Goal: Task Accomplishment & Management: Manage account settings

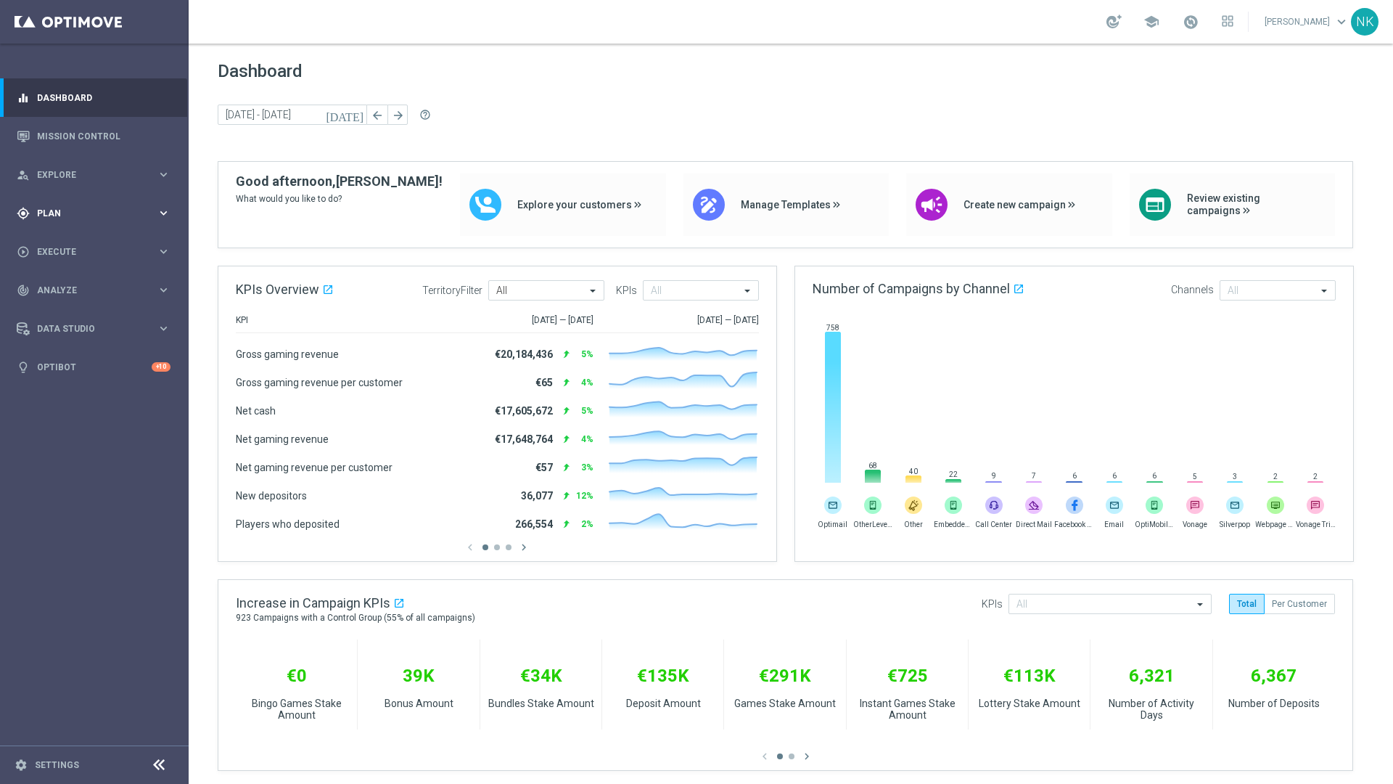
click at [80, 205] on div "gps_fixed Plan keyboard_arrow_right" at bounding box center [93, 213] width 187 height 38
click at [75, 244] on link "Target Groups" at bounding box center [94, 243] width 113 height 12
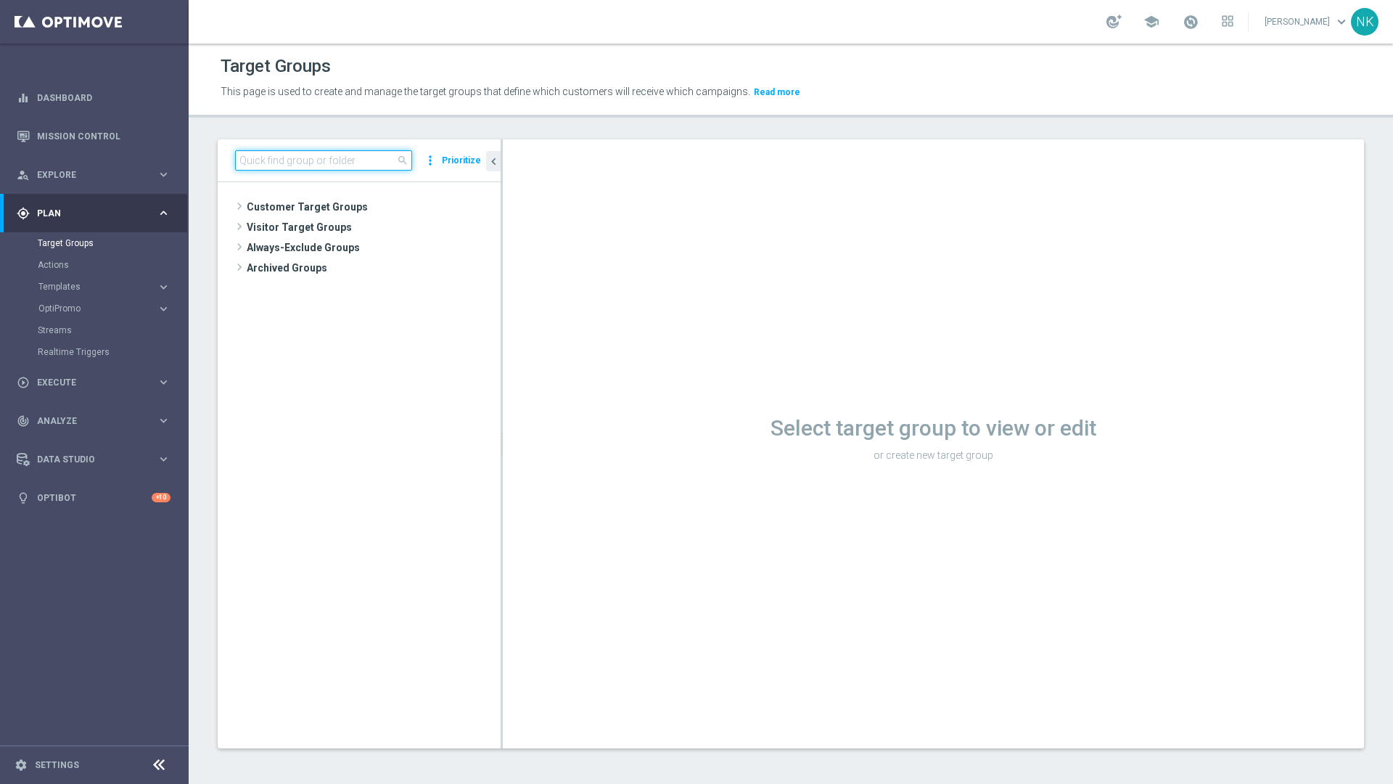
click at [286, 158] on input at bounding box center [323, 160] width 177 height 20
paste input "BR_CAS_VIP_HVC_PlayerIdentification_BigDrop_TARGET"
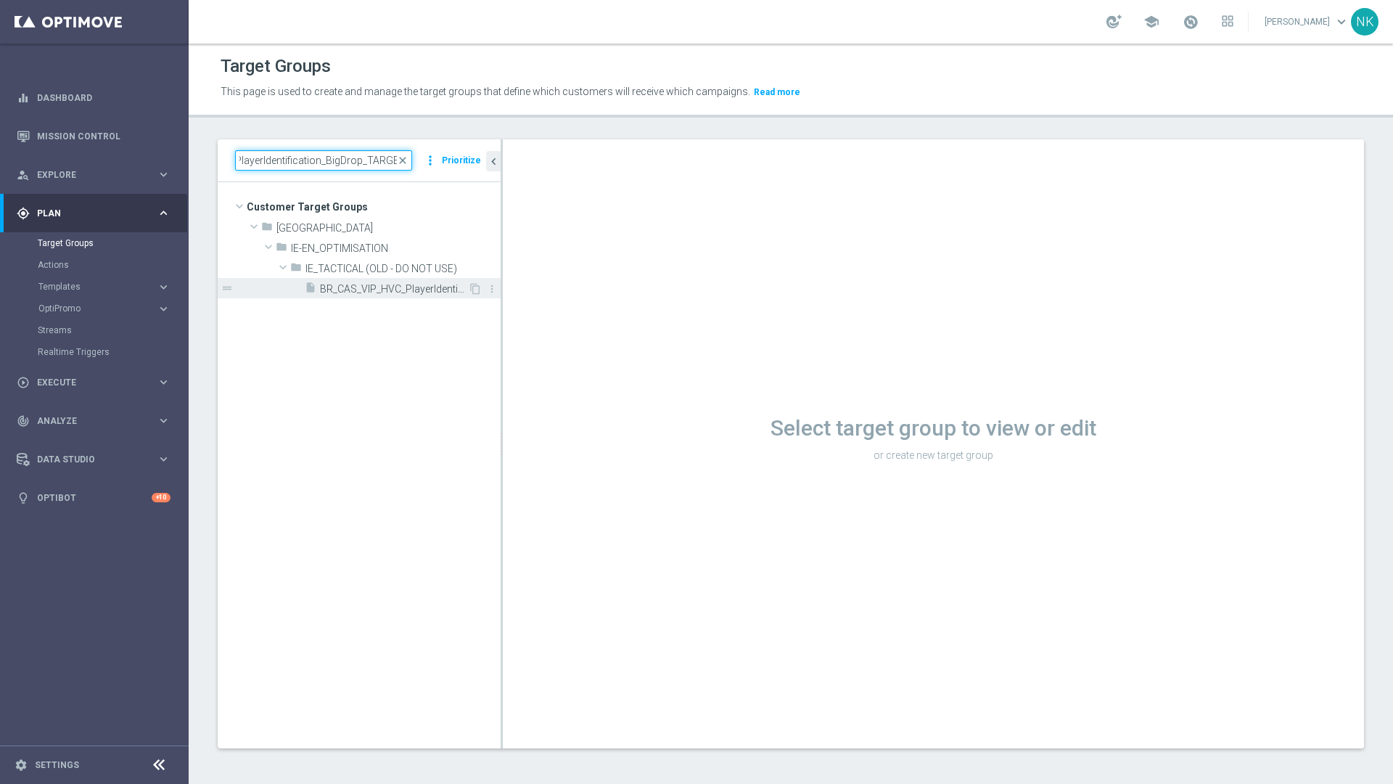
type input "BR_CAS_VIP_HVC_PlayerIdentification_BigDrop_TARGET"
click at [373, 288] on span "BR_CAS_VIP_HVC_PlayerIdentification_BigDrop_TARGET" at bounding box center [394, 289] width 148 height 12
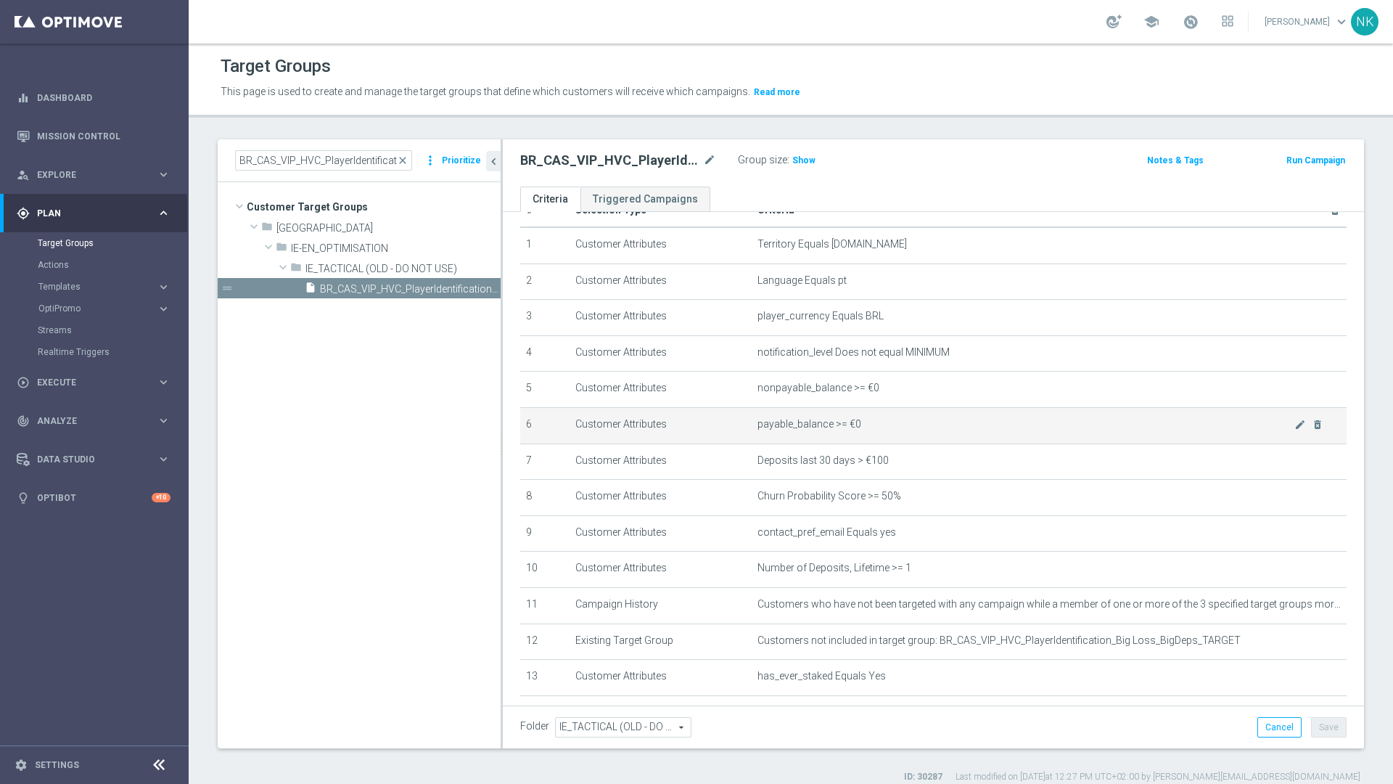
scroll to position [107, 0]
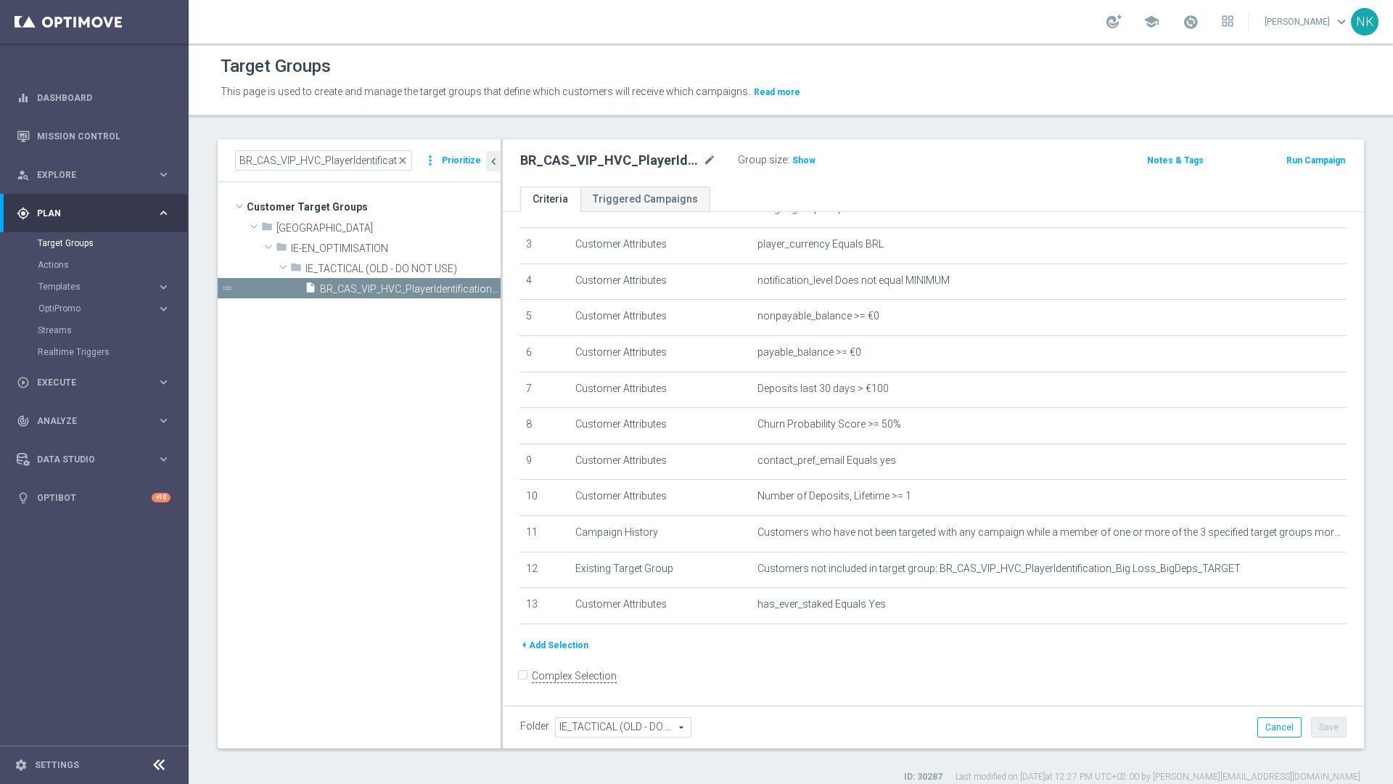
click at [802, 169] on div "Group size : Show" at bounding box center [810, 160] width 145 height 20
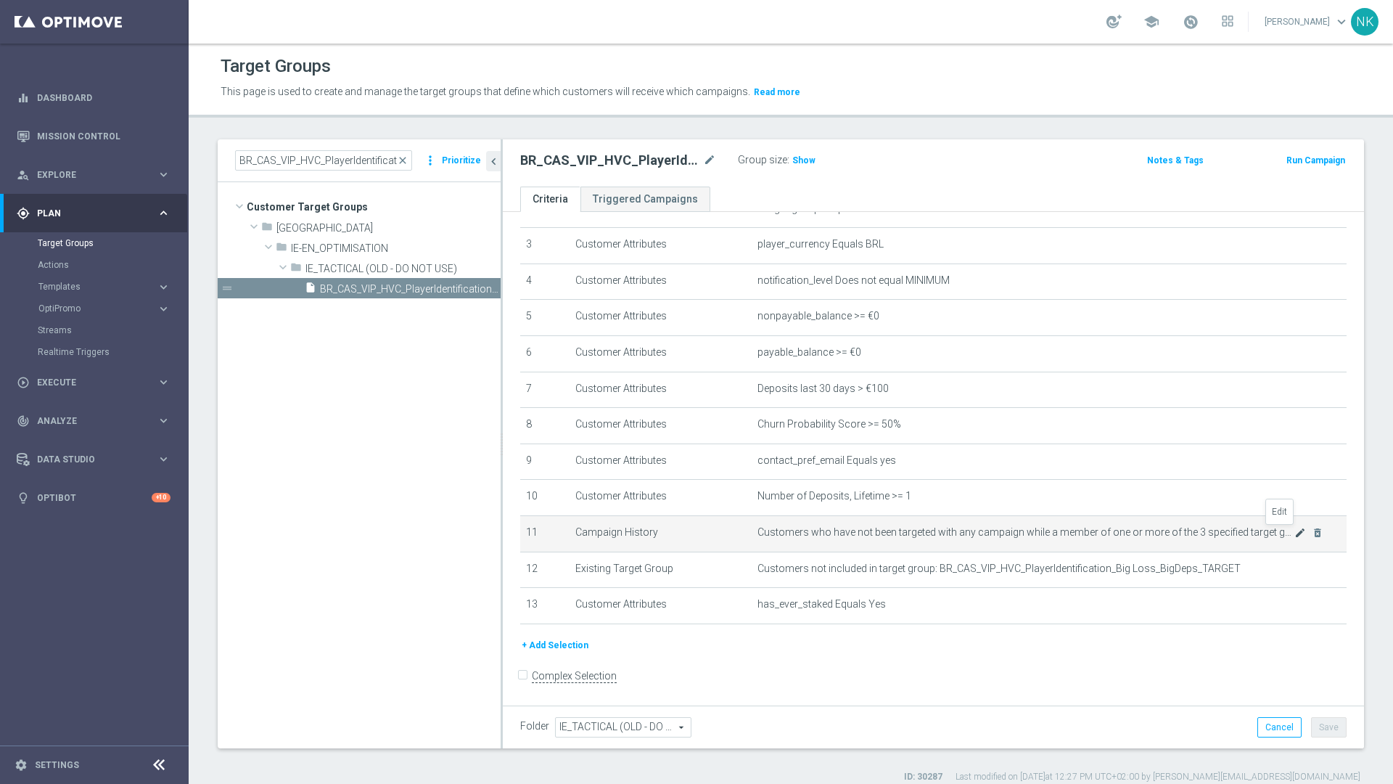
click at [1294, 535] on icon "mode_edit" at bounding box center [1300, 533] width 12 height 12
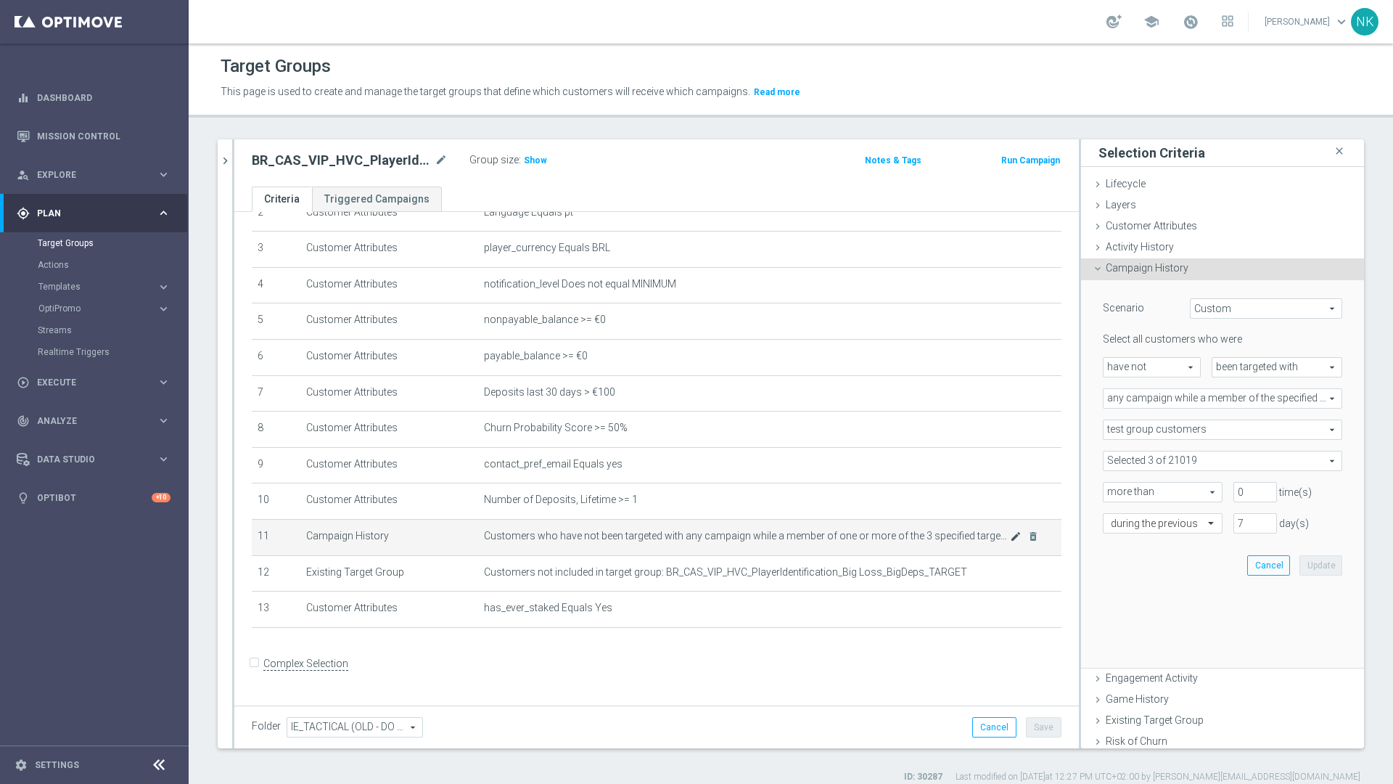
scroll to position [91, 0]
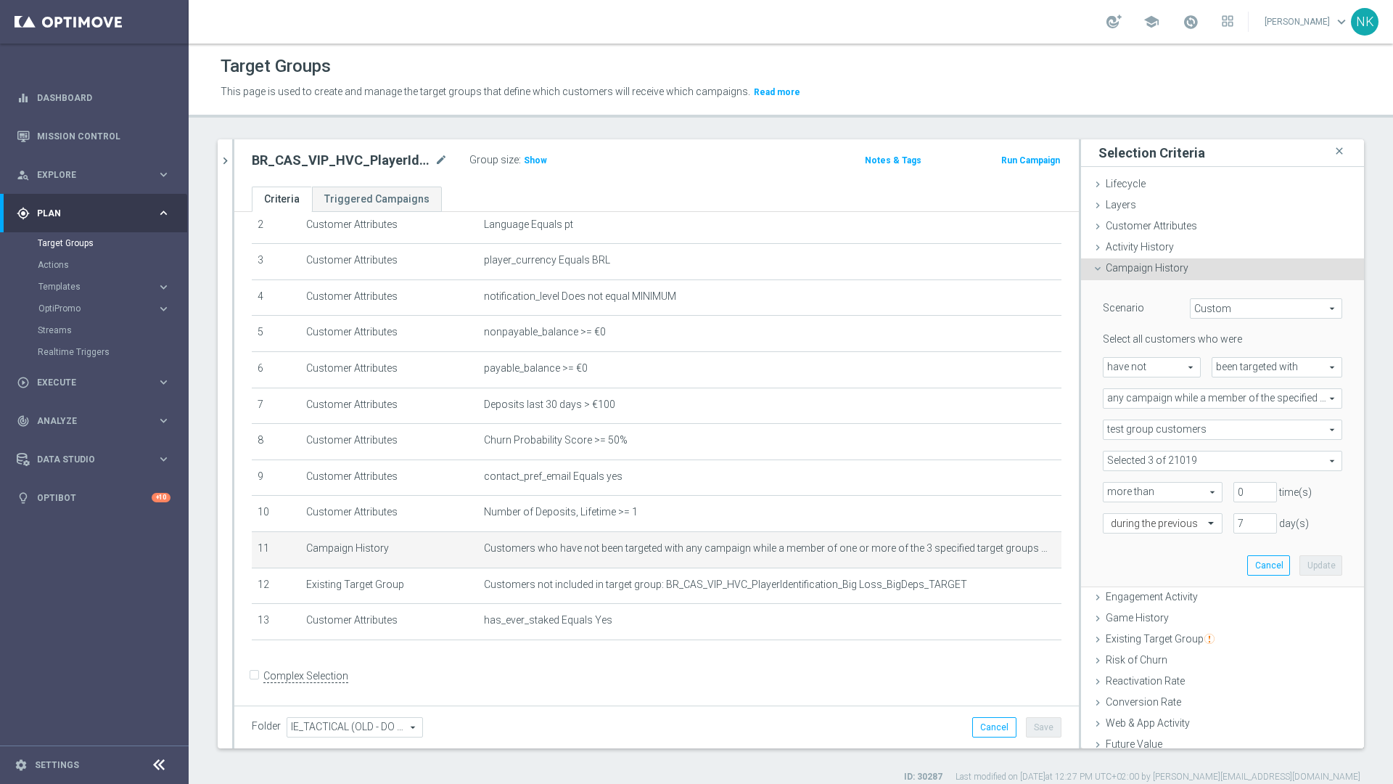
click at [1229, 464] on span at bounding box center [1222, 460] width 238 height 19
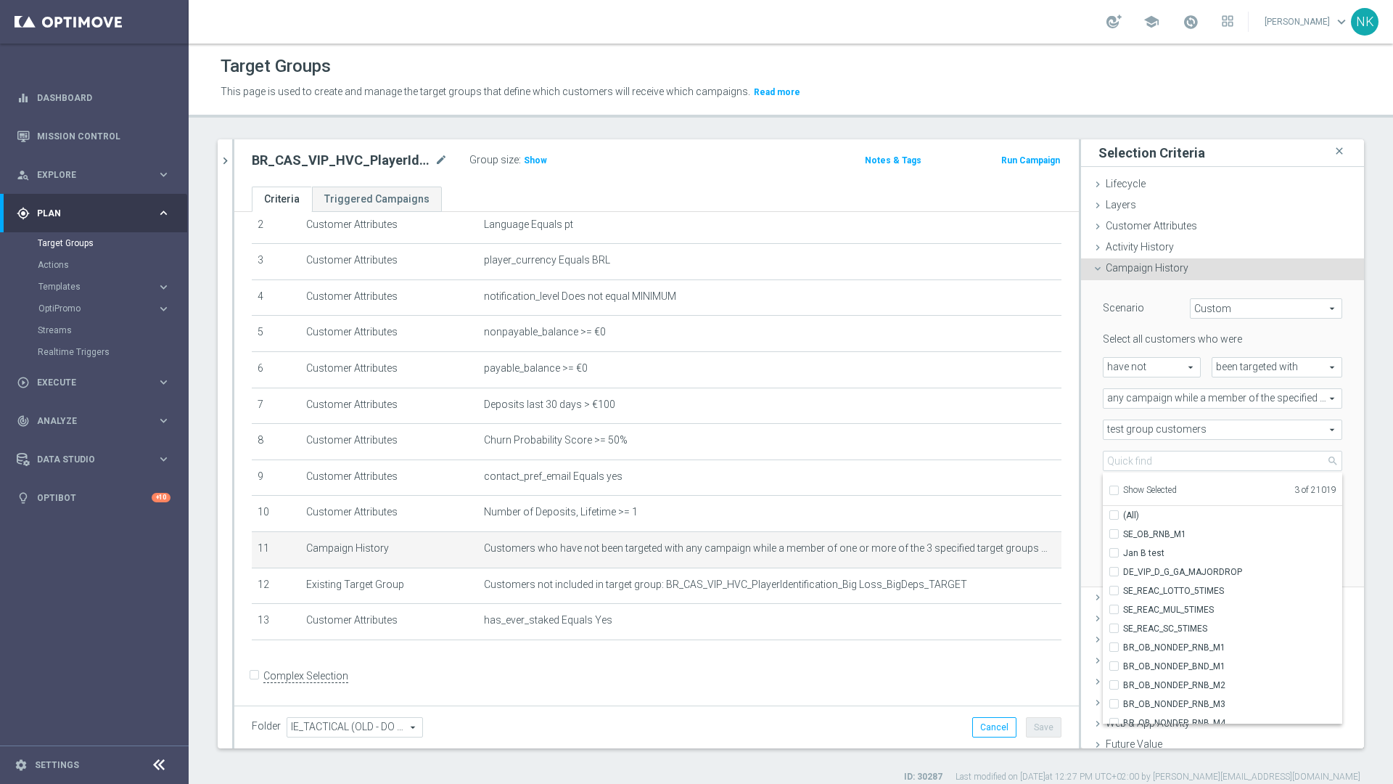
click at [1110, 488] on div "Show Selected" at bounding box center [1143, 489] width 68 height 18
click at [1109, 488] on input "Show Selected" at bounding box center [1113, 492] width 9 height 9
checkbox input "true"
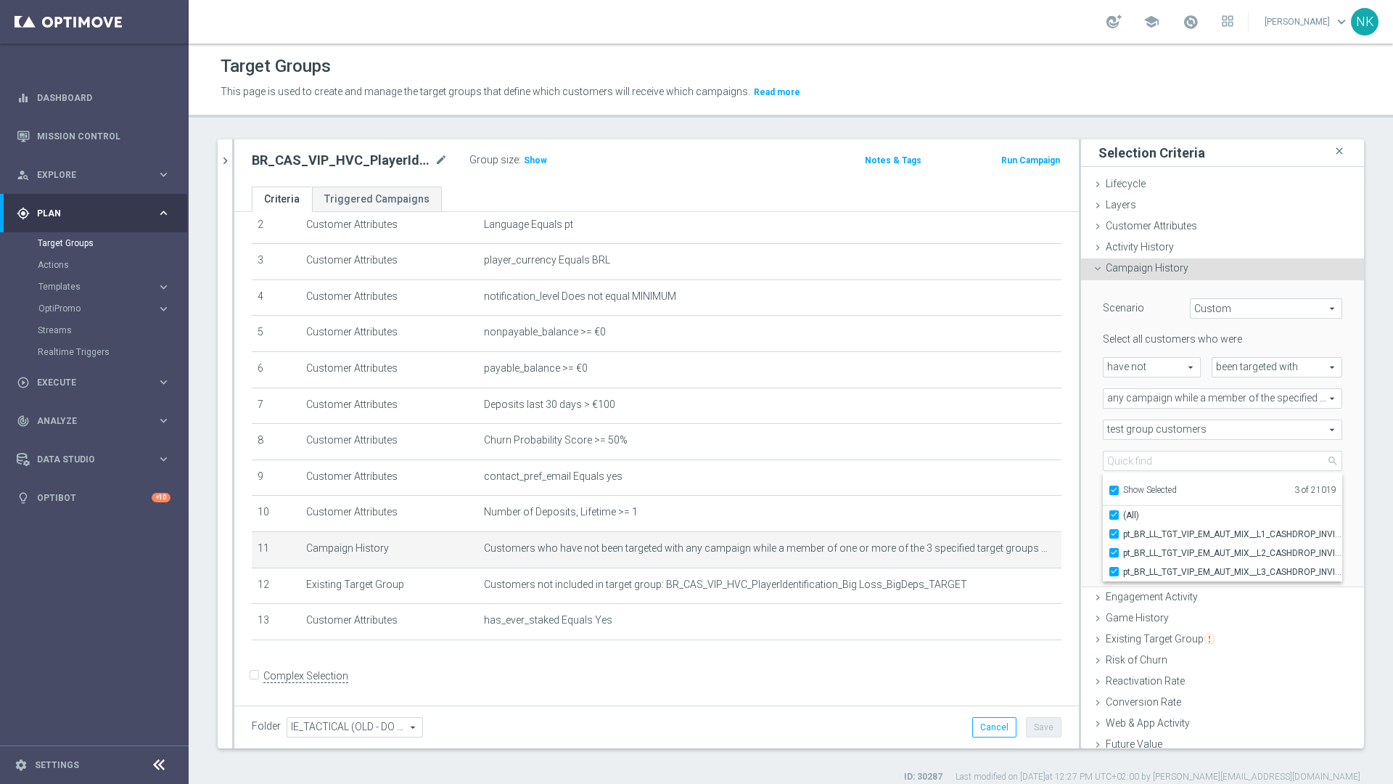
click at [1327, 327] on div "Scenario Custom Custom arrow_drop_down search Select all customers who were hav…" at bounding box center [1222, 433] width 261 height 306
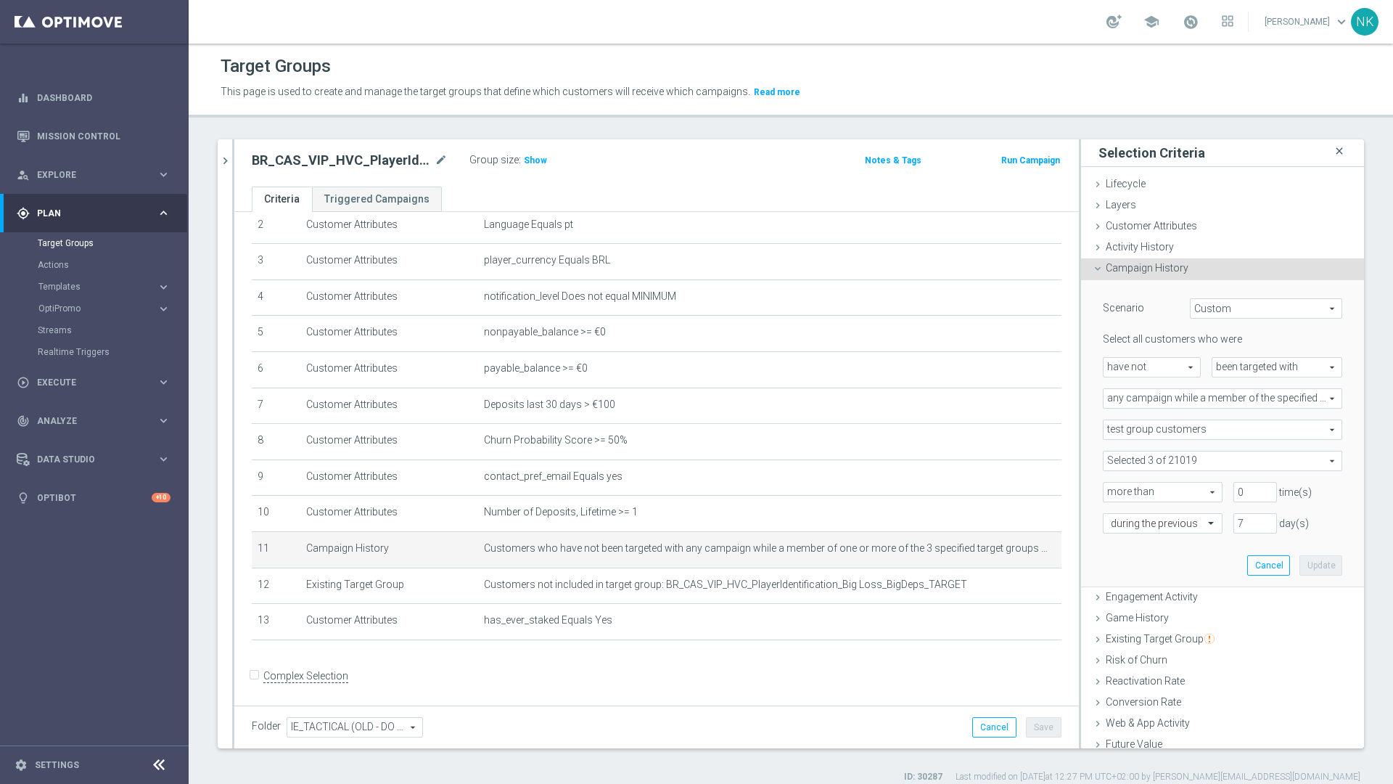
click at [1332, 150] on icon "close" at bounding box center [1339, 151] width 15 height 20
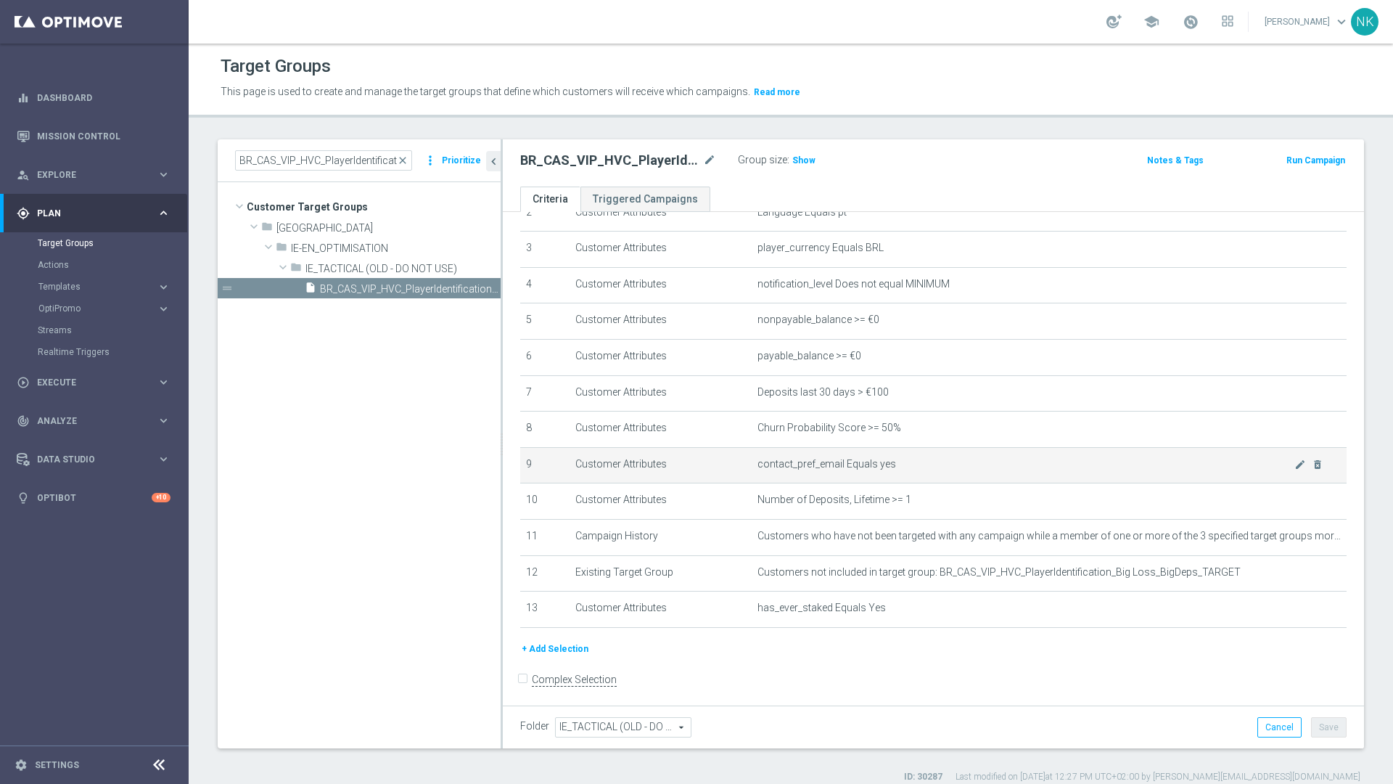
scroll to position [107, 0]
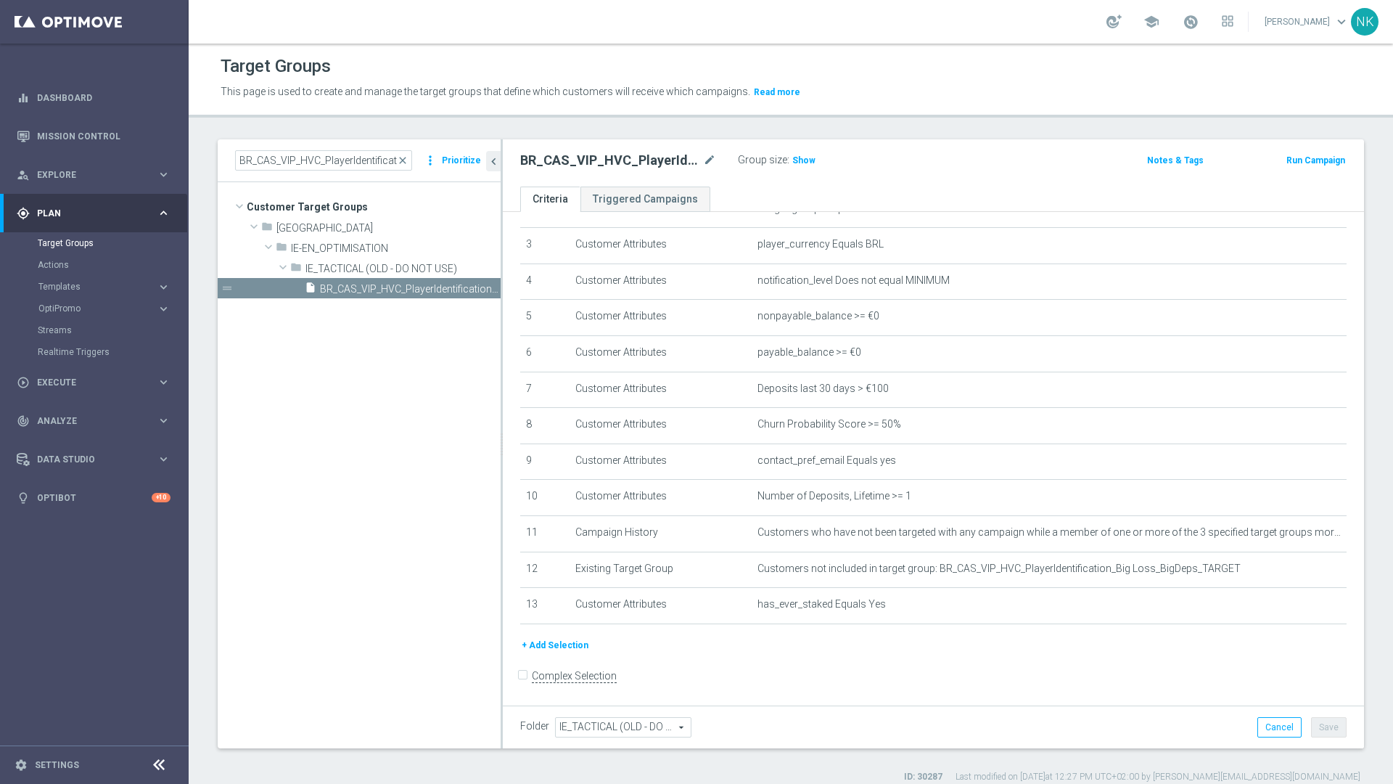
click at [559, 641] on button "+ Add Selection" at bounding box center [555, 645] width 70 height 16
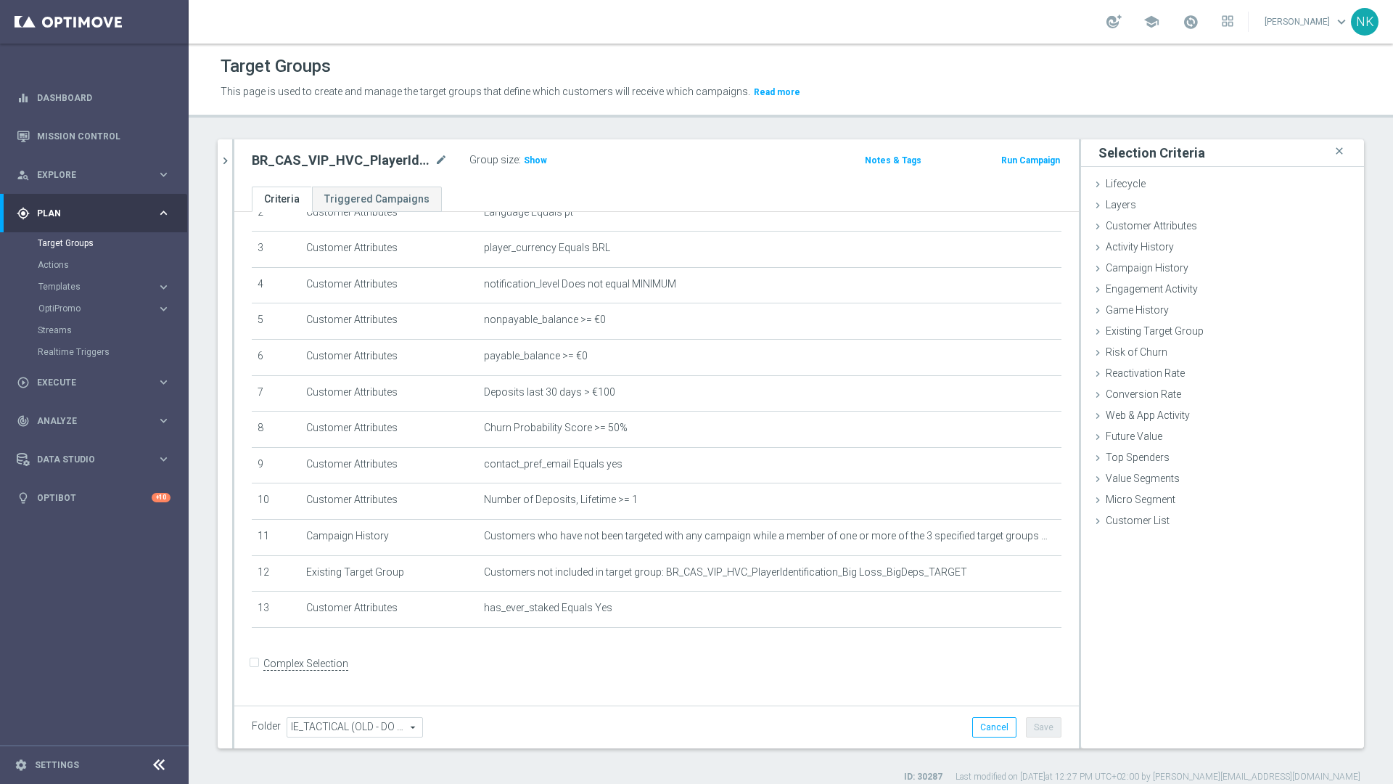
scroll to position [91, 0]
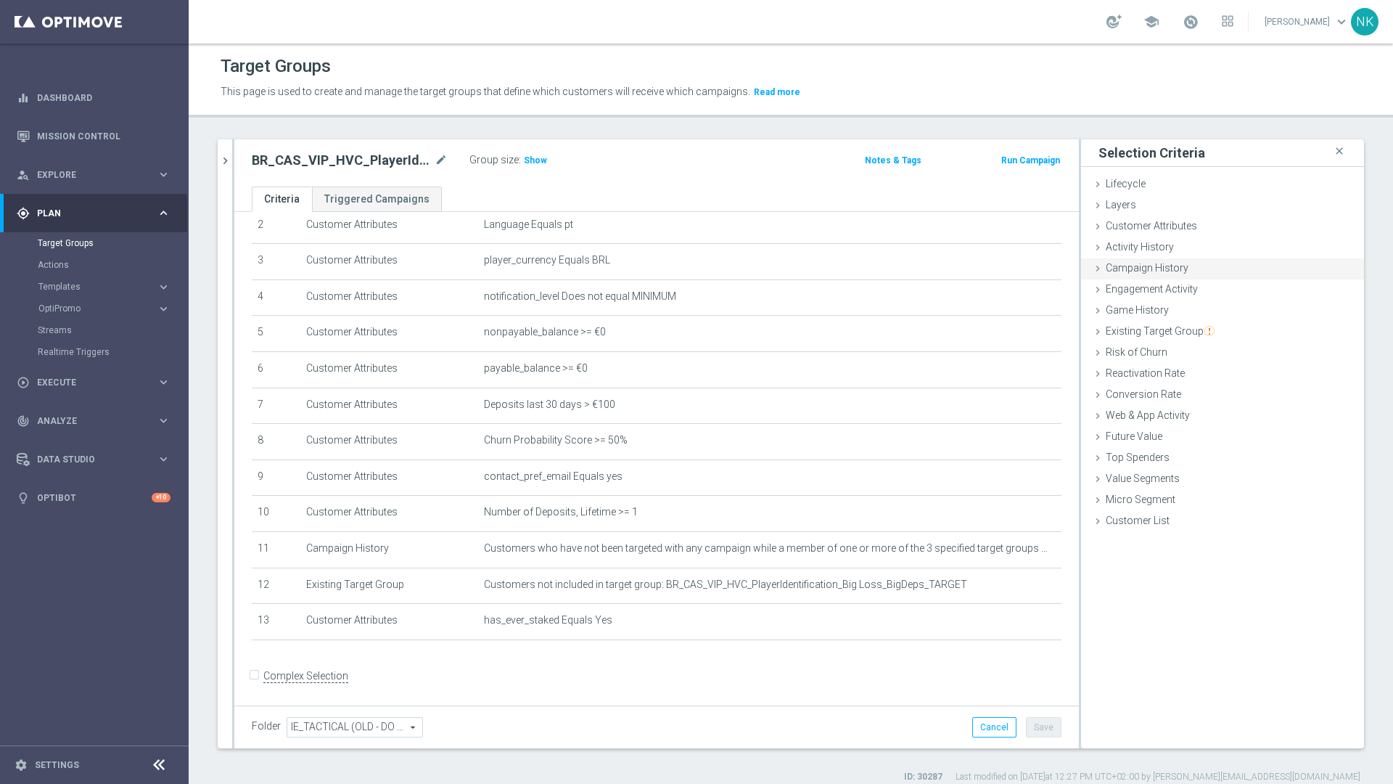
click at [1126, 269] on span "Campaign History" at bounding box center [1147, 268] width 83 height 12
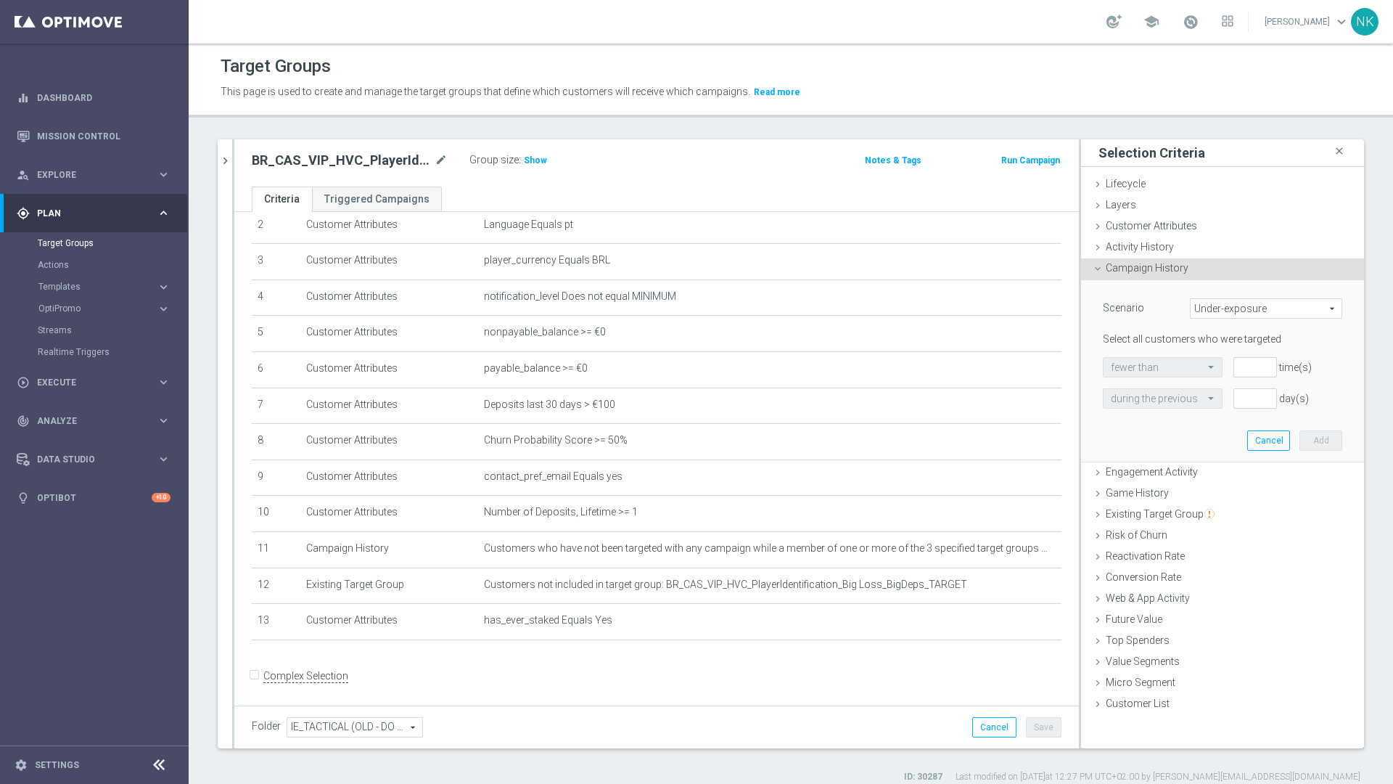
click at [1233, 308] on span "Under-exposure" at bounding box center [1266, 308] width 151 height 19
click at [1220, 402] on span "Custom" at bounding box center [1266, 405] width 136 height 12
type input "Custom"
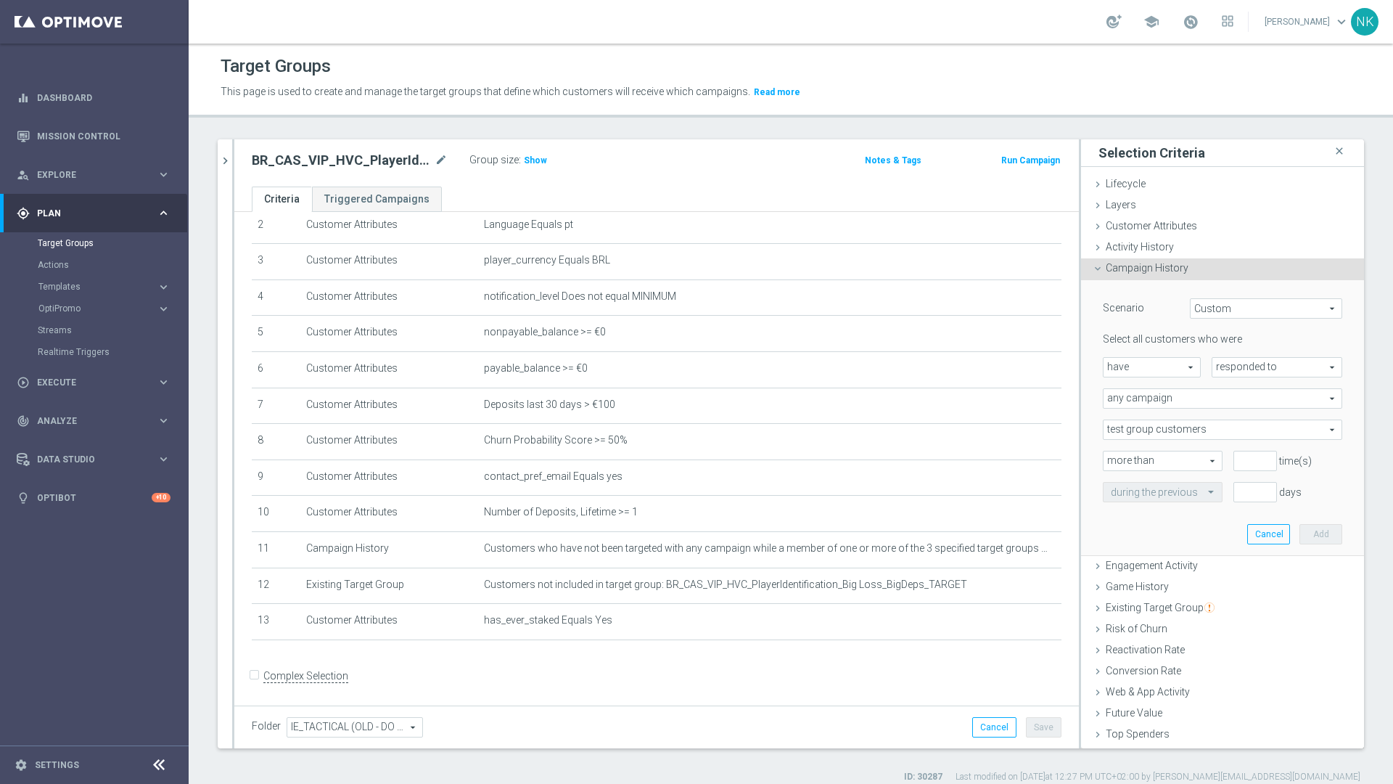
click at [1138, 370] on span "have" at bounding box center [1151, 367] width 96 height 19
click at [1136, 403] on span "have not" at bounding box center [1152, 407] width 82 height 12
type input "have not"
click at [1236, 366] on span "responded to" at bounding box center [1276, 367] width 129 height 19
click at [1241, 402] on span "been targeted with" at bounding box center [1277, 407] width 115 height 12
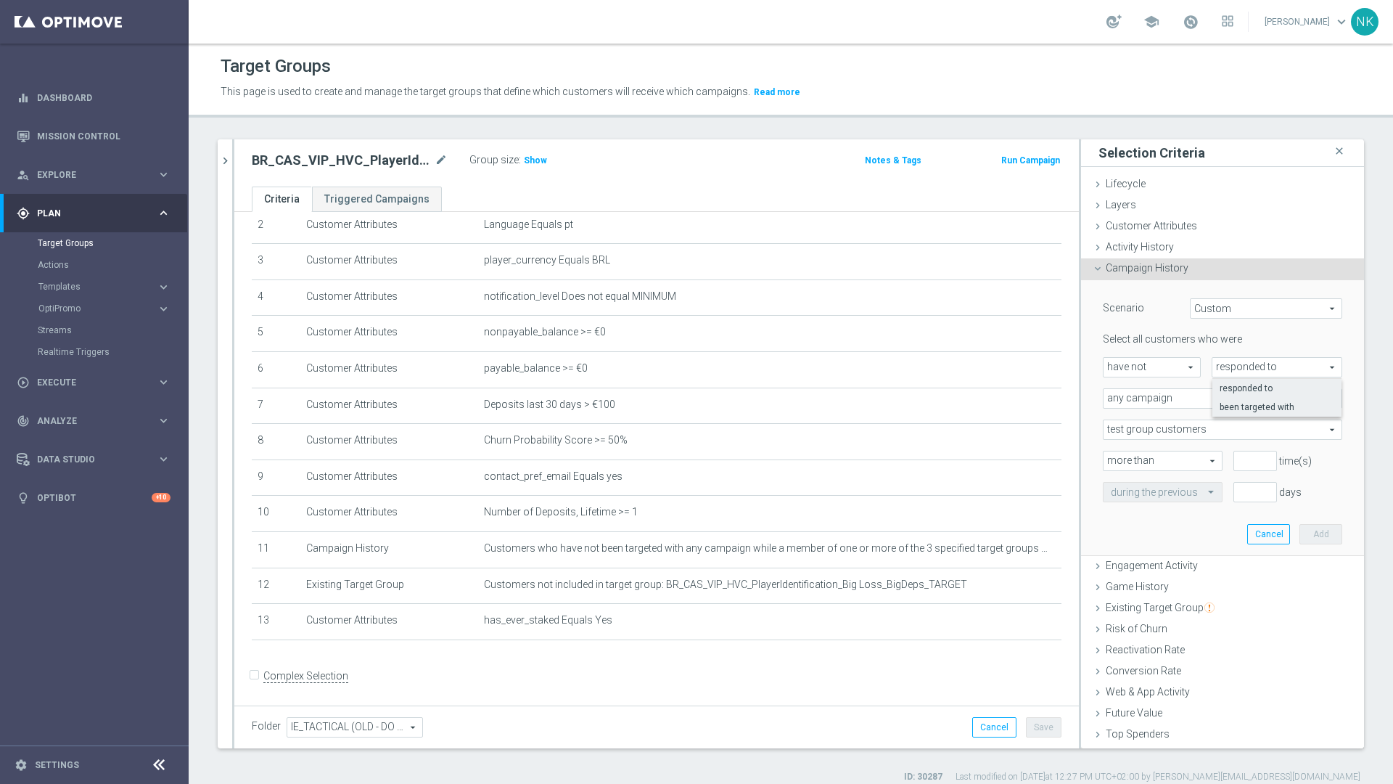
type input "been targeted with"
click at [1150, 399] on span "any campaign" at bounding box center [1222, 398] width 238 height 19
click at [1150, 441] on span "any campaign while a member of the specified target group(s)" at bounding box center [1222, 438] width 223 height 12
type input "any campaign while a member of the specified target group(s)"
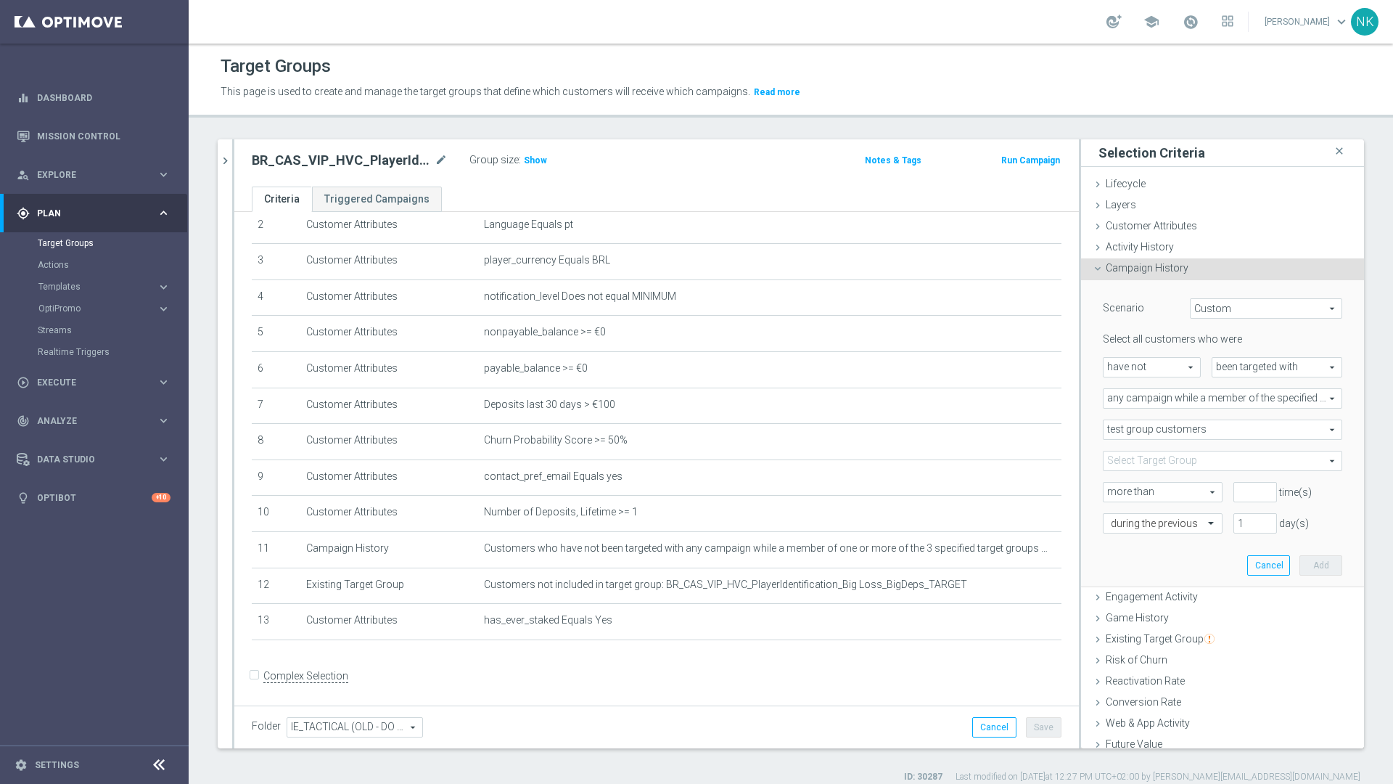
click at [1188, 428] on span "test group customers" at bounding box center [1222, 429] width 238 height 19
click at [1185, 459] on span at bounding box center [1222, 460] width 238 height 19
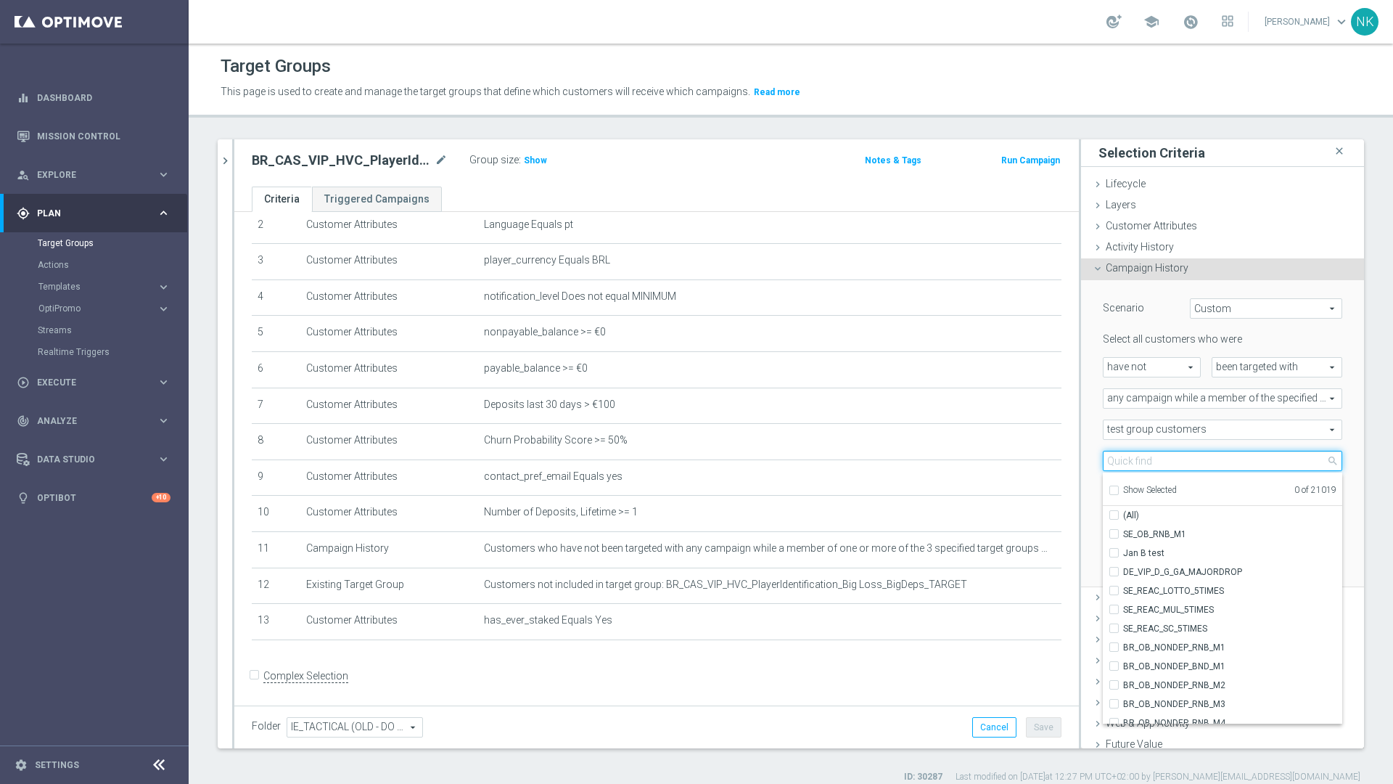
click at [1156, 469] on input "search" at bounding box center [1222, 461] width 239 height 20
paste input "BR_CAS_VIP_HVC_PlayerIdentification_BigDrop_TARGET"
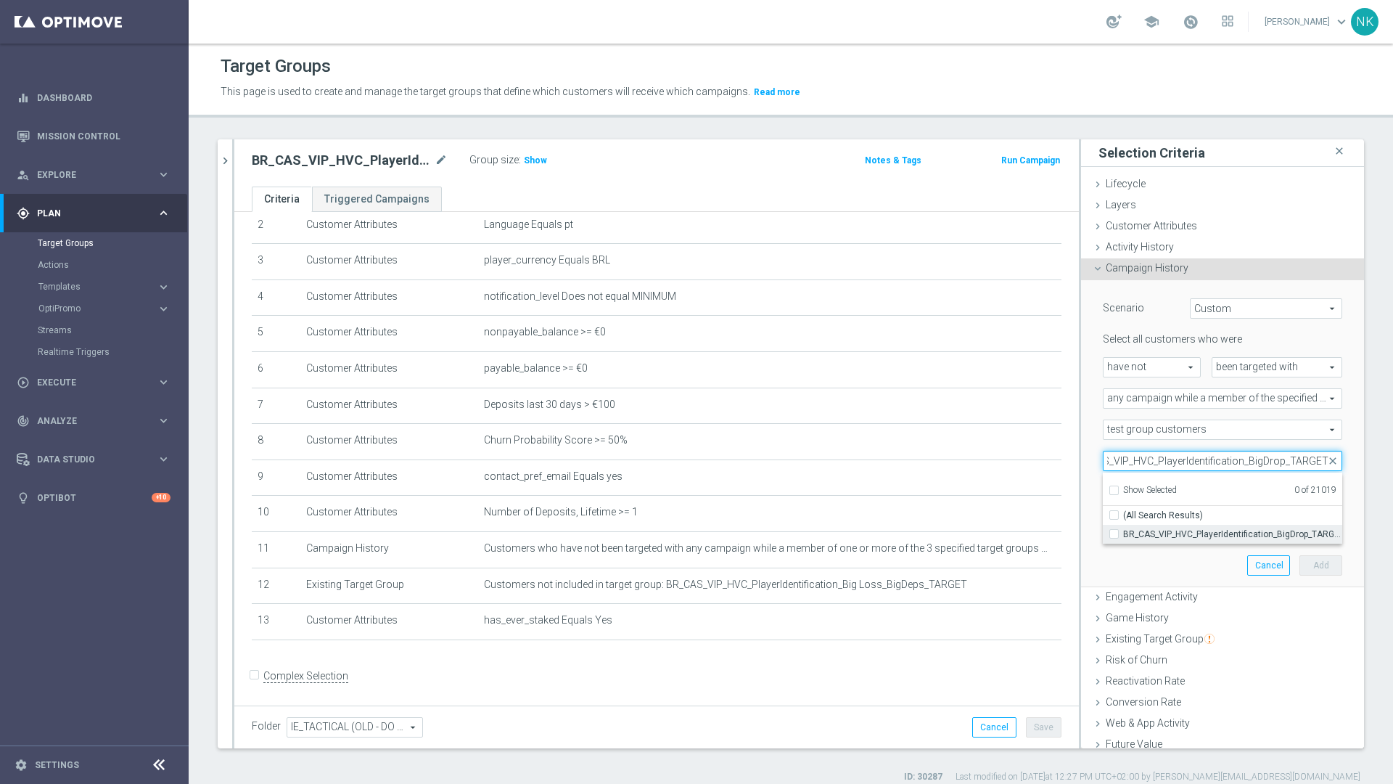
type input "BR_CAS_VIP_HVC_PlayerIdentification_BigDrop_TARGET"
click at [1154, 533] on span "BR_CAS_VIP_HVC_PlayerIdentification_BigDrop_TARGET" at bounding box center [1232, 534] width 219 height 12
click at [1123, 533] on input "BR_CAS_VIP_HVC_PlayerIdentification_BigDrop_TARGET" at bounding box center [1118, 533] width 9 height 9
checkbox input "true"
type input "BR_CAS_VIP_HVC_PlayerIdentification_BigDrop_TARGET"
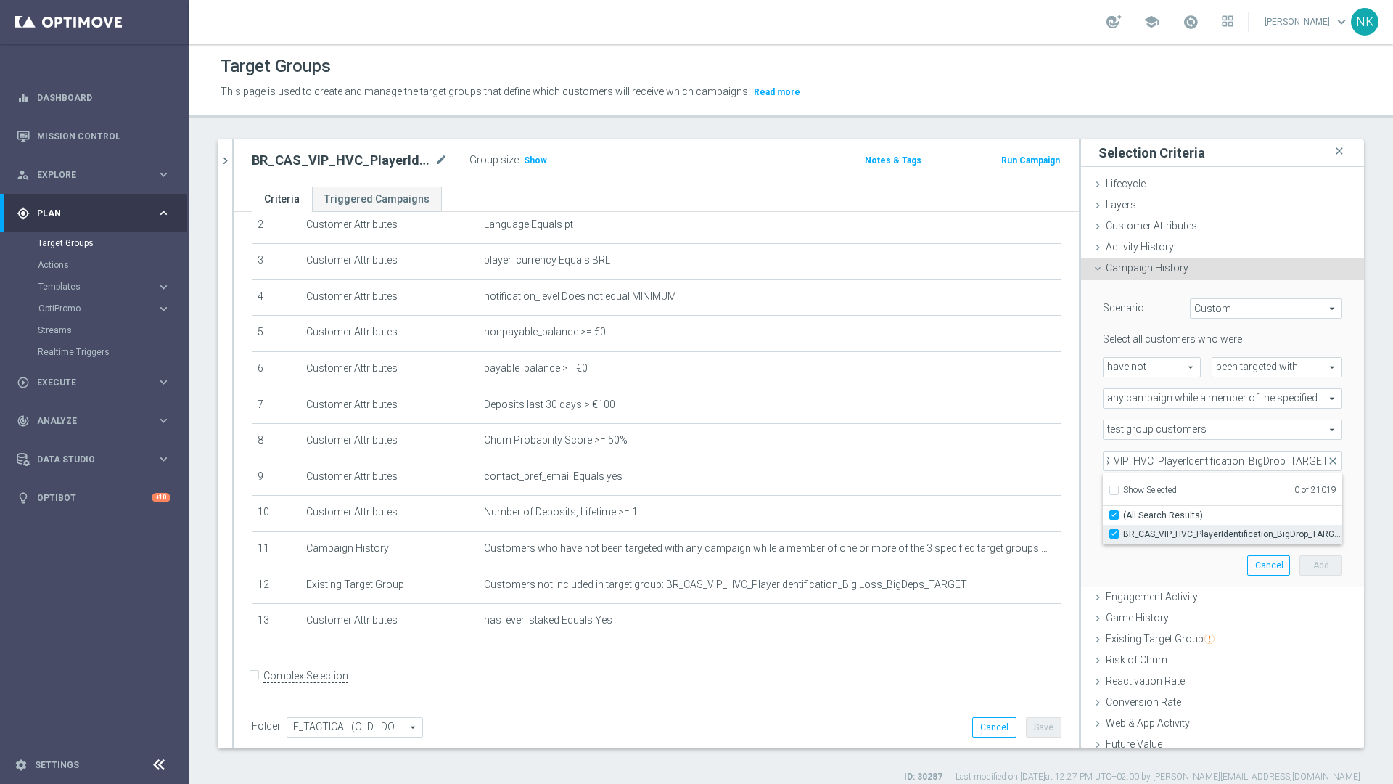
checkbox input "true"
click at [1333, 452] on div "Scenario Custom Custom arrow_drop_down search Select all customers who were hav…" at bounding box center [1222, 434] width 283 height 308
click at [1233, 497] on input "number" at bounding box center [1255, 492] width 44 height 20
type input "1"
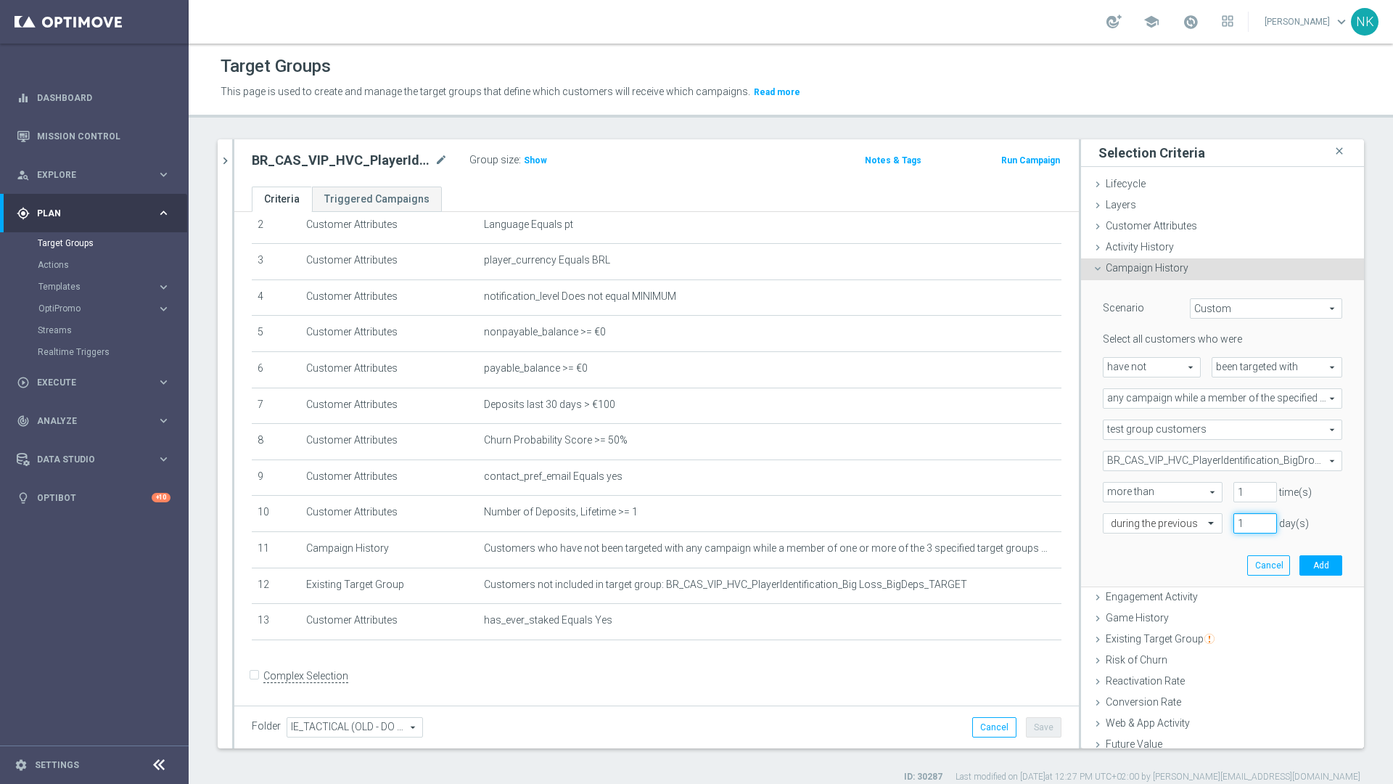
click at [1233, 525] on input "1" at bounding box center [1255, 523] width 44 height 20
type input "30"
click at [1307, 567] on button "Add" at bounding box center [1320, 565] width 43 height 20
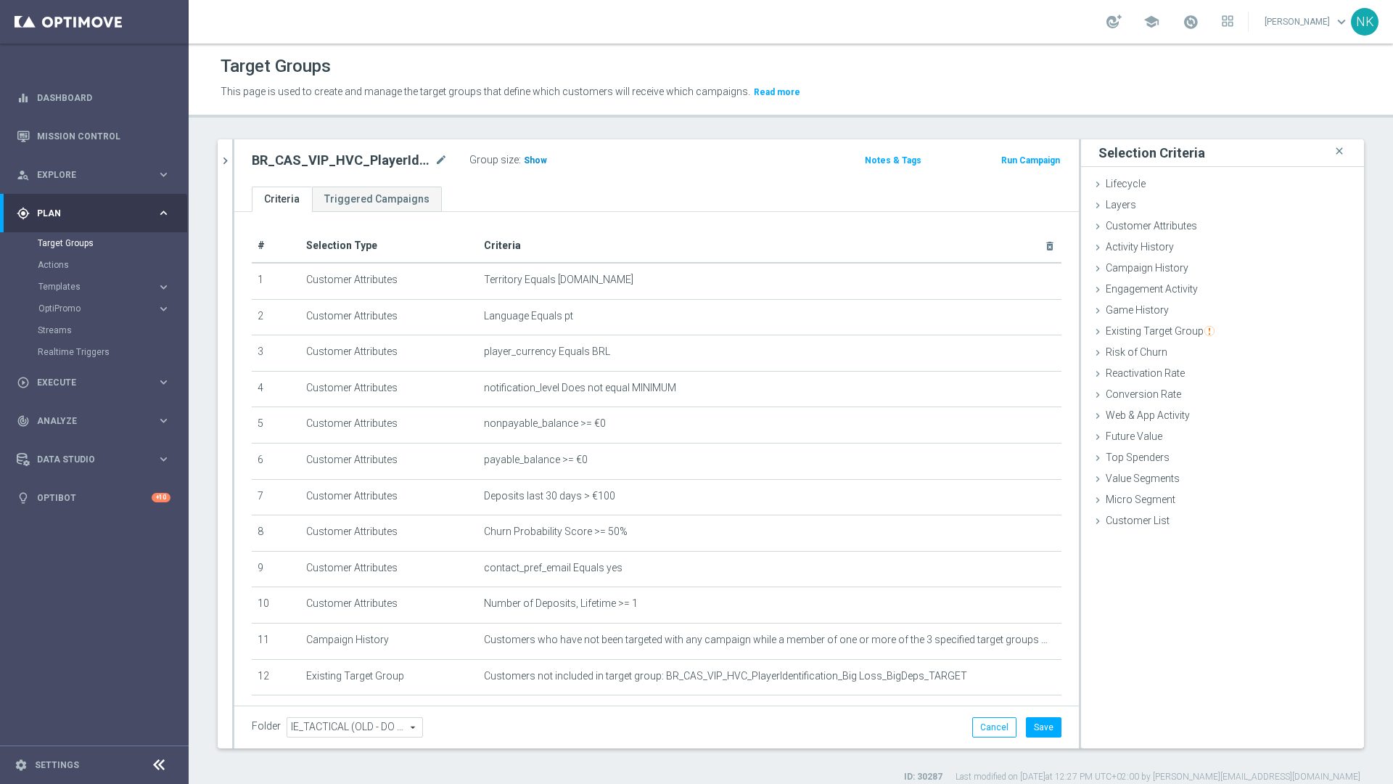
click at [526, 160] on span "Show" at bounding box center [535, 160] width 23 height 10
click at [1041, 731] on button "Save" at bounding box center [1044, 727] width 36 height 20
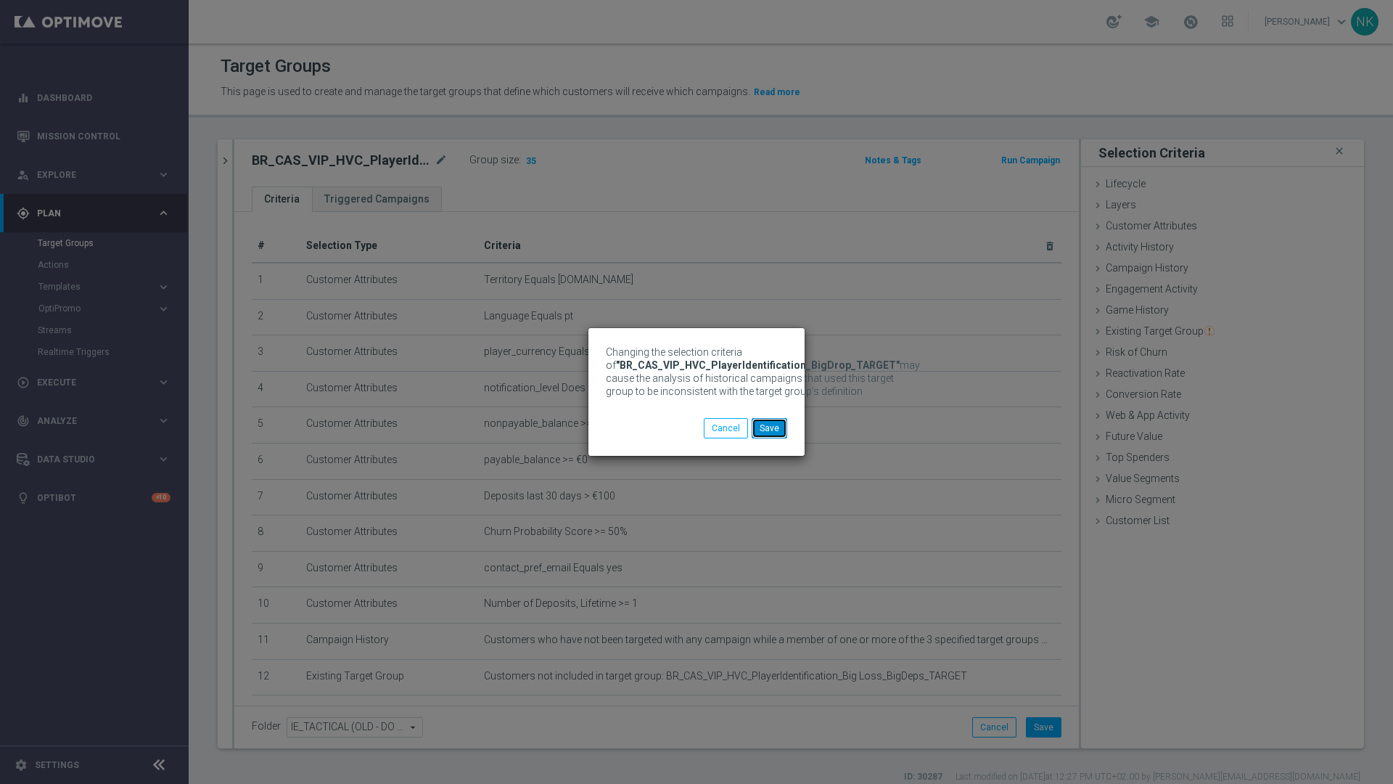
click at [769, 429] on button "Save" at bounding box center [770, 428] width 36 height 20
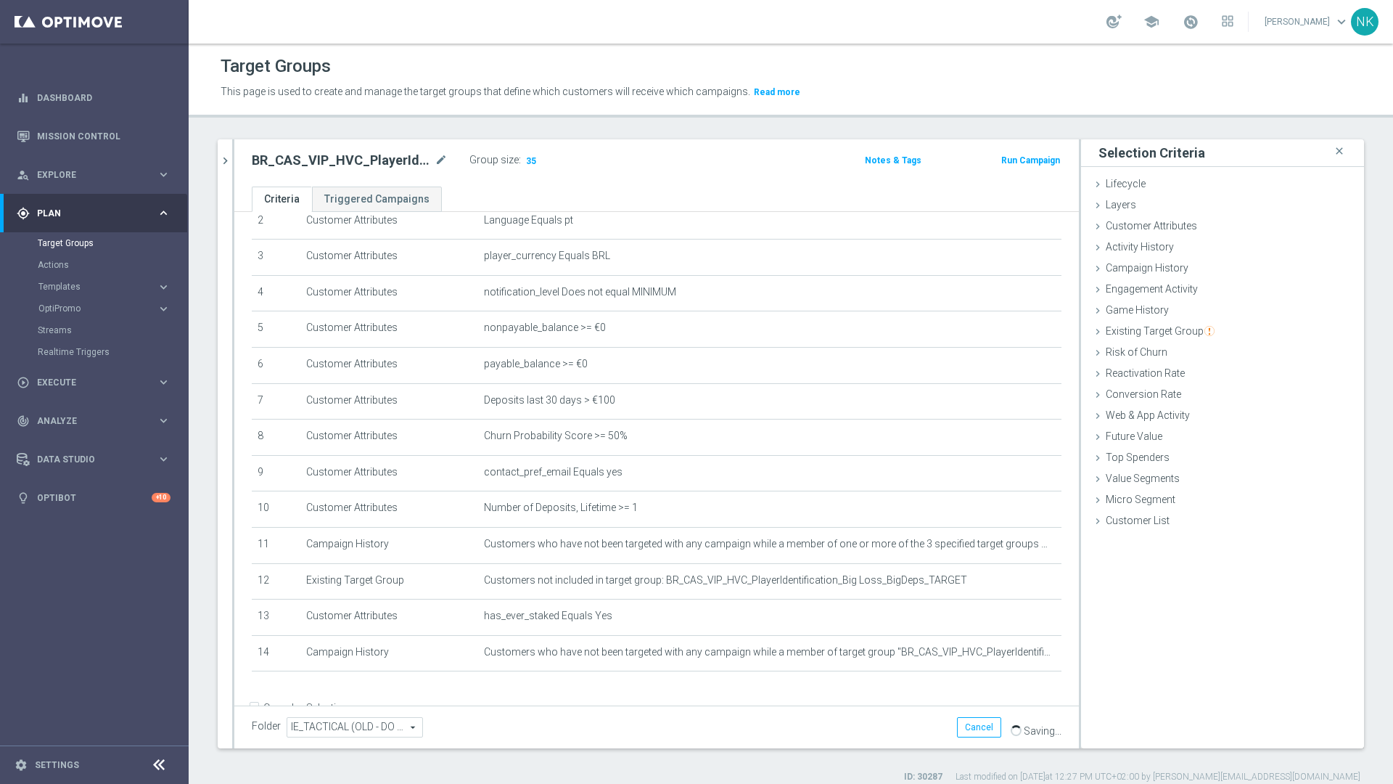
scroll to position [128, 0]
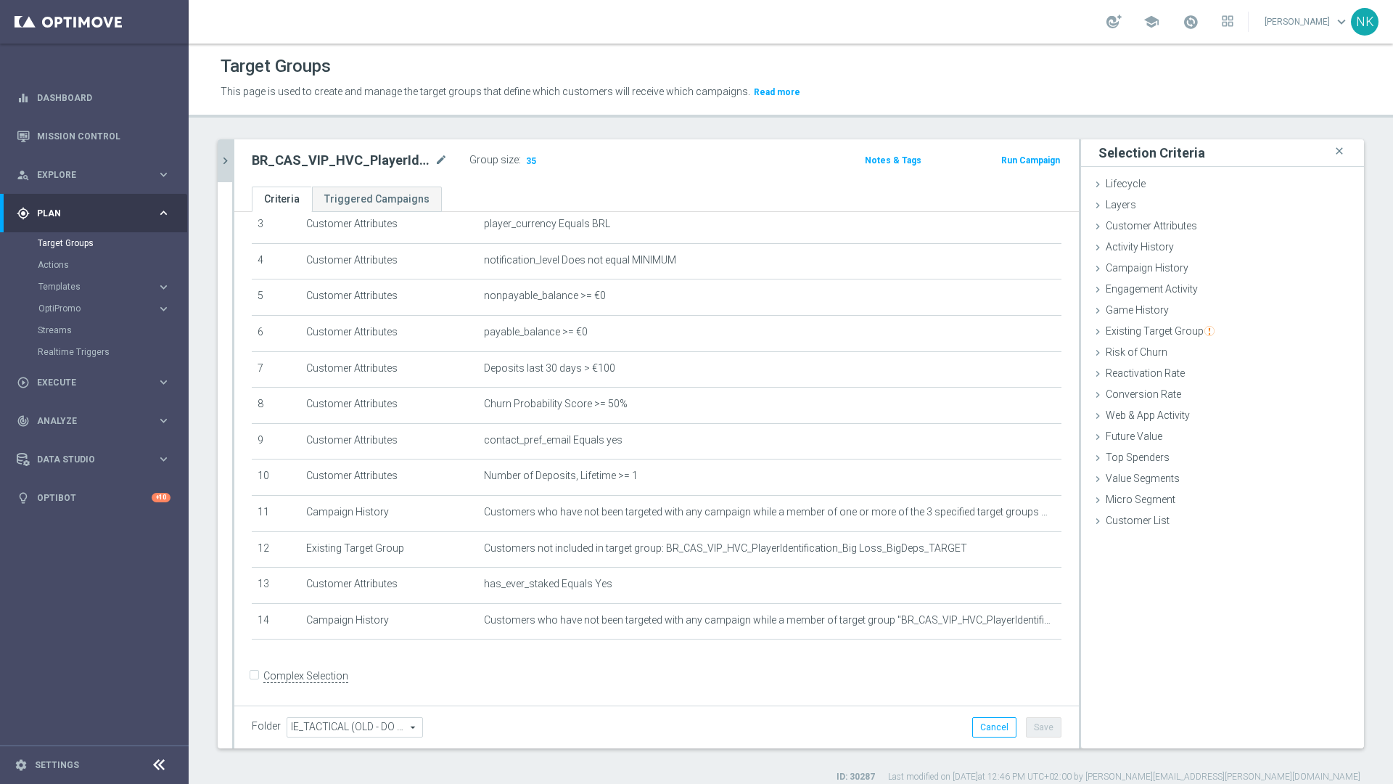
click at [224, 166] on icon "chevron_right" at bounding box center [225, 161] width 14 height 14
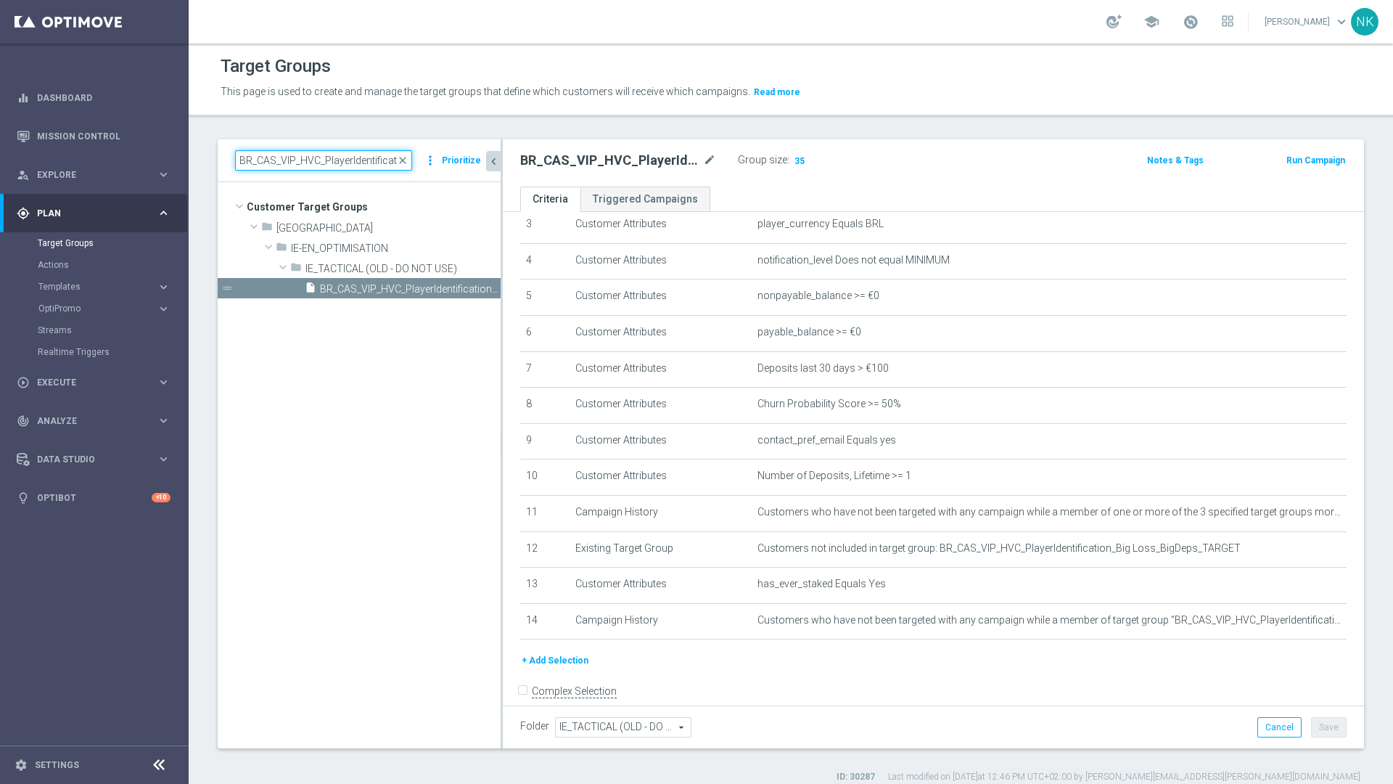
click at [318, 165] on input "BR_CAS_VIP_HVC_PlayerIdentification_BigDrop_TARGET" at bounding box center [323, 160] width 177 height 20
paste input "AT_VIP_HVC_PlayerIdentification_BigDrop_TARGET_EMAIL"
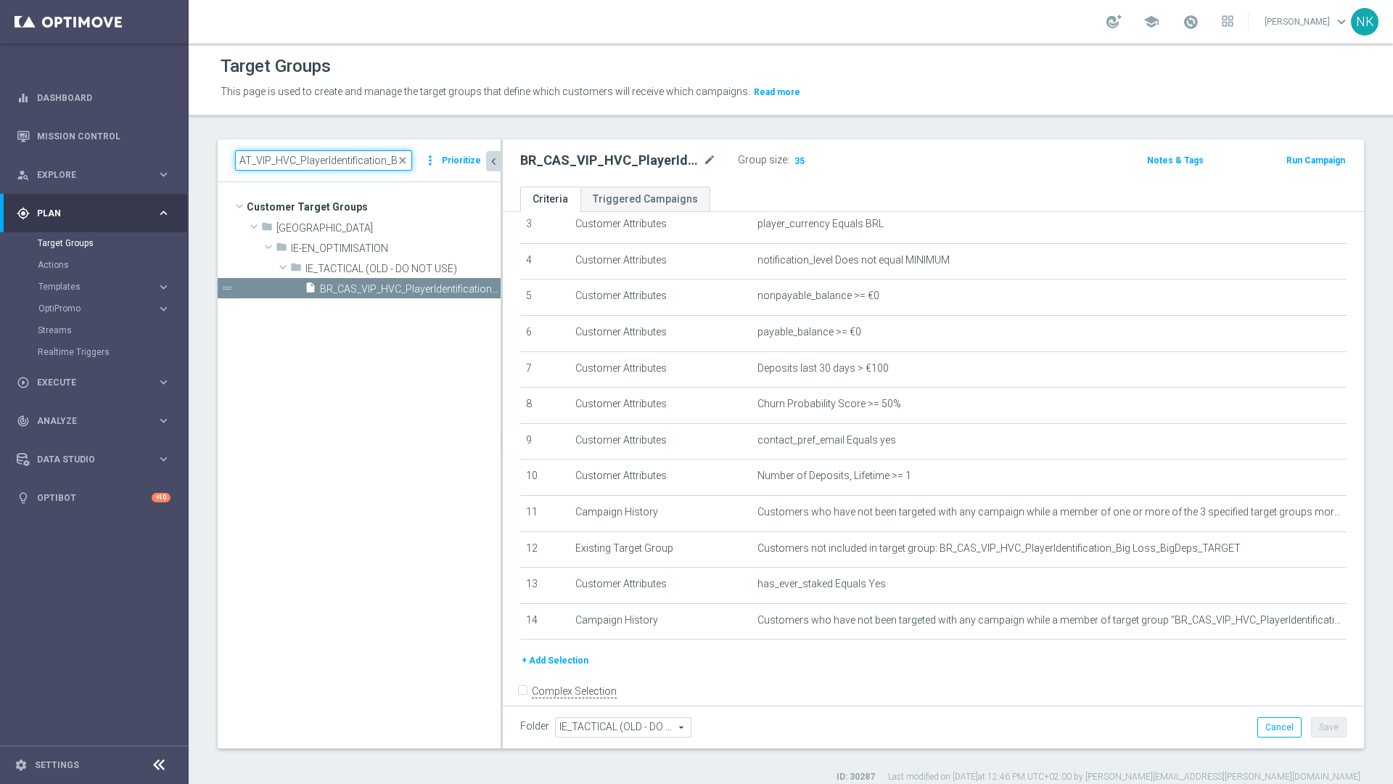
scroll to position [0, 99]
type input "AT_VIP_HVC_PlayerIdentification_BigDrop_TARGET_EMAIL"
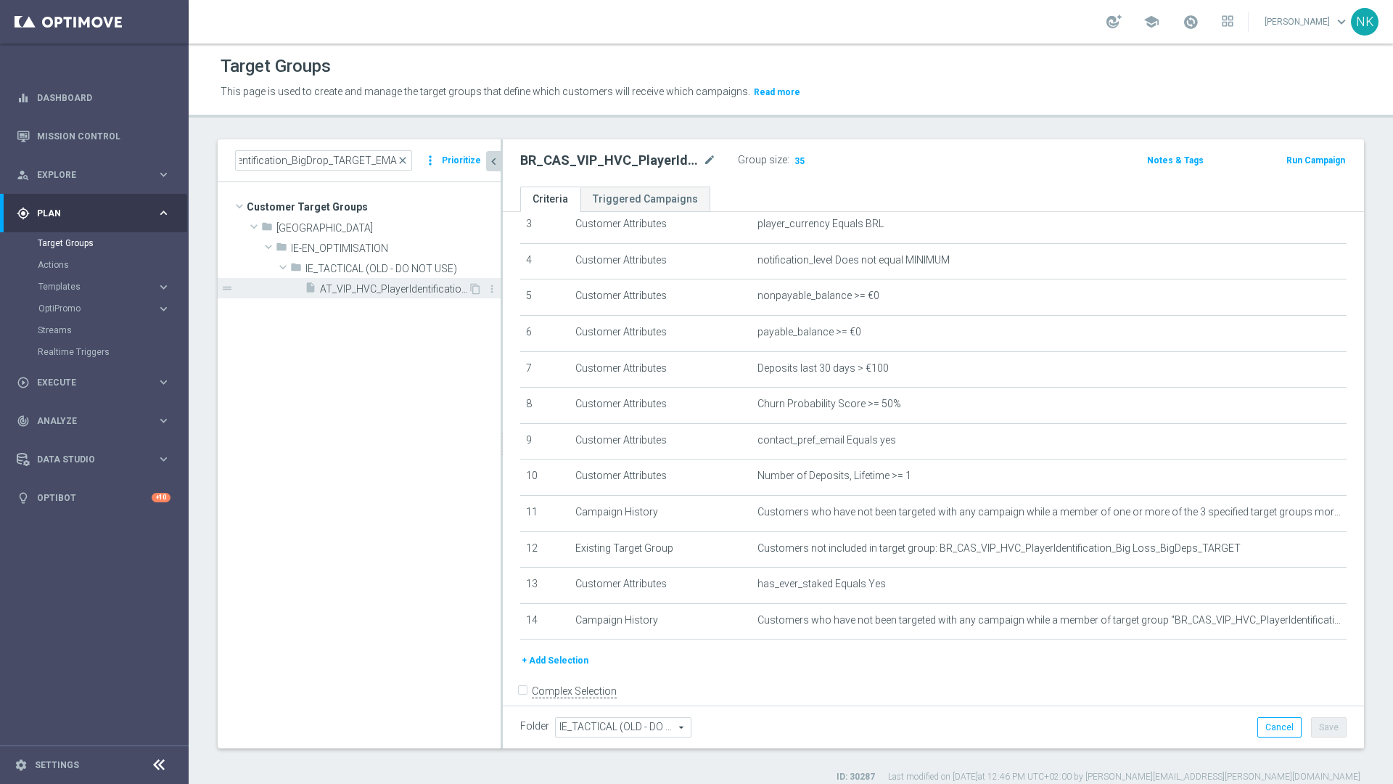
click at [379, 287] on span "AT_VIP_HVC_PlayerIdentification_BigDrop_TARGET_EMAIL" at bounding box center [394, 289] width 148 height 12
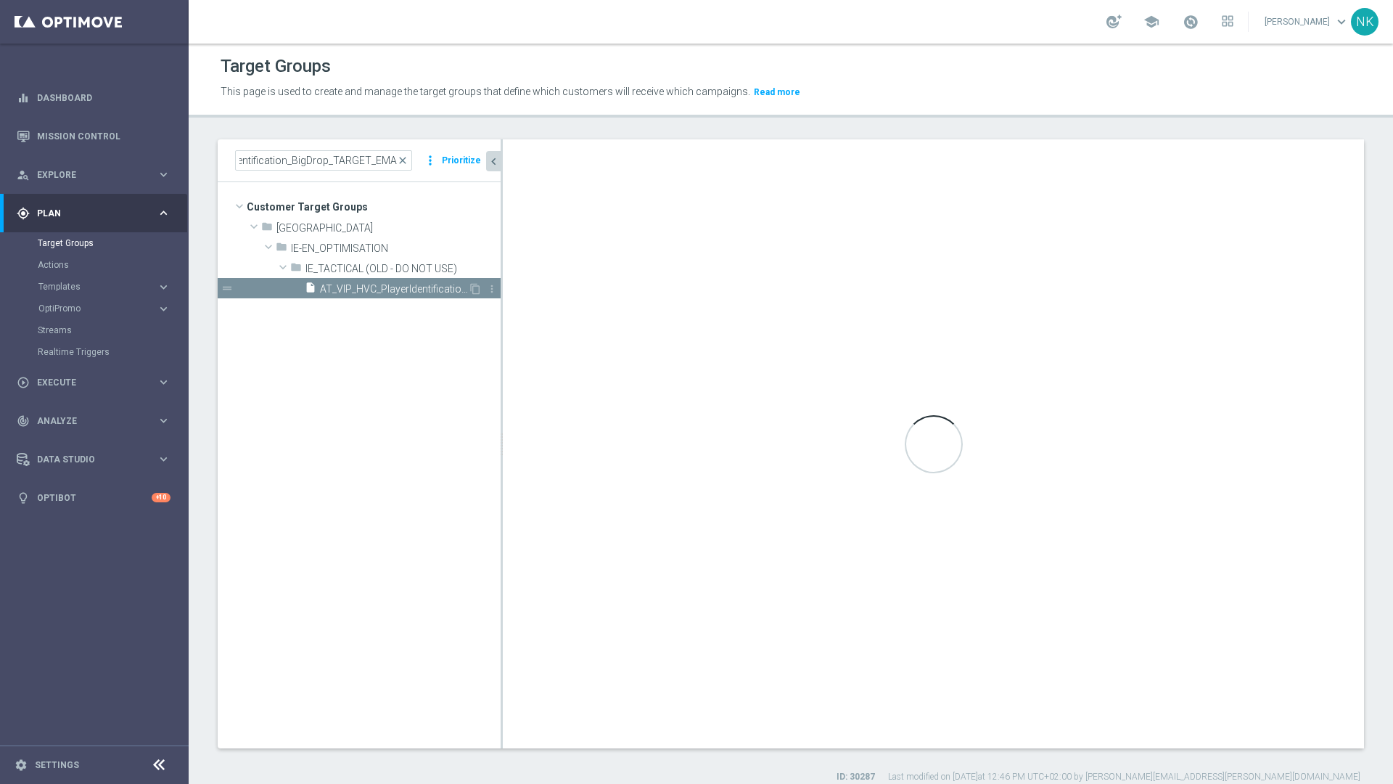
scroll to position [0, 0]
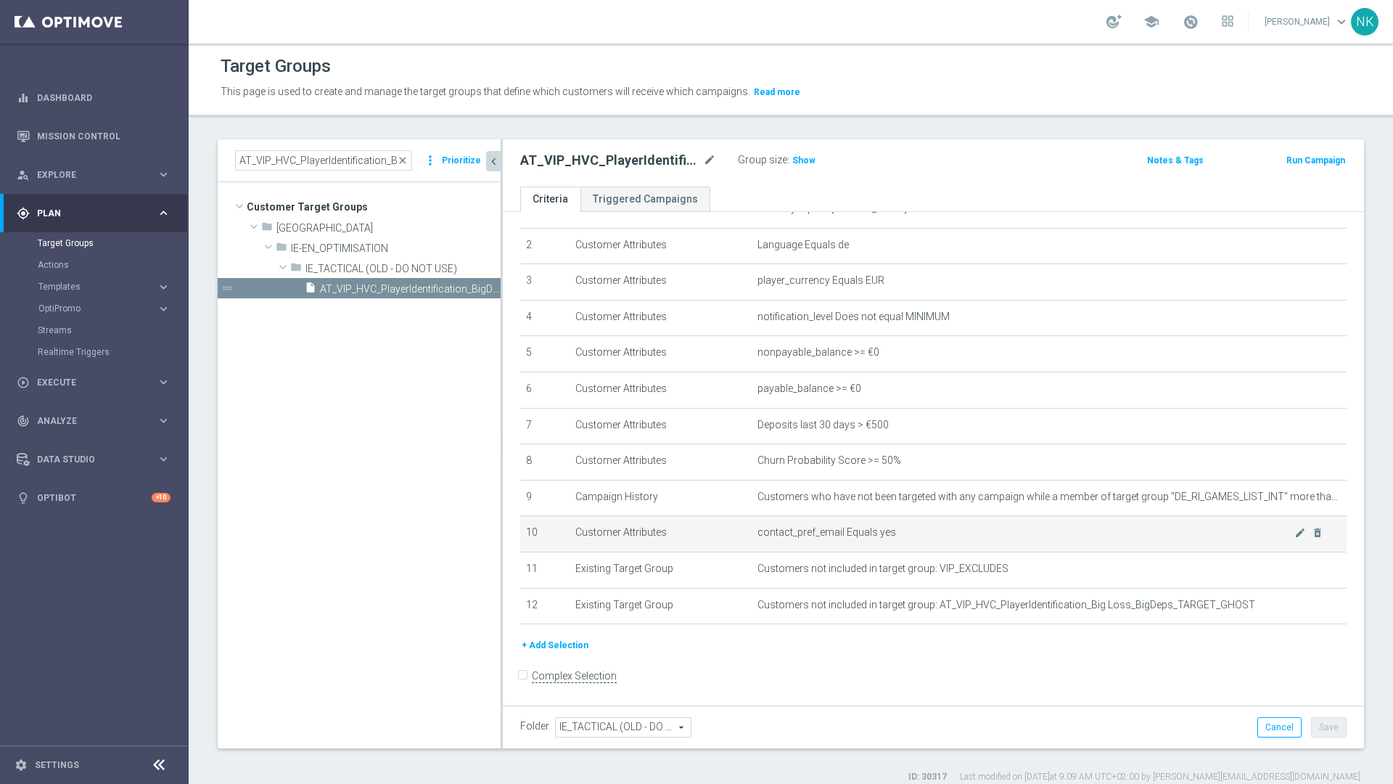
scroll to position [14, 0]
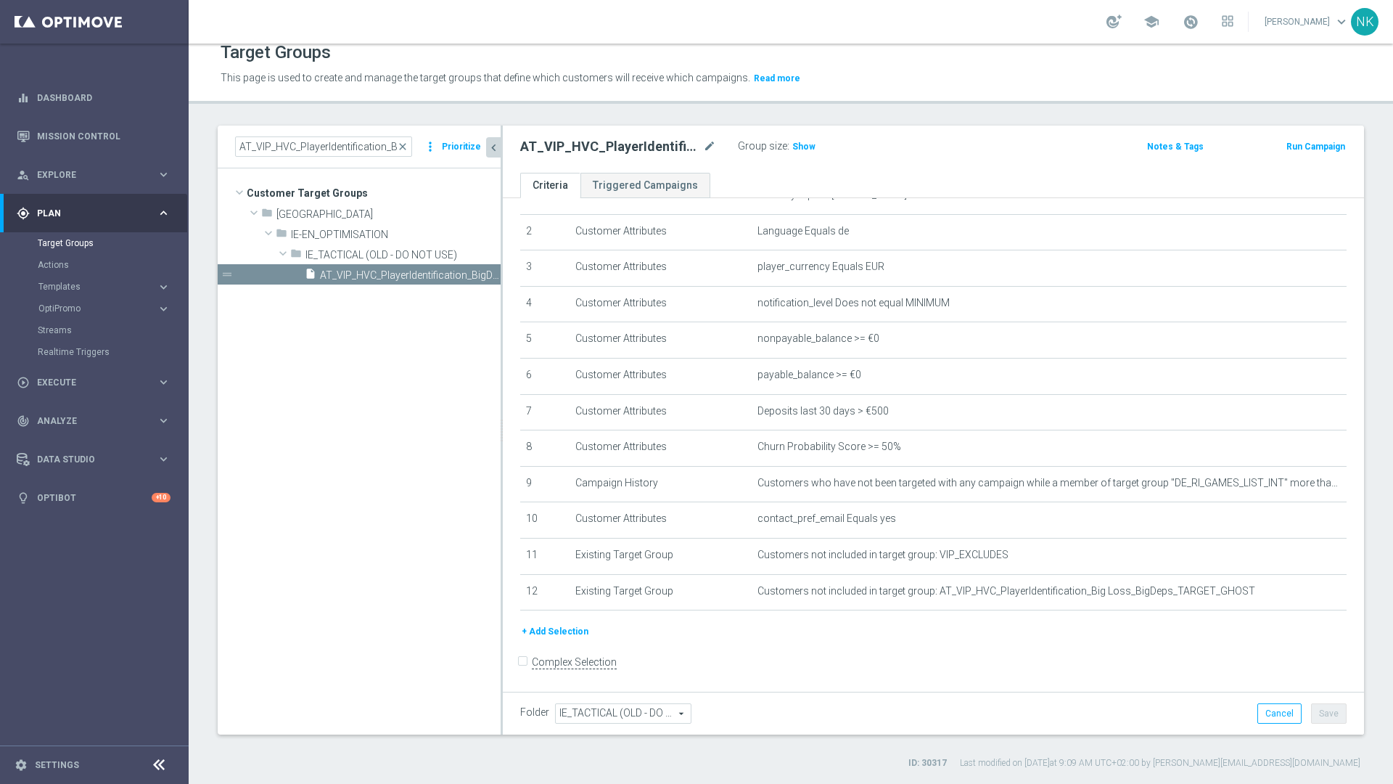
click at [562, 630] on button "+ Add Selection" at bounding box center [555, 631] width 70 height 16
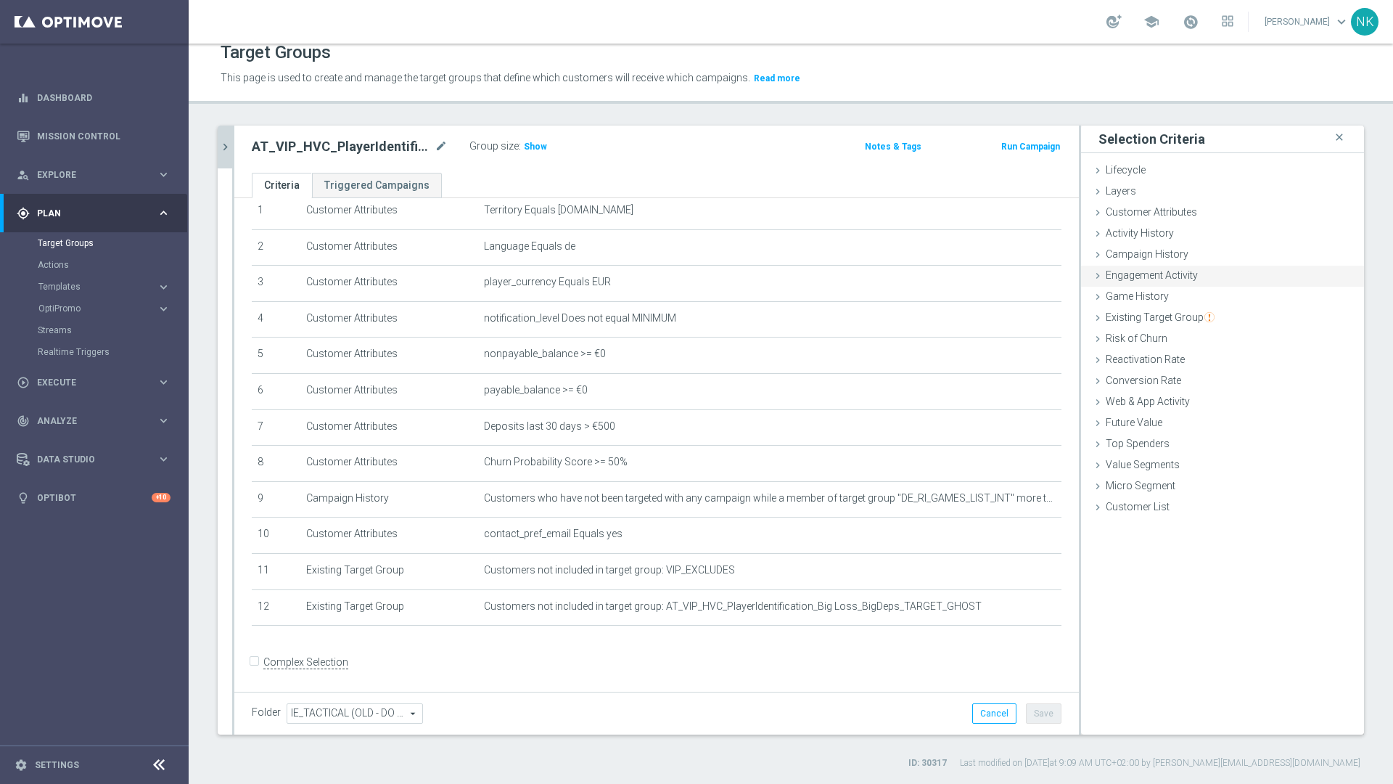
click at [1127, 279] on span "Engagement Activity" at bounding box center [1152, 275] width 92 height 12
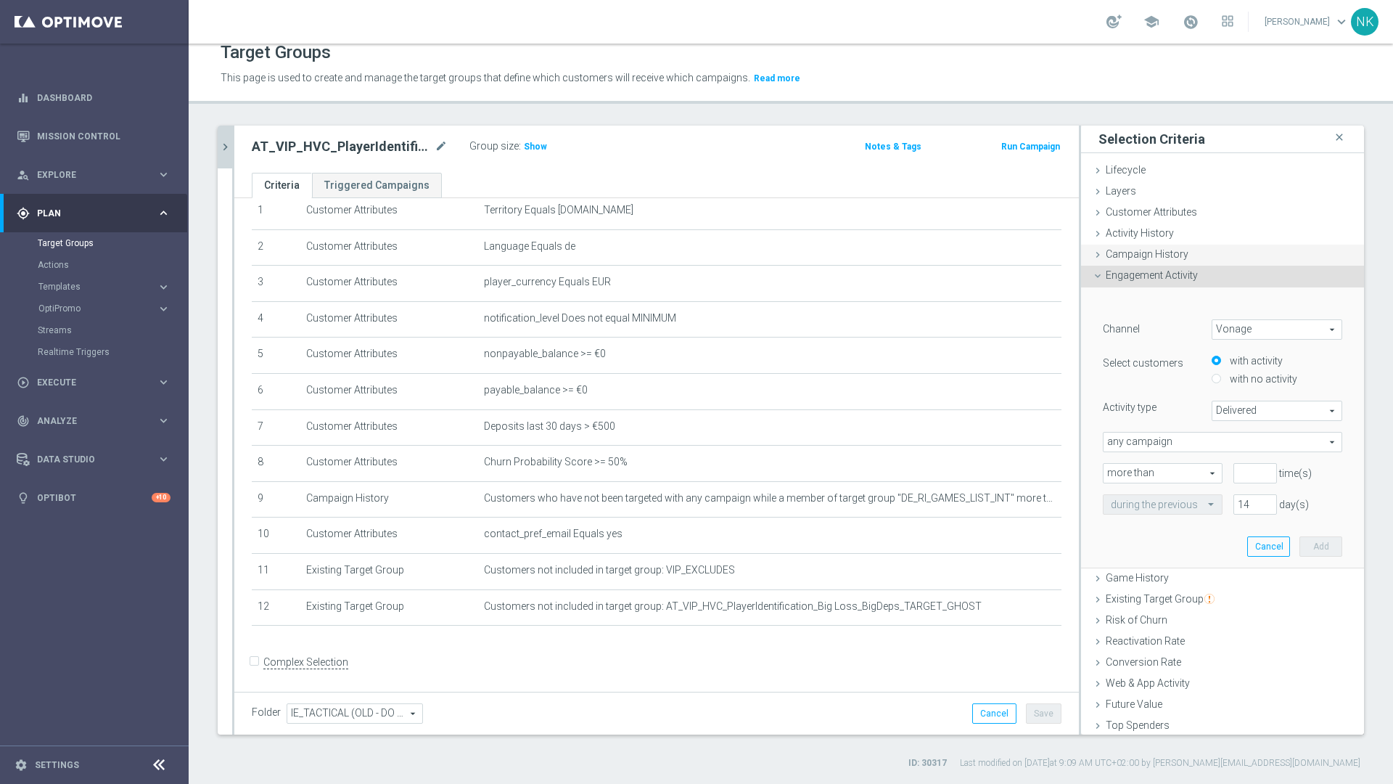
click at [1117, 257] on span "Campaign History" at bounding box center [1147, 254] width 83 height 12
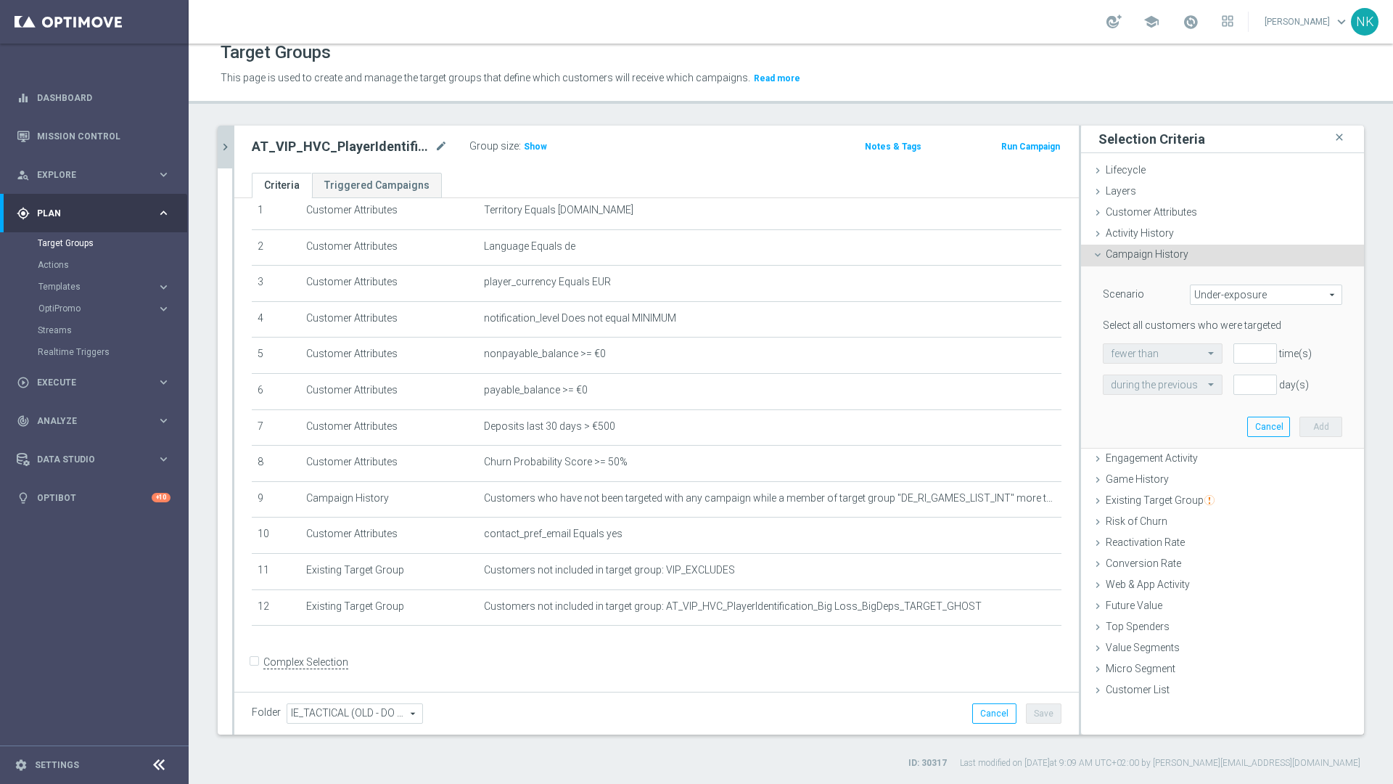
click at [1219, 294] on span "Under-exposure" at bounding box center [1266, 294] width 151 height 19
click at [1217, 387] on span "Custom" at bounding box center [1266, 391] width 136 height 12
type input "Custom"
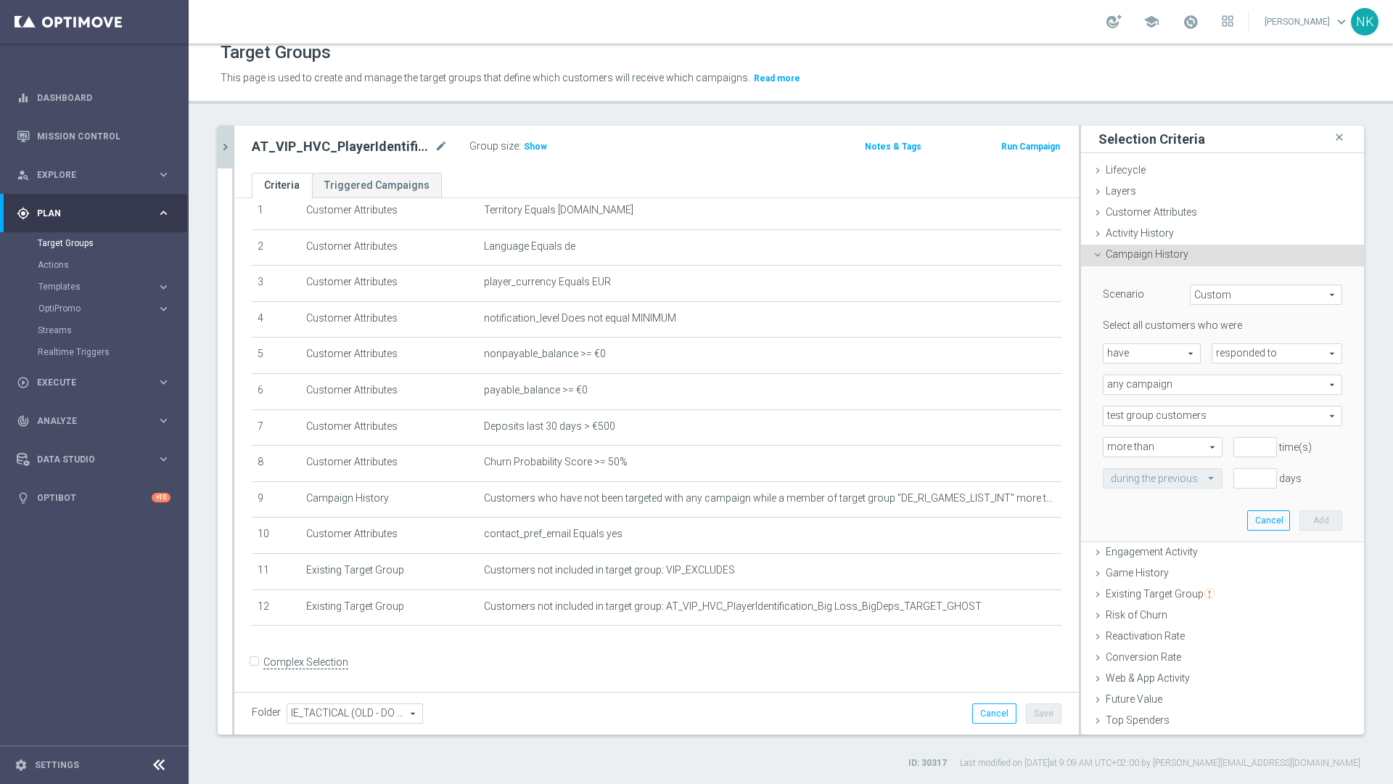
click at [1146, 350] on span "have" at bounding box center [1151, 353] width 96 height 19
click at [1141, 389] on span "have not" at bounding box center [1152, 393] width 82 height 12
type input "have not"
click at [1248, 346] on span "responded to" at bounding box center [1276, 353] width 129 height 19
click at [1248, 395] on span "been targeted with" at bounding box center [1277, 393] width 115 height 12
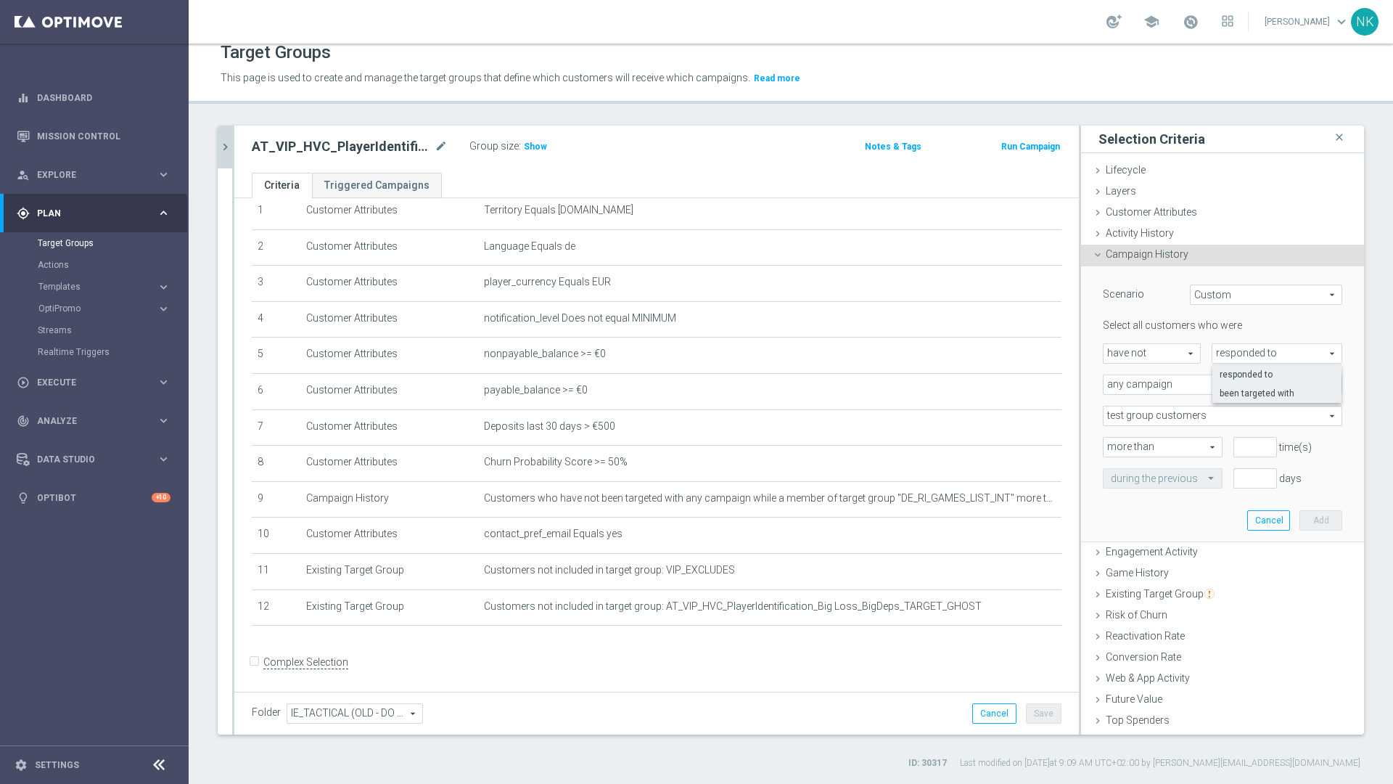
type input "been targeted with"
click at [1167, 388] on span "any campaign" at bounding box center [1222, 384] width 238 height 19
click at [1148, 422] on span "any campaign while a member of the specified target group(s)" at bounding box center [1222, 425] width 223 height 12
type input "any campaign while a member of the specified target group(s)"
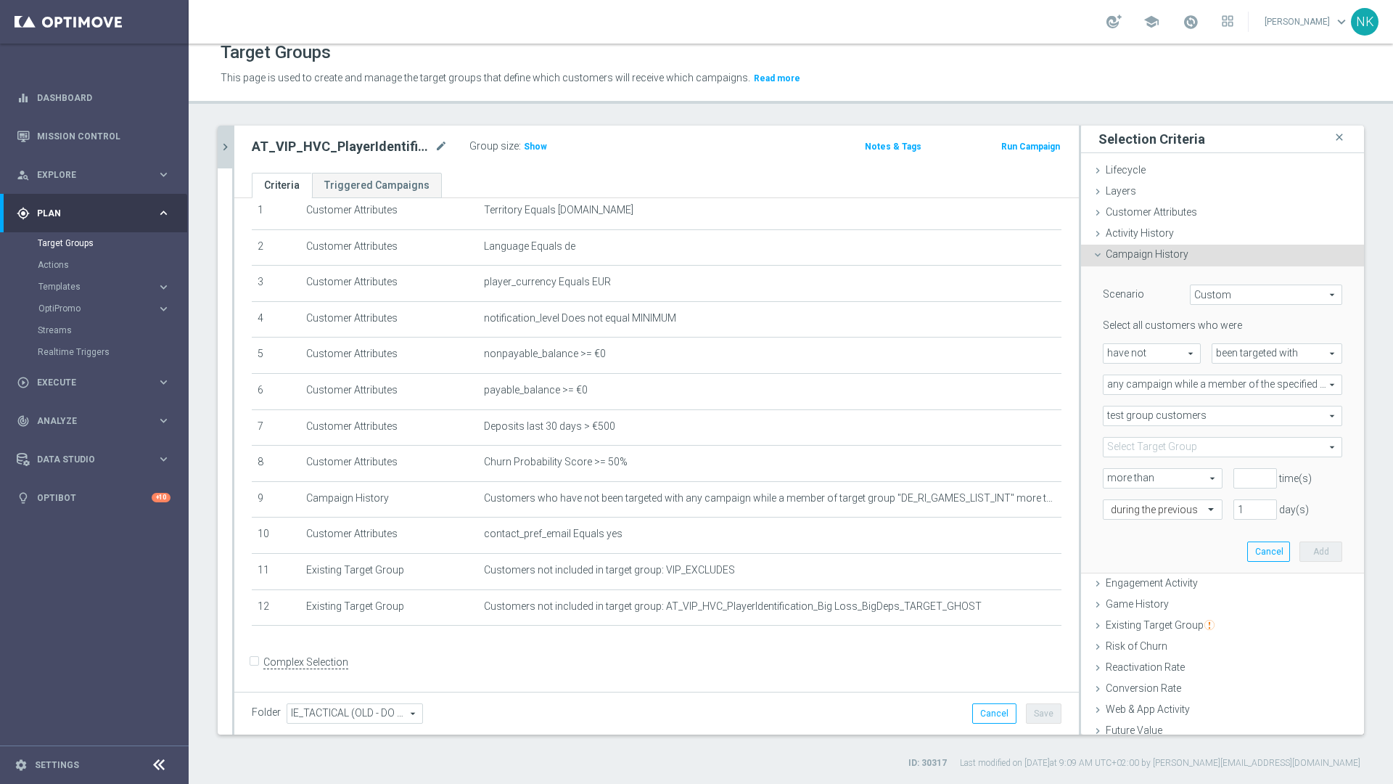
click at [1175, 415] on span "test group customers" at bounding box center [1222, 415] width 238 height 19
click at [1160, 446] on span at bounding box center [1222, 446] width 238 height 19
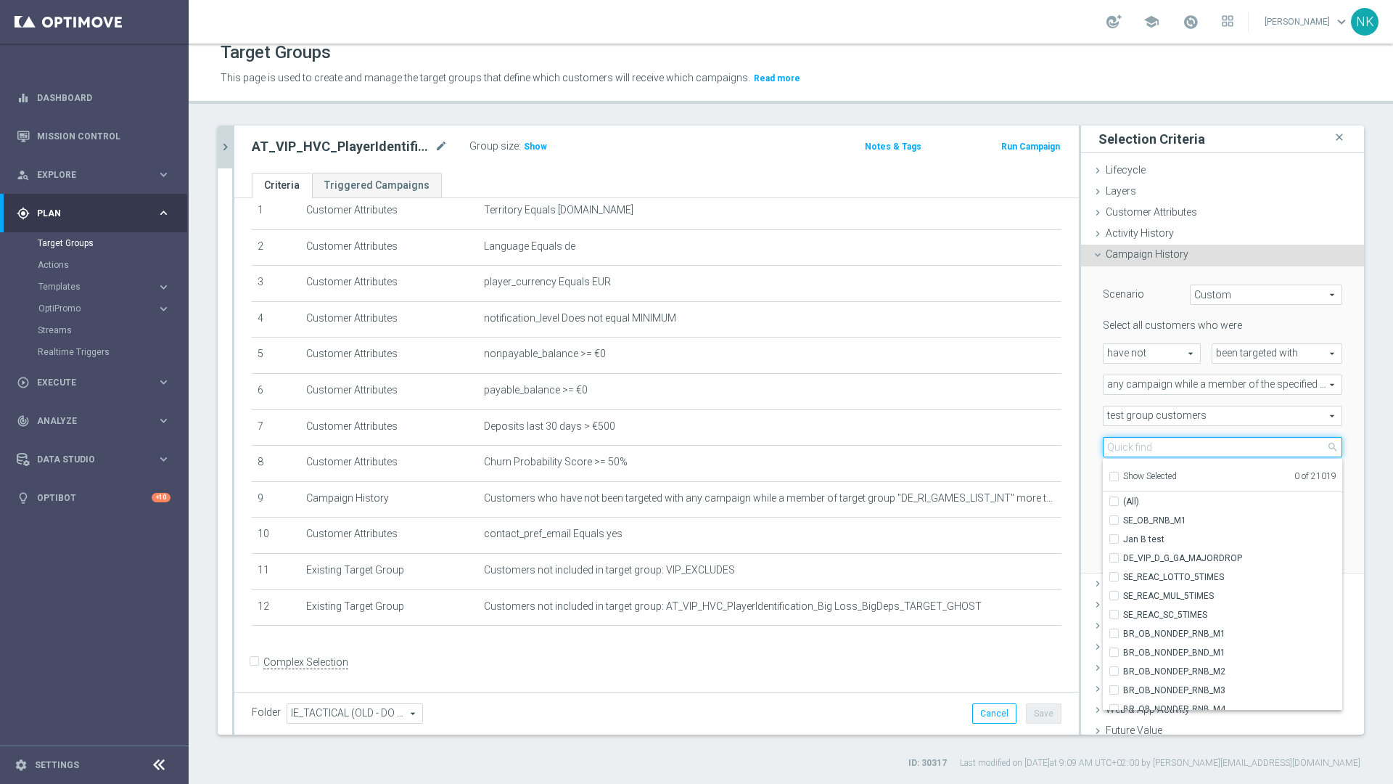
click at [1160, 446] on input "search" at bounding box center [1222, 447] width 239 height 20
paste input "AT_VIP_HVC_PlayerIdentification_BigDrop_TARGET_EMAIL"
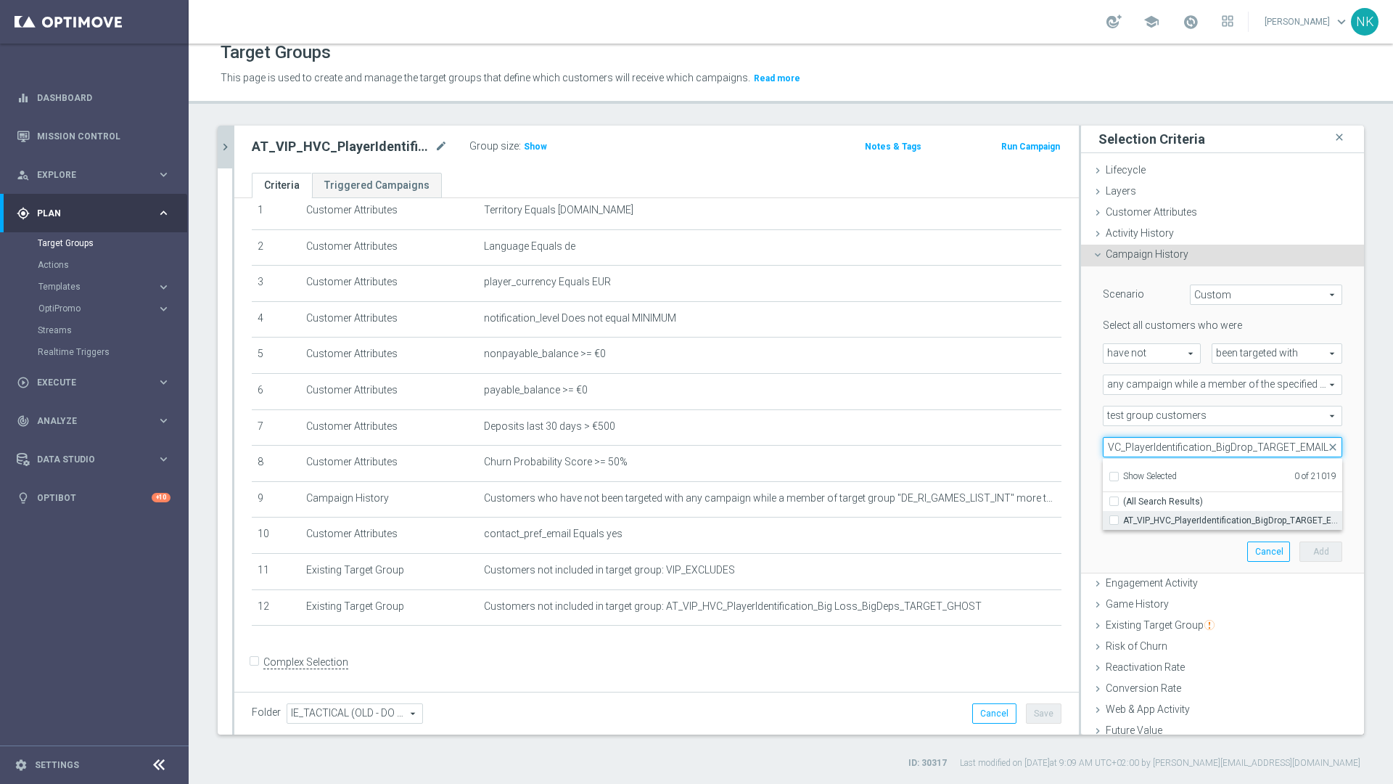
type input "AT_VIP_HVC_PlayerIdentification_BigDrop_TARGET_EMAIL"
click at [1114, 518] on input "AT_VIP_HVC_PlayerIdentification_BigDrop_TARGET_EMAIL" at bounding box center [1118, 519] width 9 height 9
checkbox input "true"
type input "AT_VIP_HVC_PlayerIdentification_BigDrop_TARGET_EMAIL"
checkbox input "true"
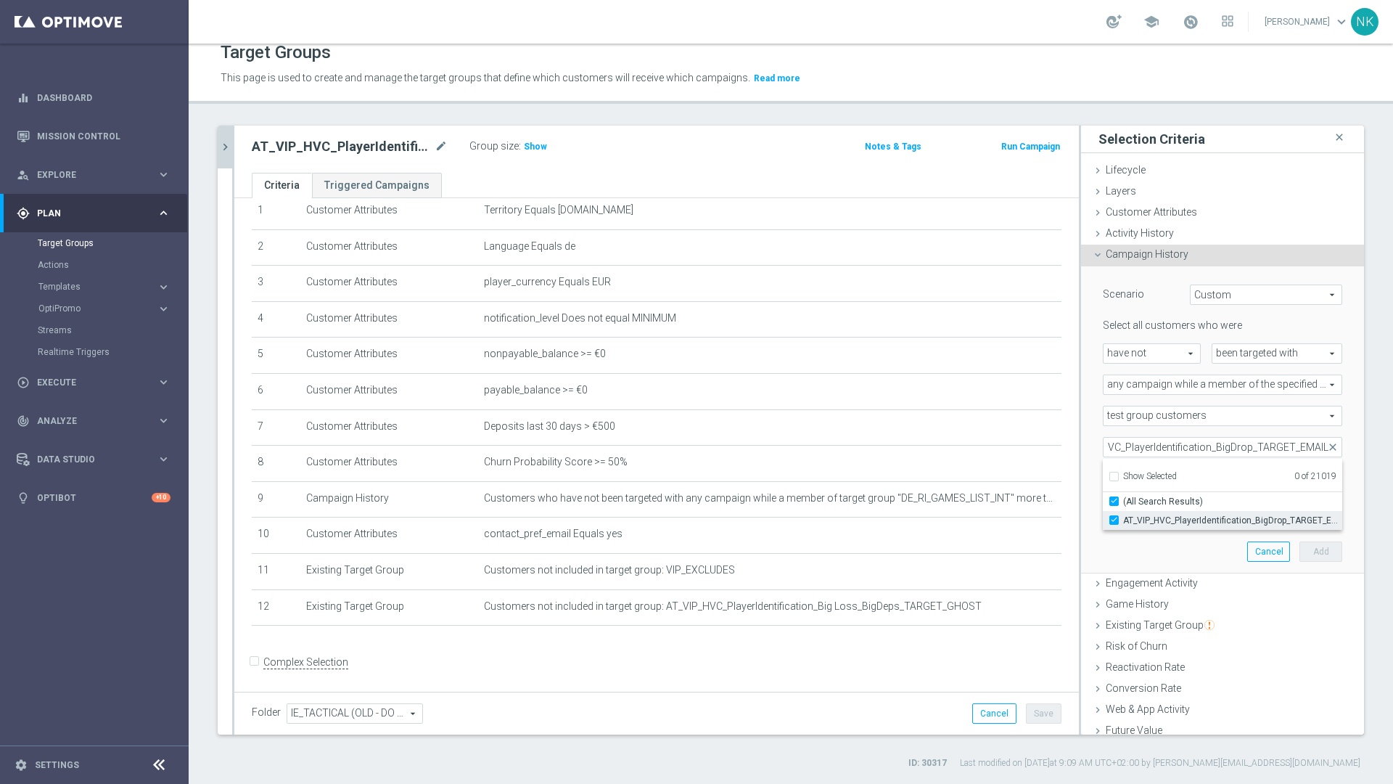
scroll to position [0, 0]
click at [1335, 438] on div "Scenario Custom Custom arrow_drop_down search Select all customers who were hav…" at bounding box center [1222, 420] width 283 height 308
click at [1240, 479] on input "number" at bounding box center [1255, 478] width 44 height 20
type input "1"
click at [1234, 509] on input "1" at bounding box center [1255, 509] width 44 height 20
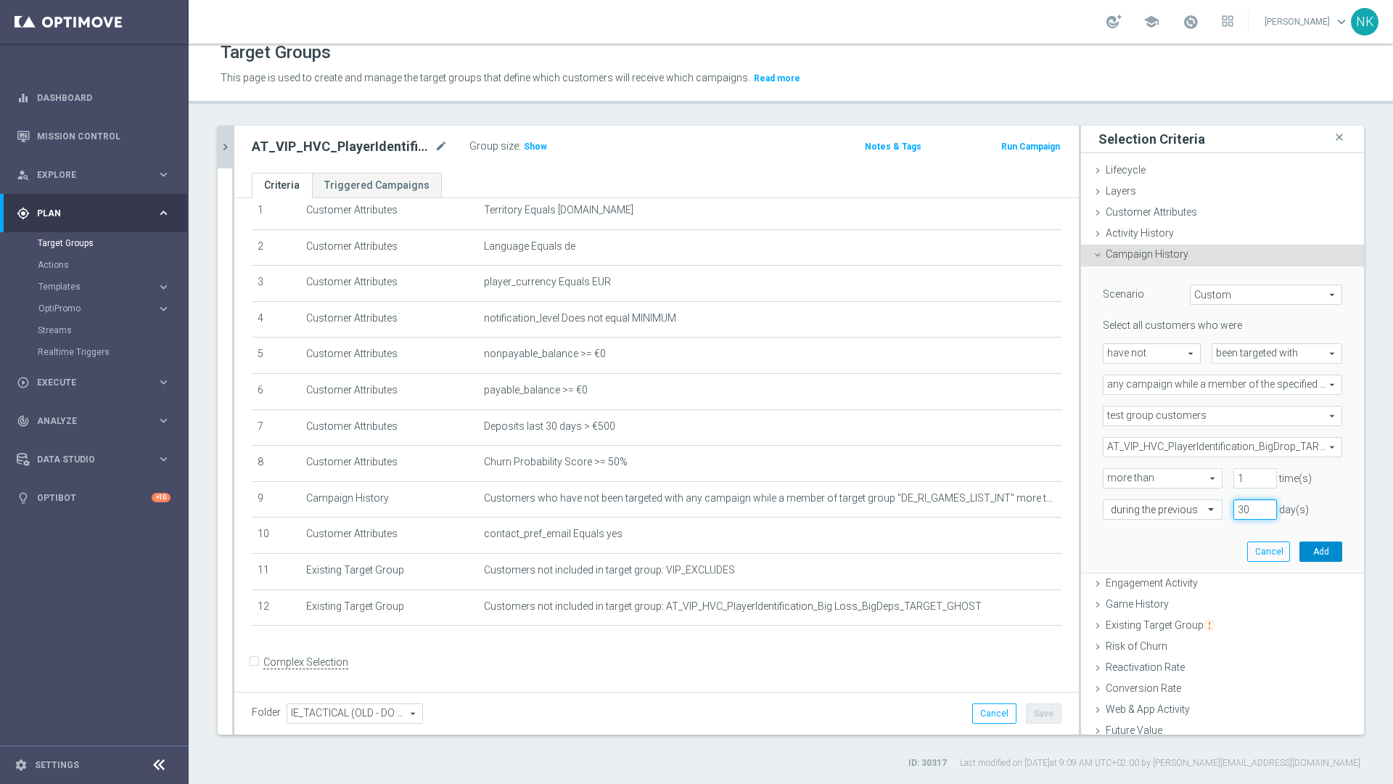
type input "30"
click at [1310, 555] on button "Add" at bounding box center [1320, 551] width 43 height 20
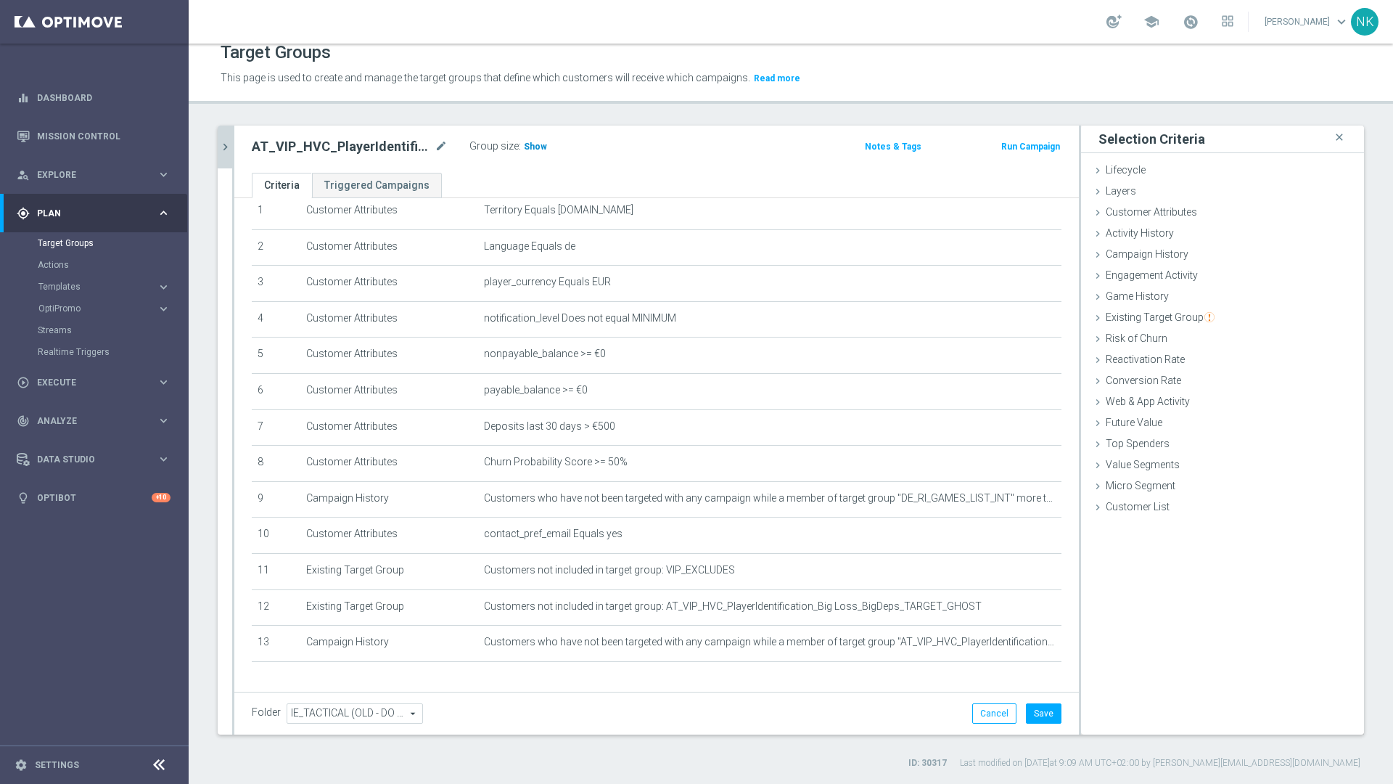
click at [534, 149] on span "Show" at bounding box center [535, 146] width 23 height 10
click at [1032, 712] on button "Save" at bounding box center [1044, 713] width 36 height 20
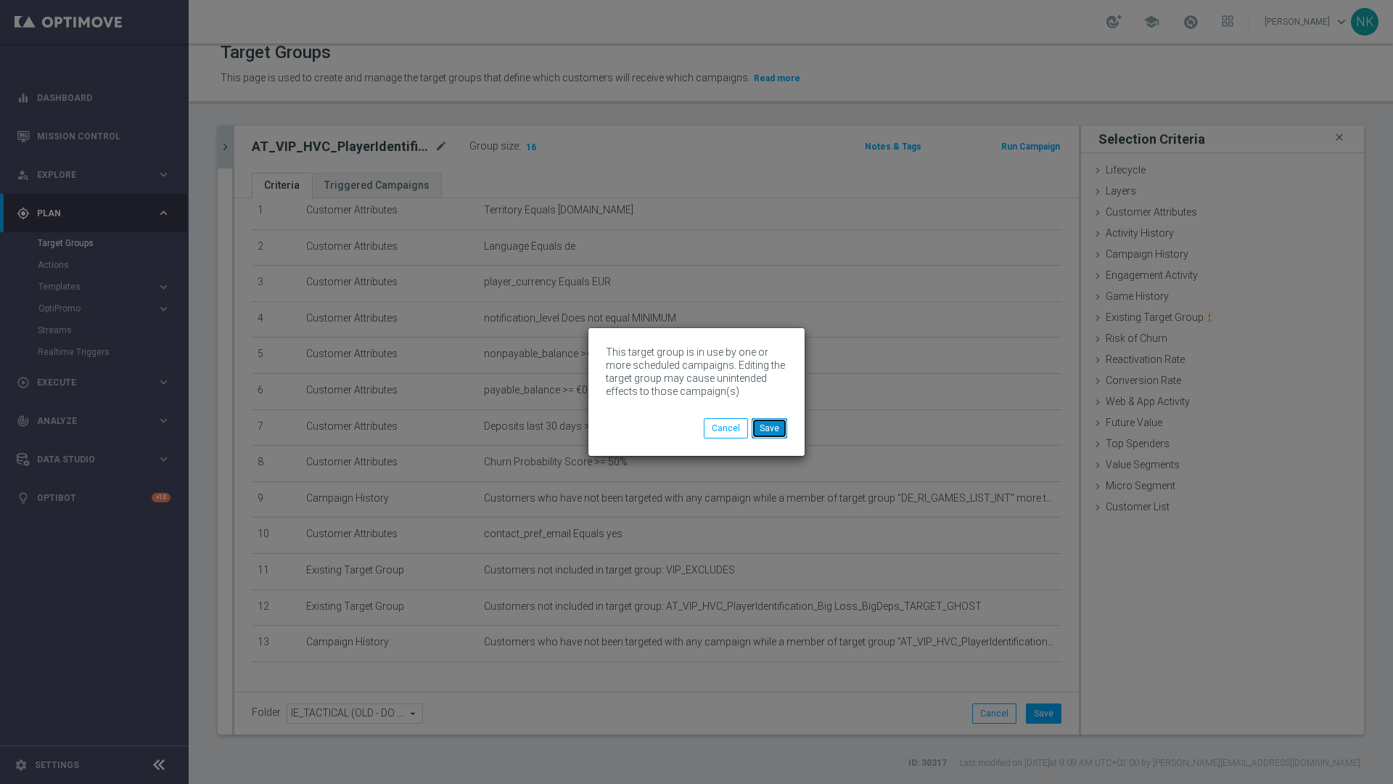
click at [776, 429] on button "Save" at bounding box center [770, 428] width 36 height 20
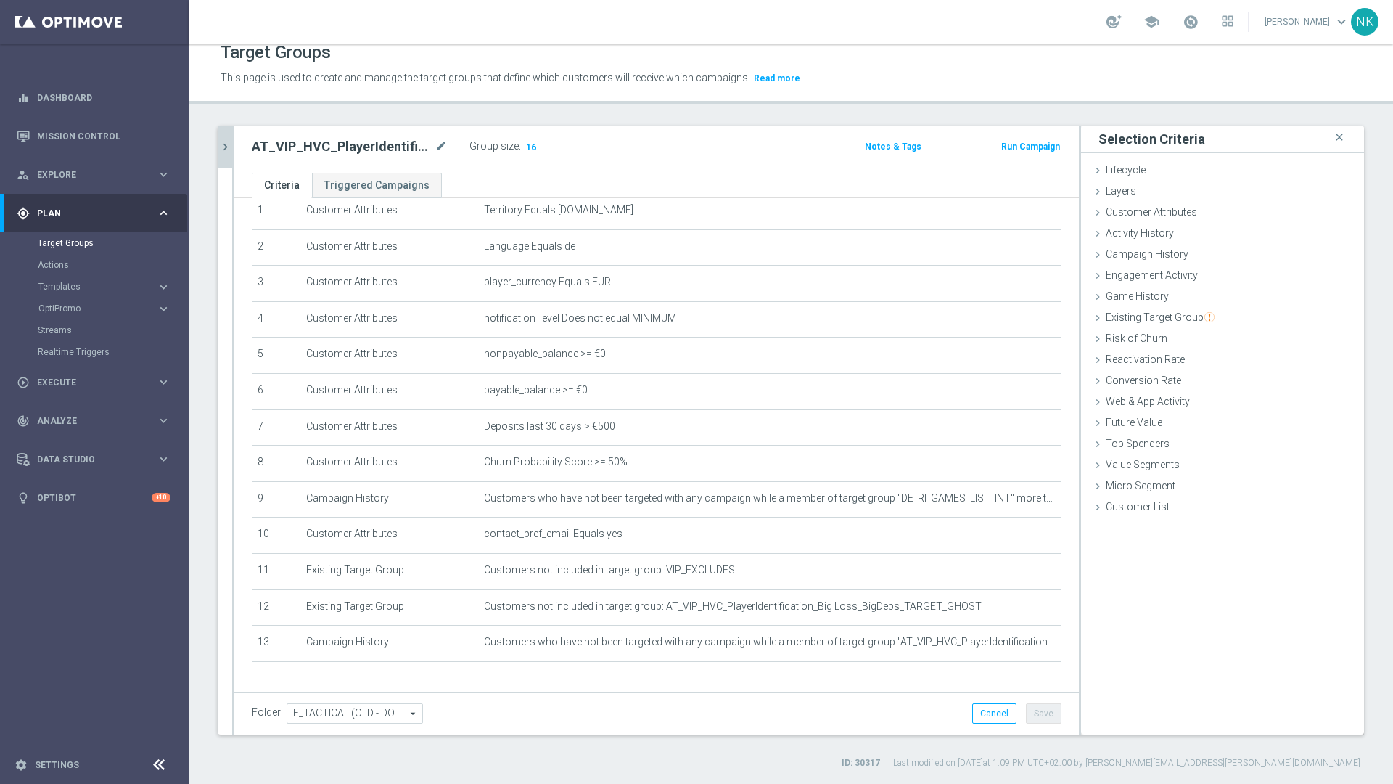
click at [227, 149] on icon "chevron_right" at bounding box center [225, 147] width 14 height 14
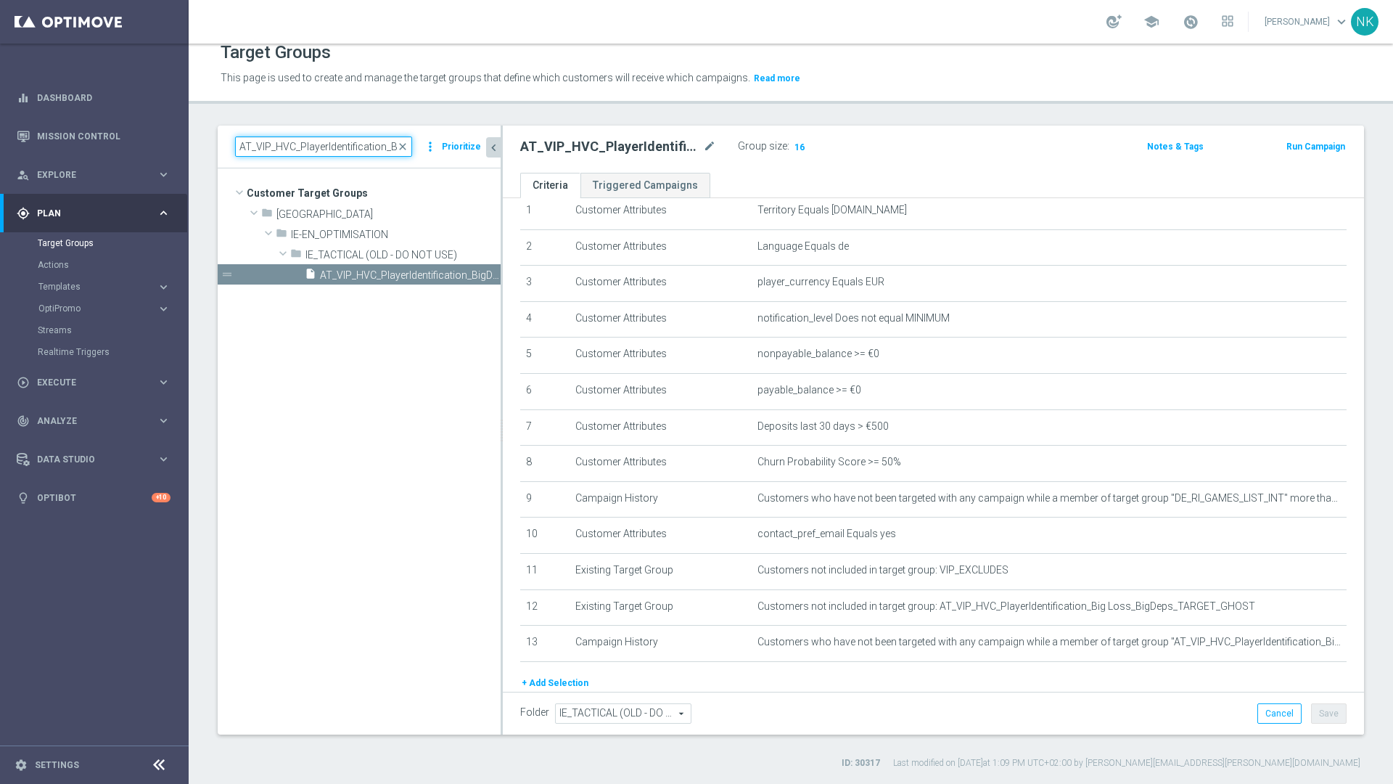
click at [306, 150] on input "AT_VIP_HVC_PlayerIdentification_BigDrop_TARGET_EMAIL" at bounding box center [323, 146] width 177 height 20
paste input "DE"
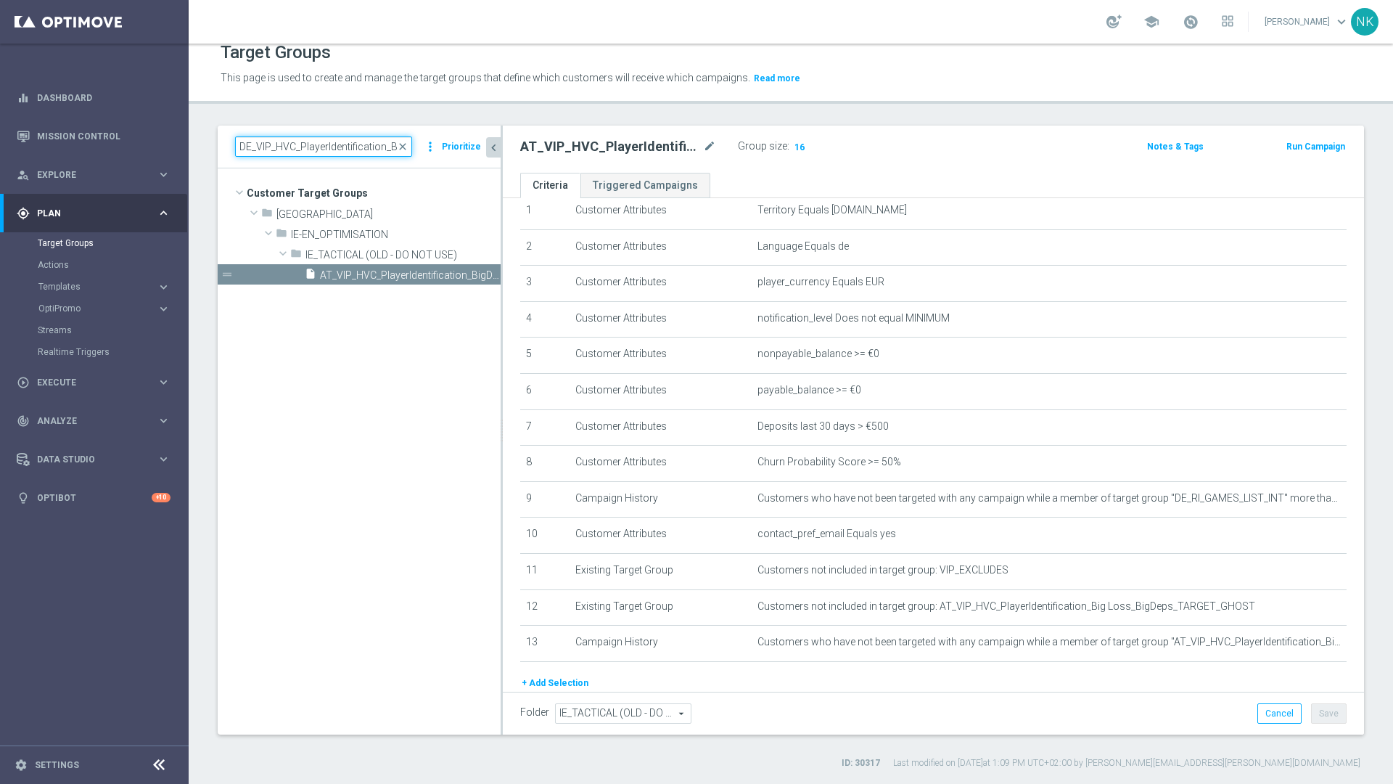
scroll to position [0, 100]
type input "DE_VIP_HVC_PlayerIdentification_BigDrop_TARGET_EMAIL"
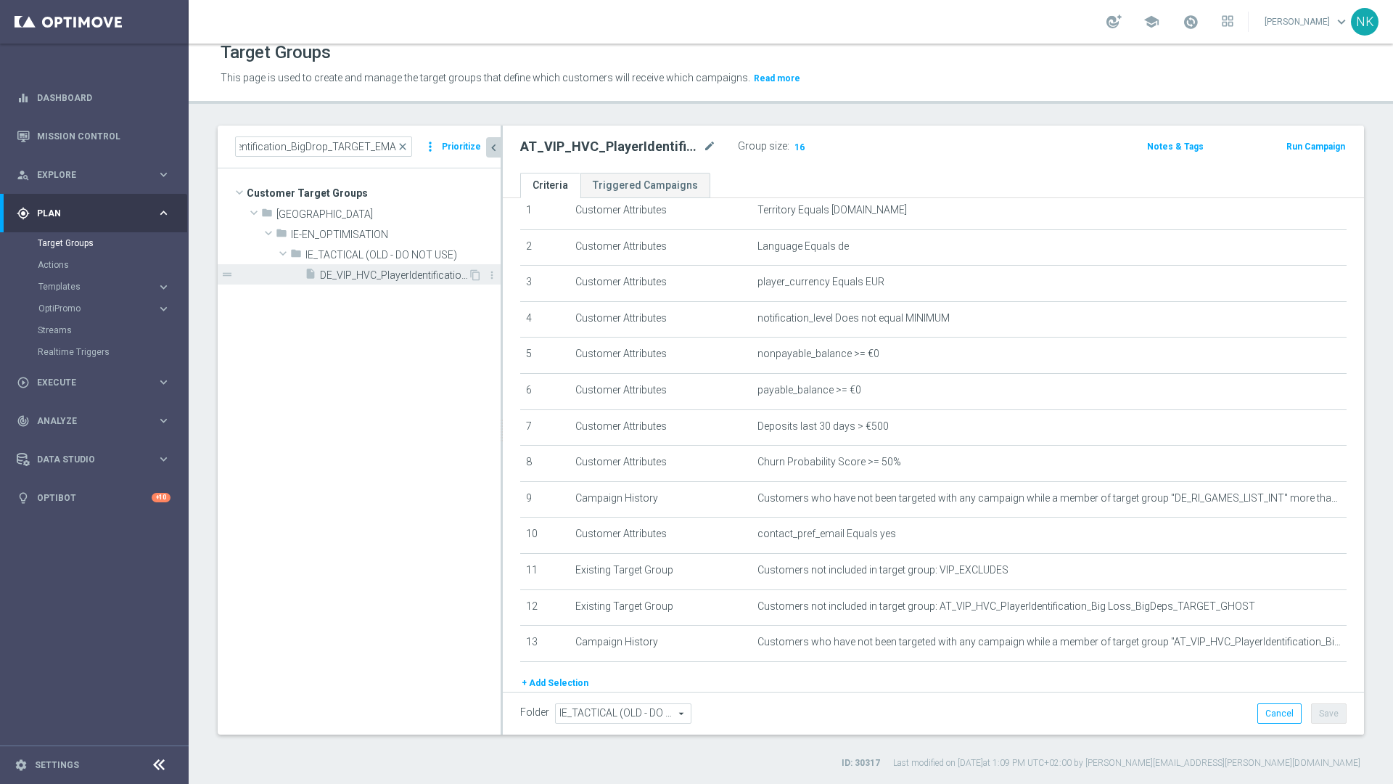
click at [390, 274] on span "DE_VIP_HVC_PlayerIdentification_BigDrop_TARGET_EMAIL" at bounding box center [394, 275] width 148 height 12
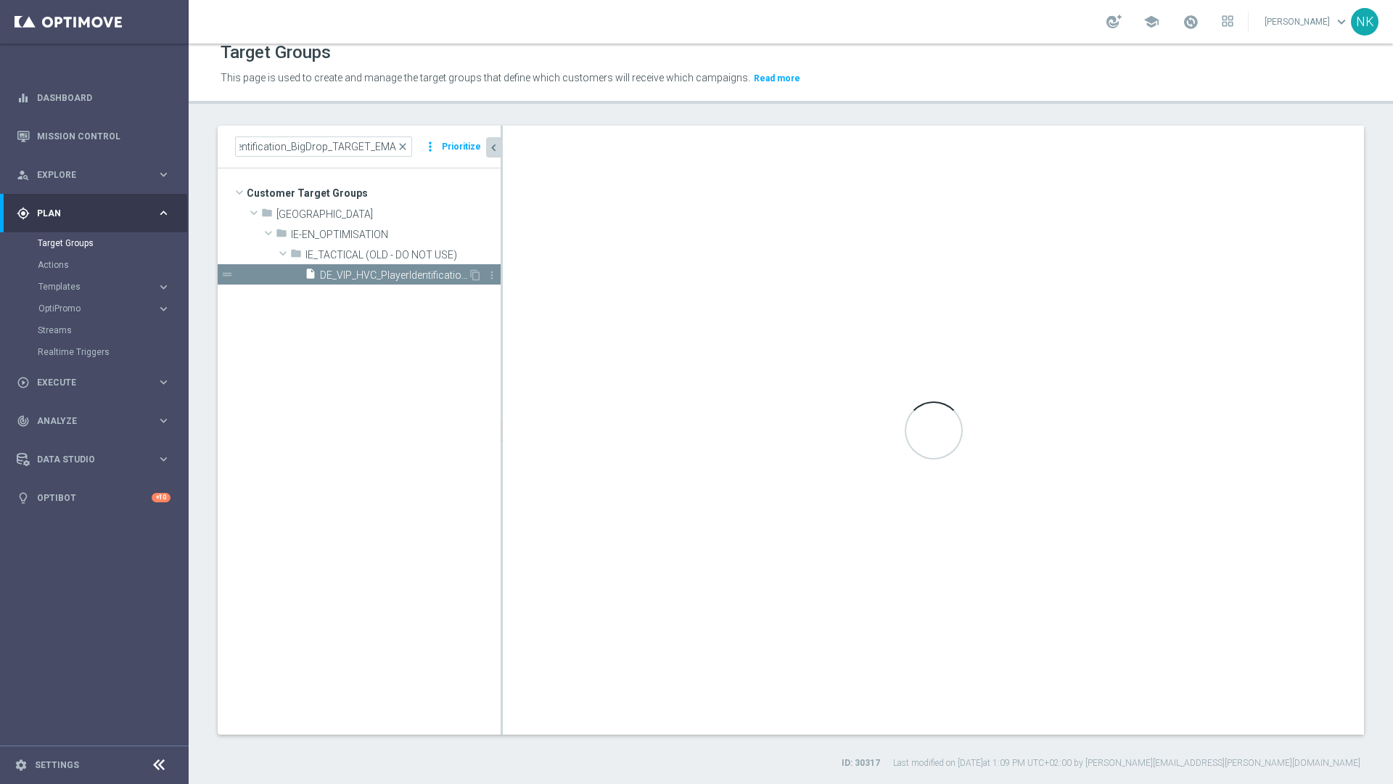
scroll to position [0, 0]
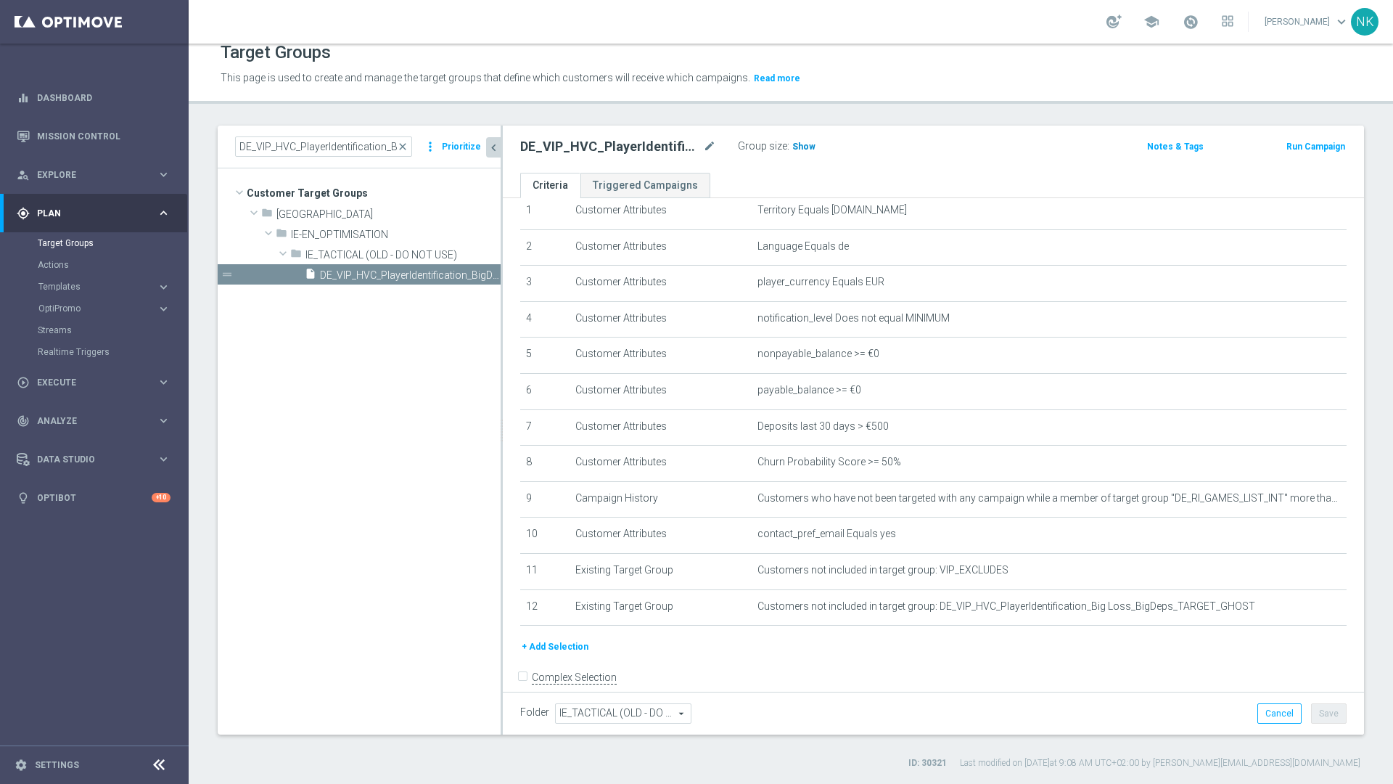
click at [795, 147] on span "Show" at bounding box center [803, 146] width 23 height 10
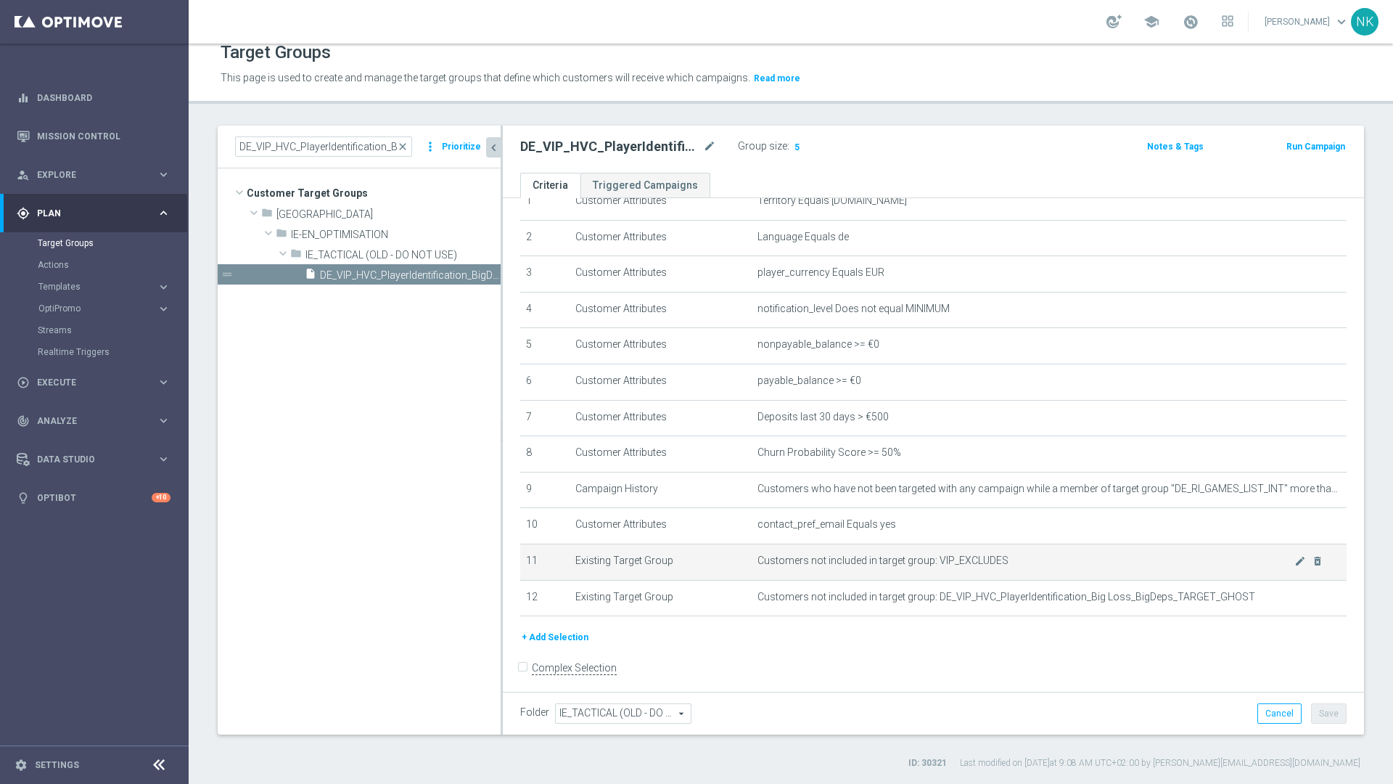
scroll to position [71, 0]
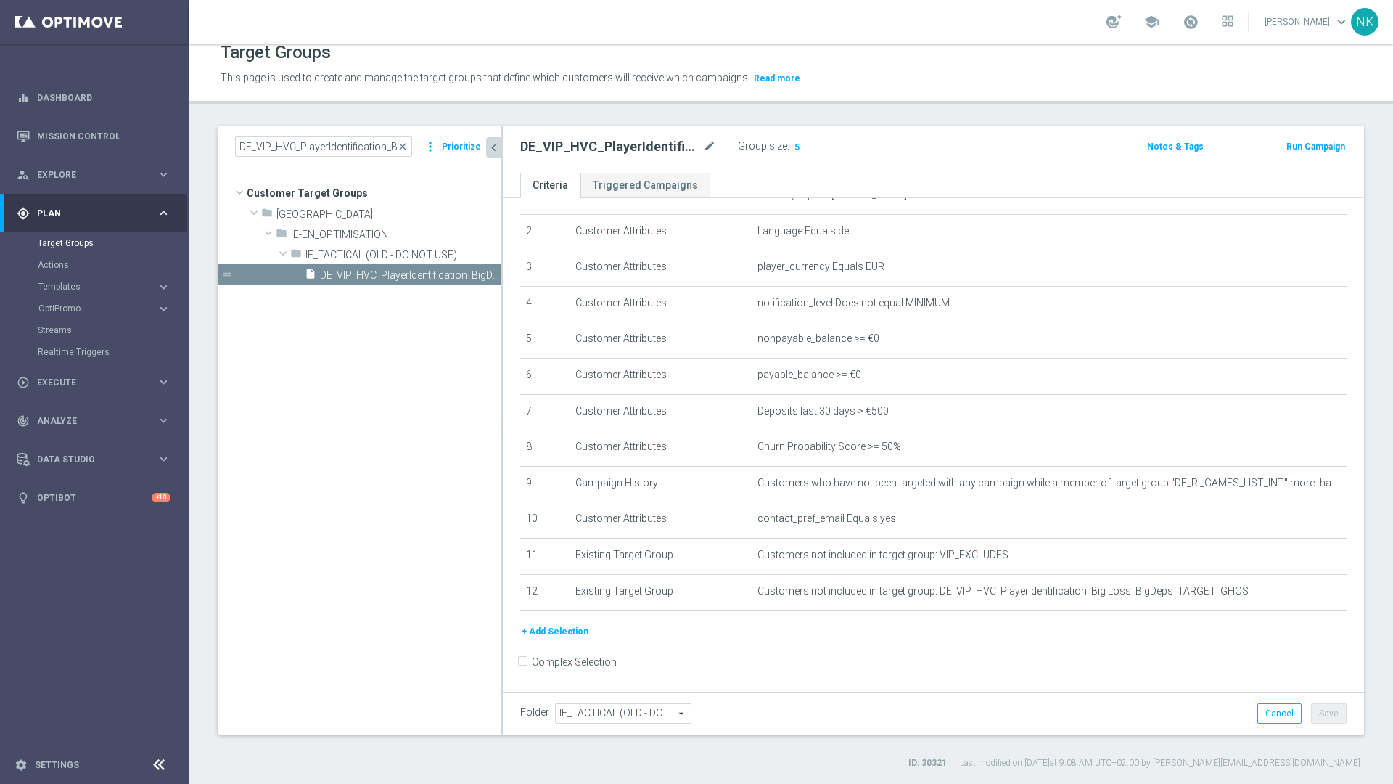
click at [566, 633] on button "+ Add Selection" at bounding box center [555, 631] width 70 height 16
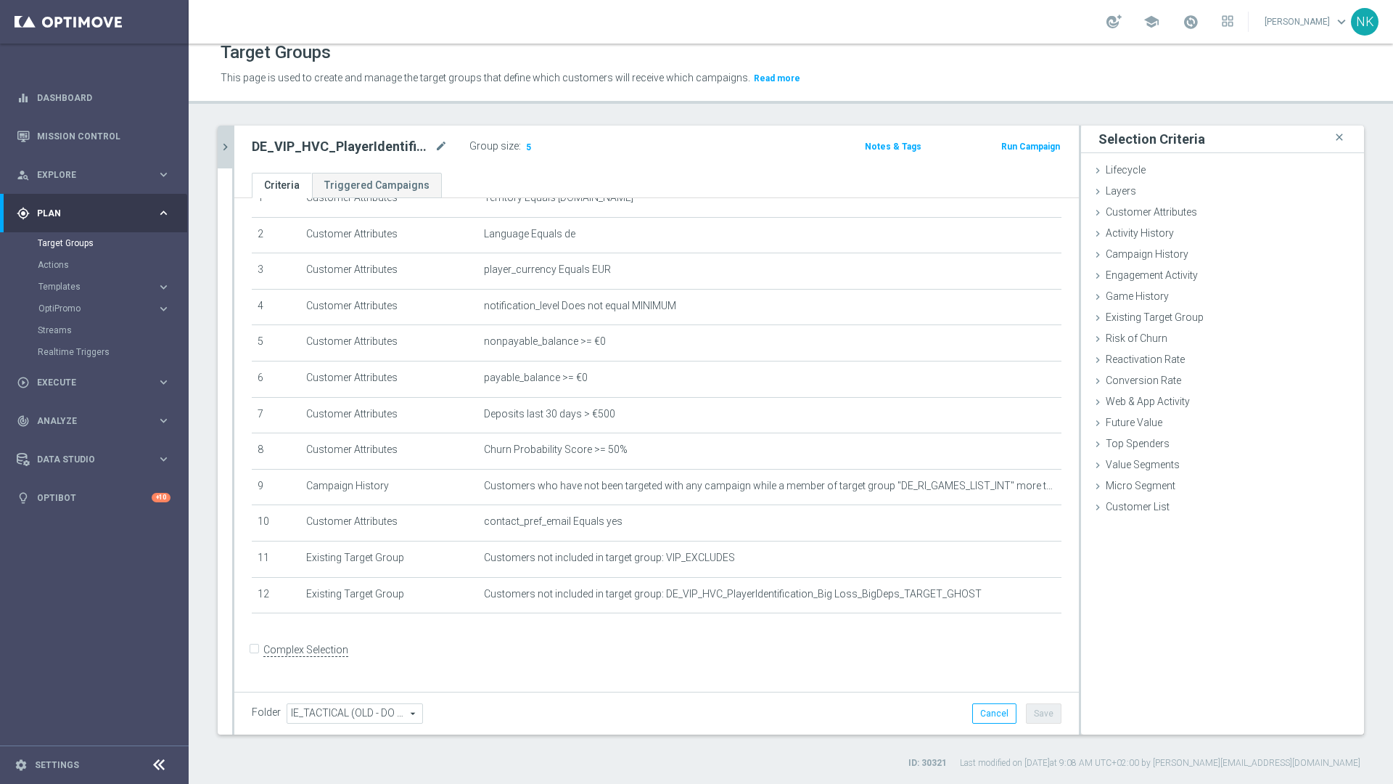
scroll to position [56, 0]
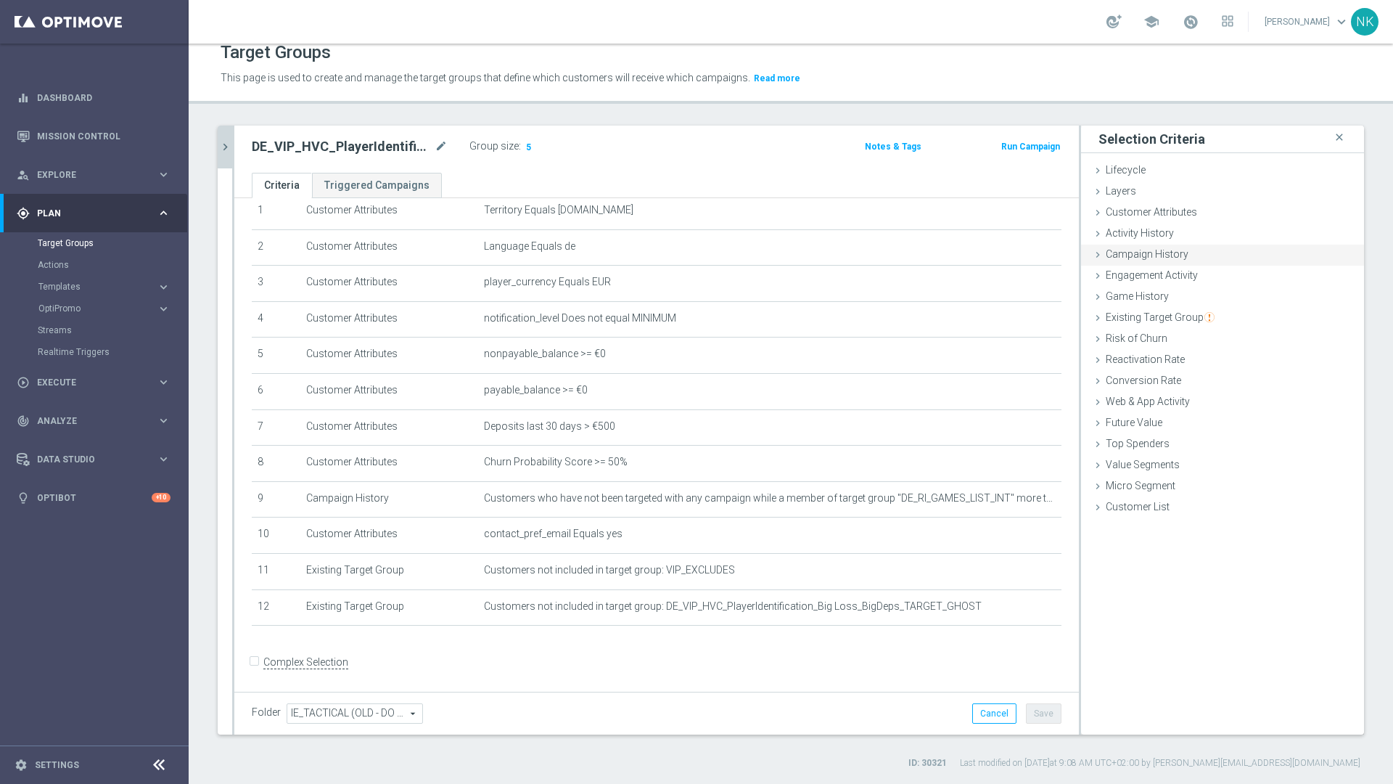
click at [1126, 260] on div "Campaign History done selection saved" at bounding box center [1222, 255] width 283 height 22
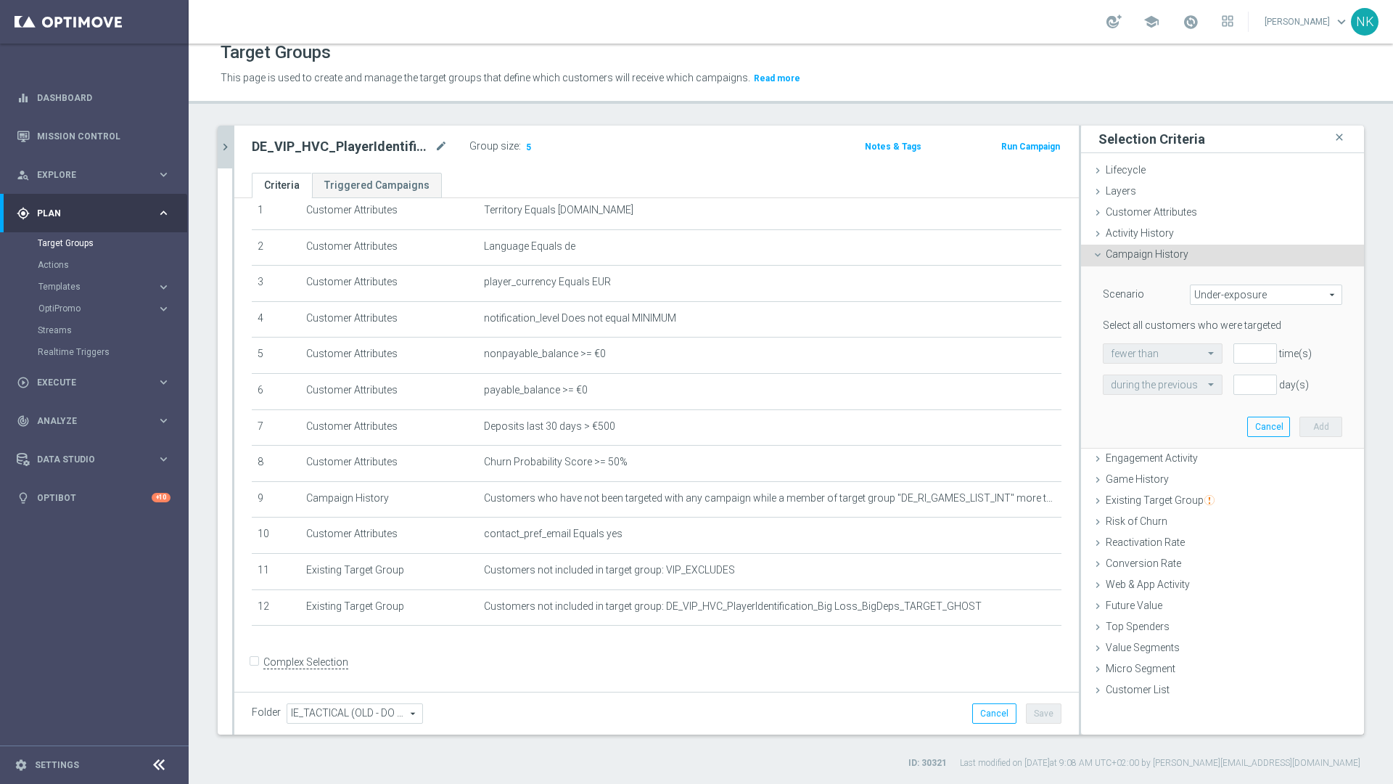
click at [1212, 295] on span "Under-exposure" at bounding box center [1266, 294] width 151 height 19
click at [1218, 397] on label "Custom" at bounding box center [1266, 391] width 151 height 19
type input "Custom"
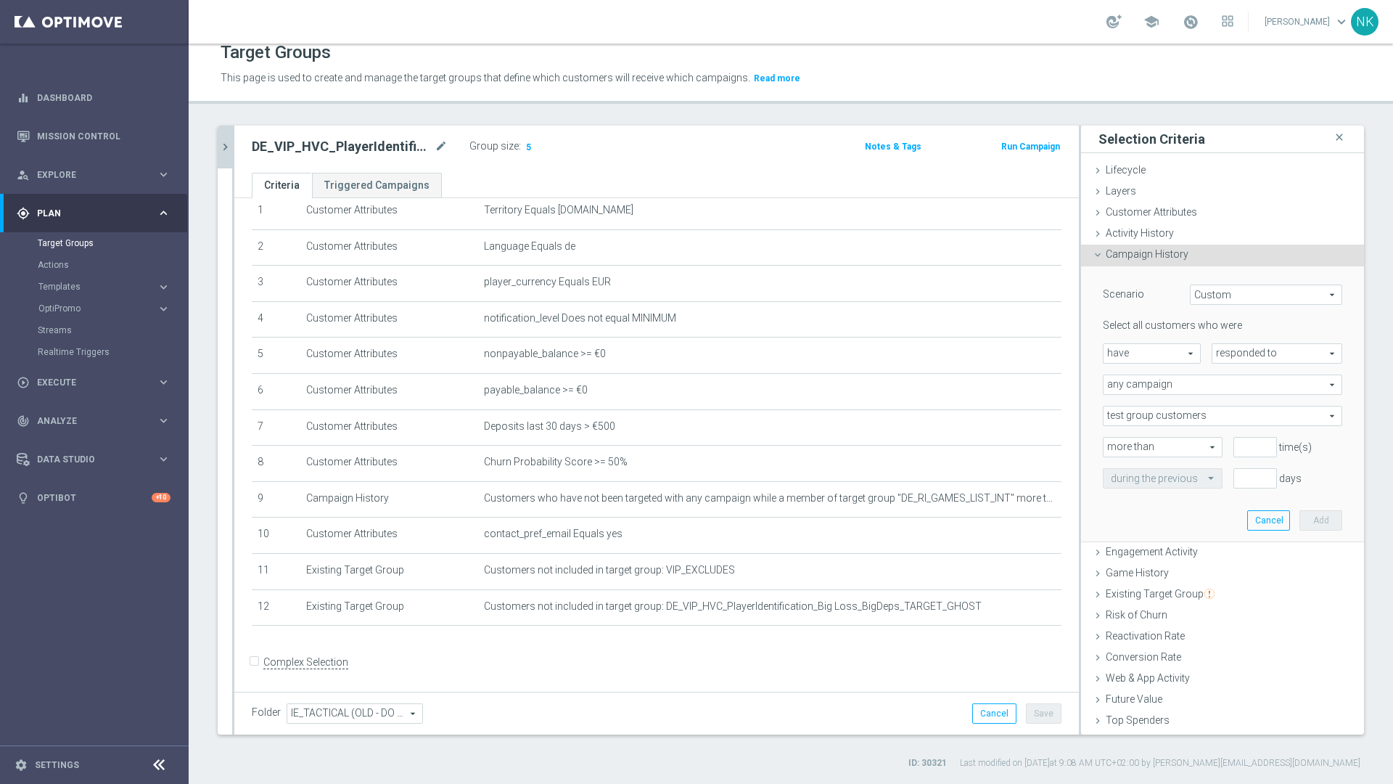
click at [1160, 351] on span "have" at bounding box center [1151, 353] width 96 height 19
click at [1138, 387] on span "have not" at bounding box center [1152, 393] width 82 height 12
type input "have not"
click at [1252, 351] on span "responded to" at bounding box center [1276, 353] width 129 height 19
click at [1245, 392] on span "been targeted with" at bounding box center [1277, 393] width 115 height 12
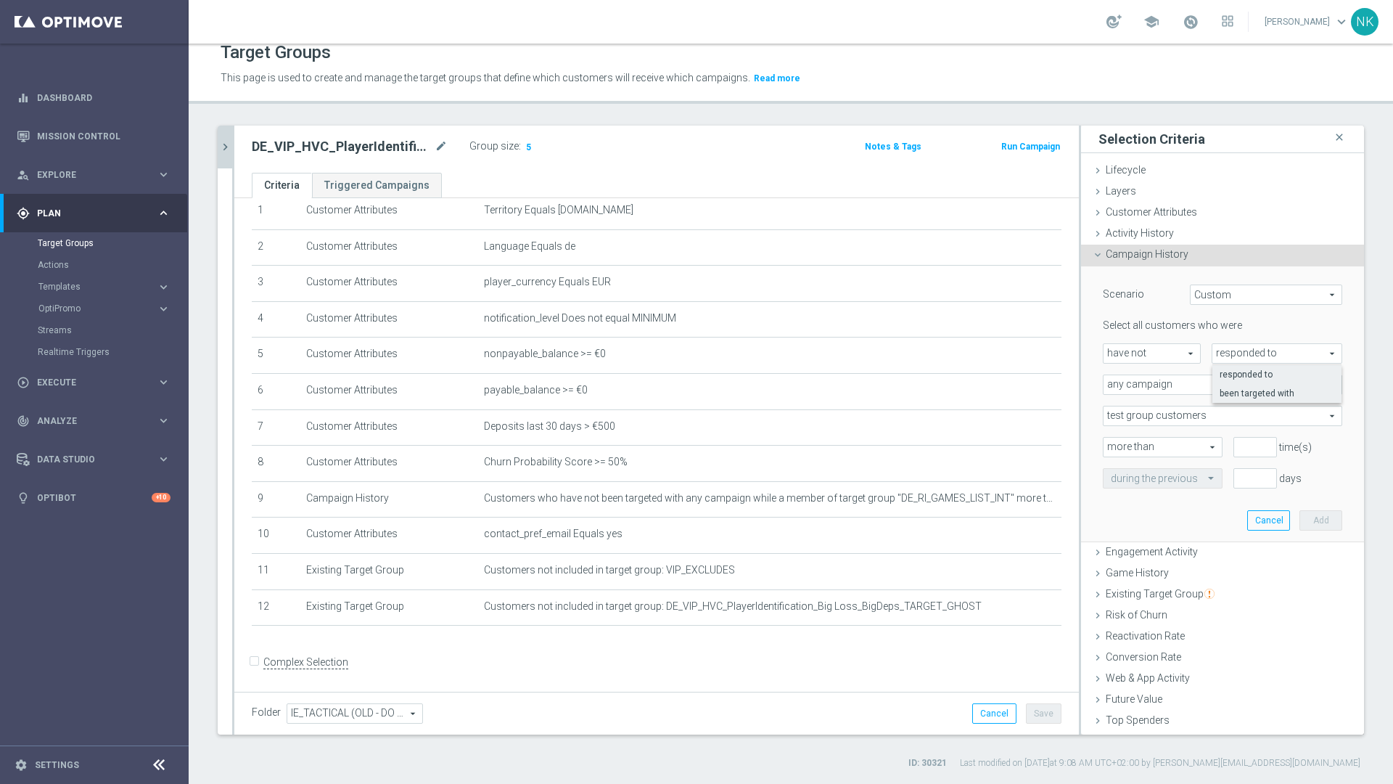
type input "been targeted with"
click at [1181, 391] on span "any campaign" at bounding box center [1222, 384] width 238 height 19
click at [1156, 427] on span "any campaign while a member of the specified target group(s)" at bounding box center [1222, 425] width 223 height 12
type input "any campaign while a member of the specified target group(s)"
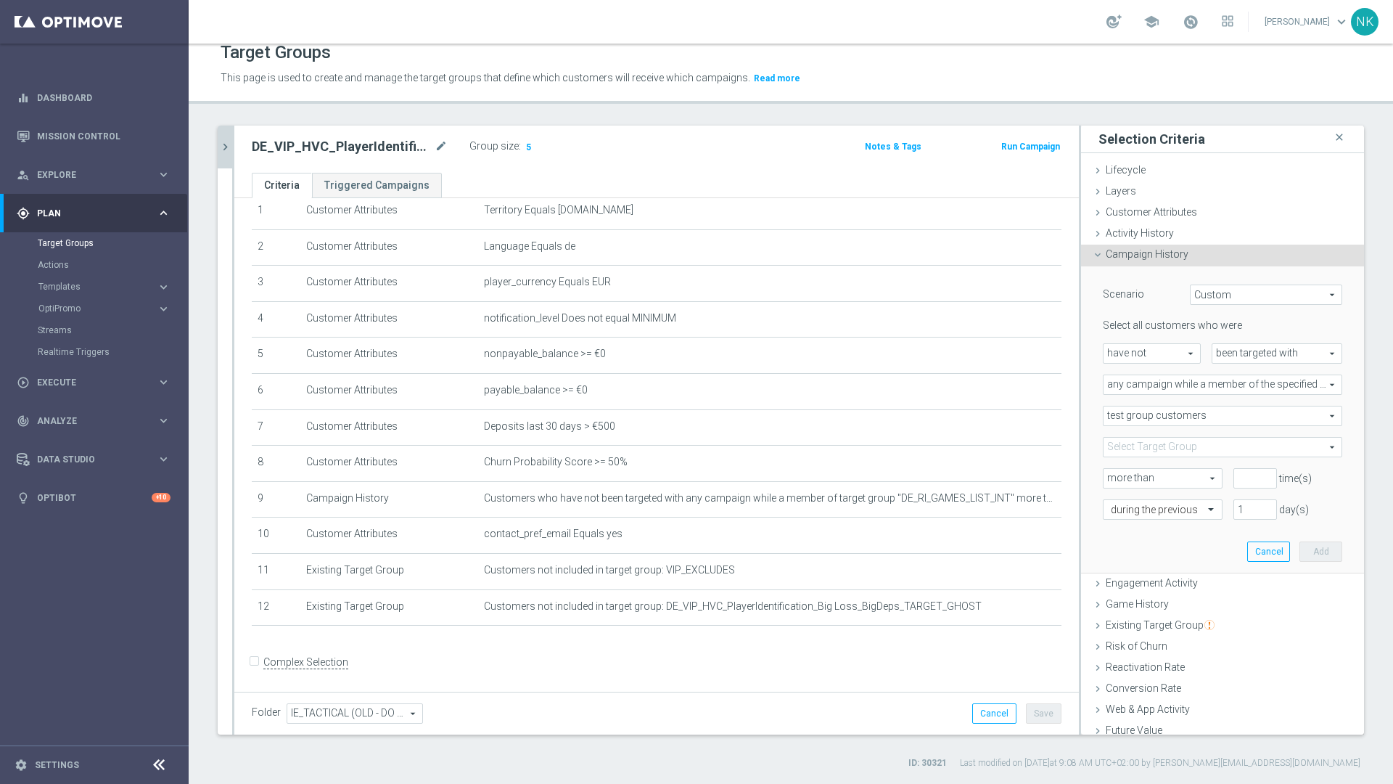
click at [1166, 448] on span at bounding box center [1222, 446] width 238 height 19
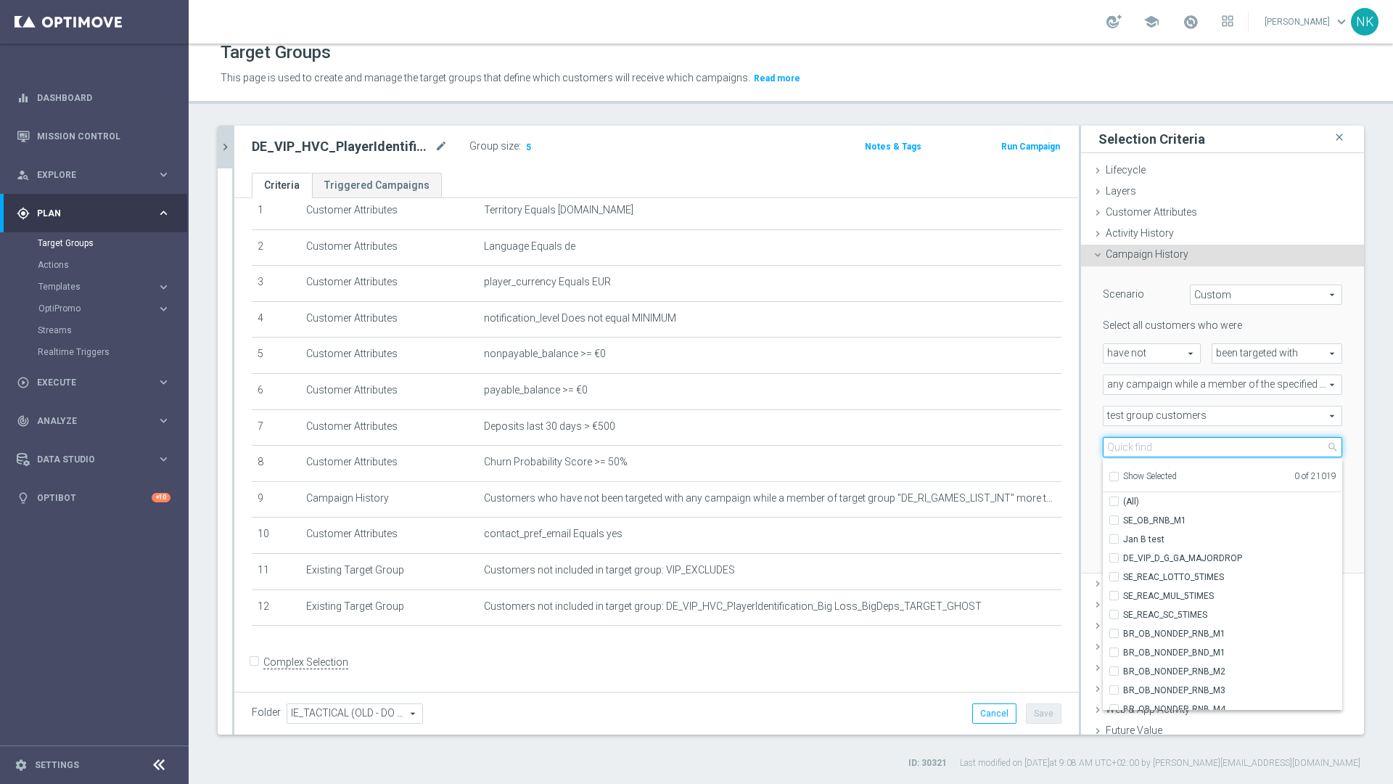
click at [1166, 448] on input "search" at bounding box center [1222, 447] width 239 height 20
paste input "DE_VIP_HVC_PlayerIdentification_BigDrop_TARGET_EMAIL"
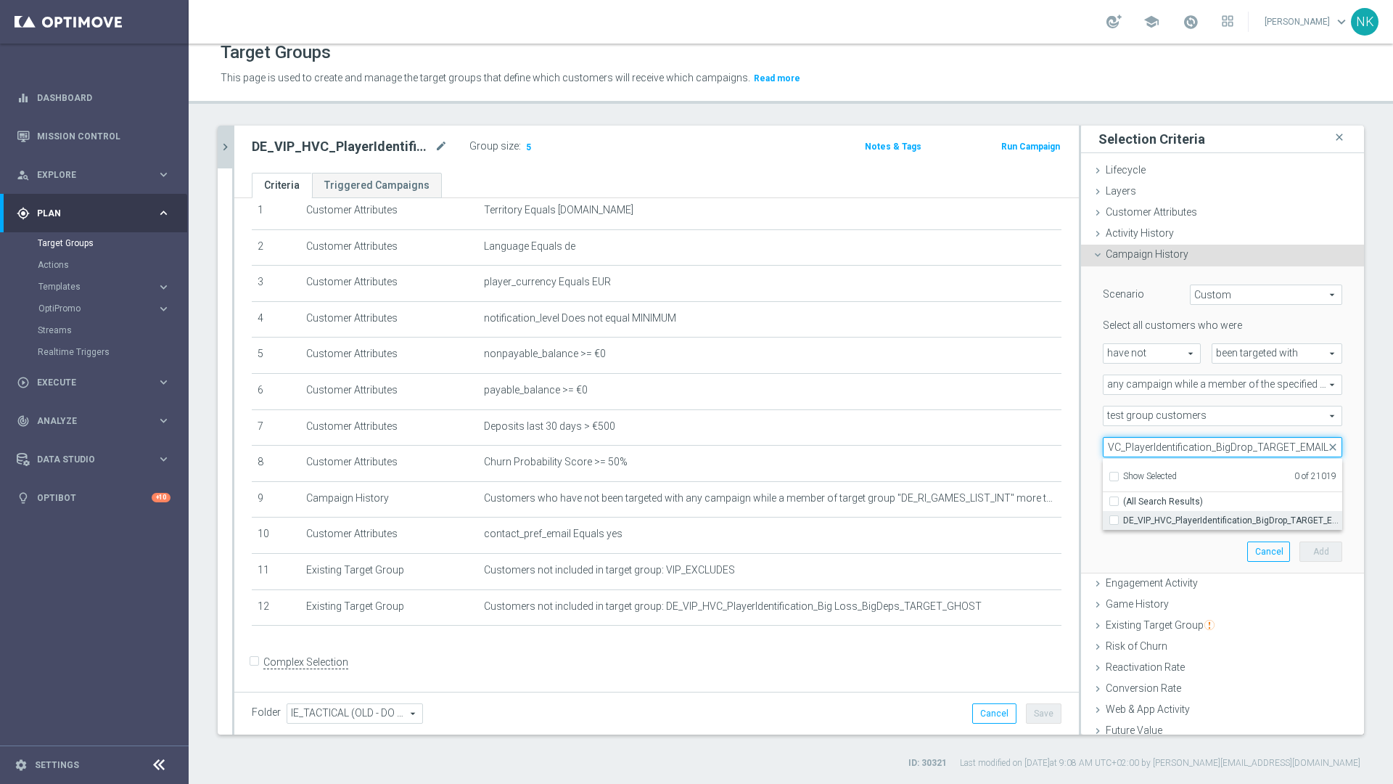
type input "DE_VIP_HVC_PlayerIdentification_BigDrop_TARGET_EMAIL"
click at [1114, 519] on input "DE_VIP_HVC_PlayerIdentification_BigDrop_TARGET_EMAIL" at bounding box center [1118, 519] width 9 height 9
checkbox input "true"
type input "DE_VIP_HVC_PlayerIdentification_BigDrop_TARGET_EMAIL"
checkbox input "true"
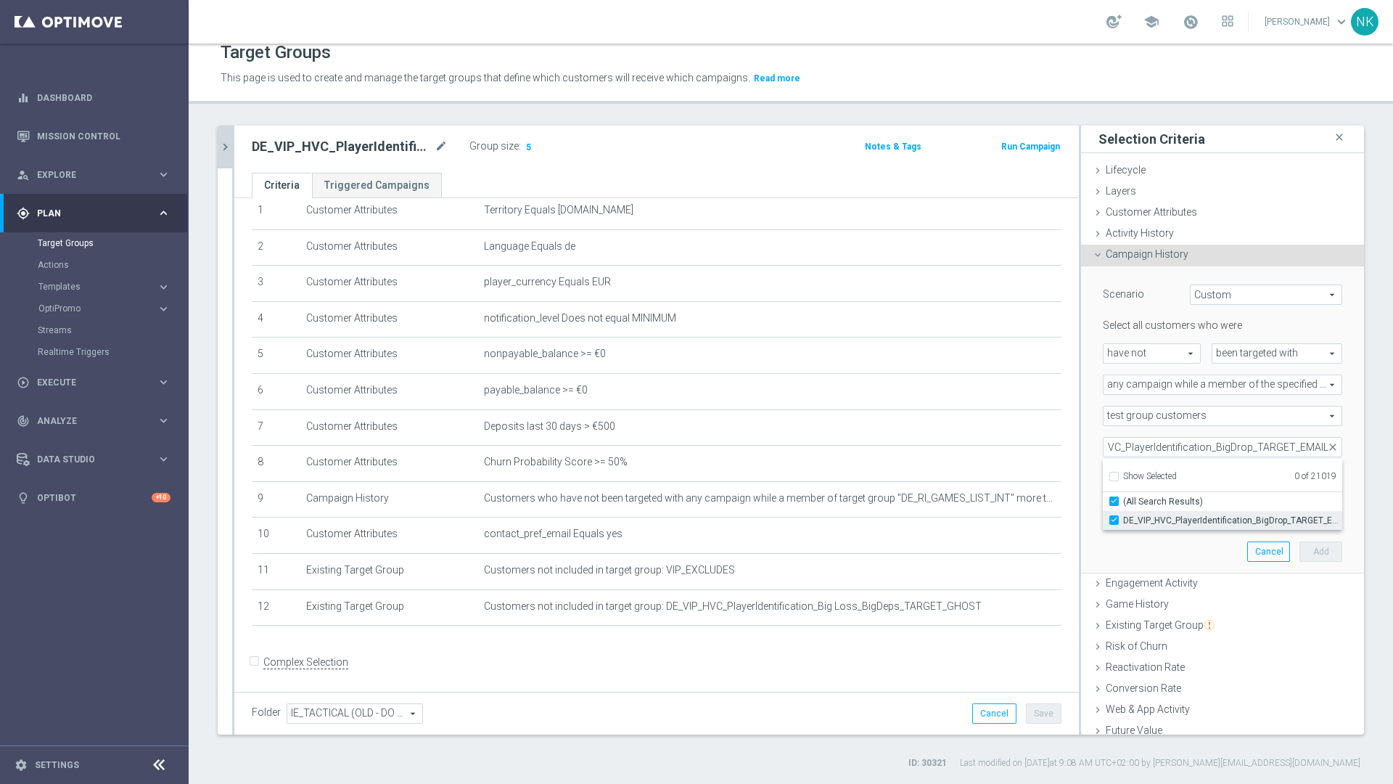
scroll to position [0, 0]
click at [1331, 406] on div "test group customers test group customers arrow_drop_down search" at bounding box center [1222, 416] width 261 height 20
click at [1233, 473] on input "number" at bounding box center [1255, 478] width 44 height 20
type input "1"
click at [1237, 509] on input "1" at bounding box center [1255, 509] width 44 height 20
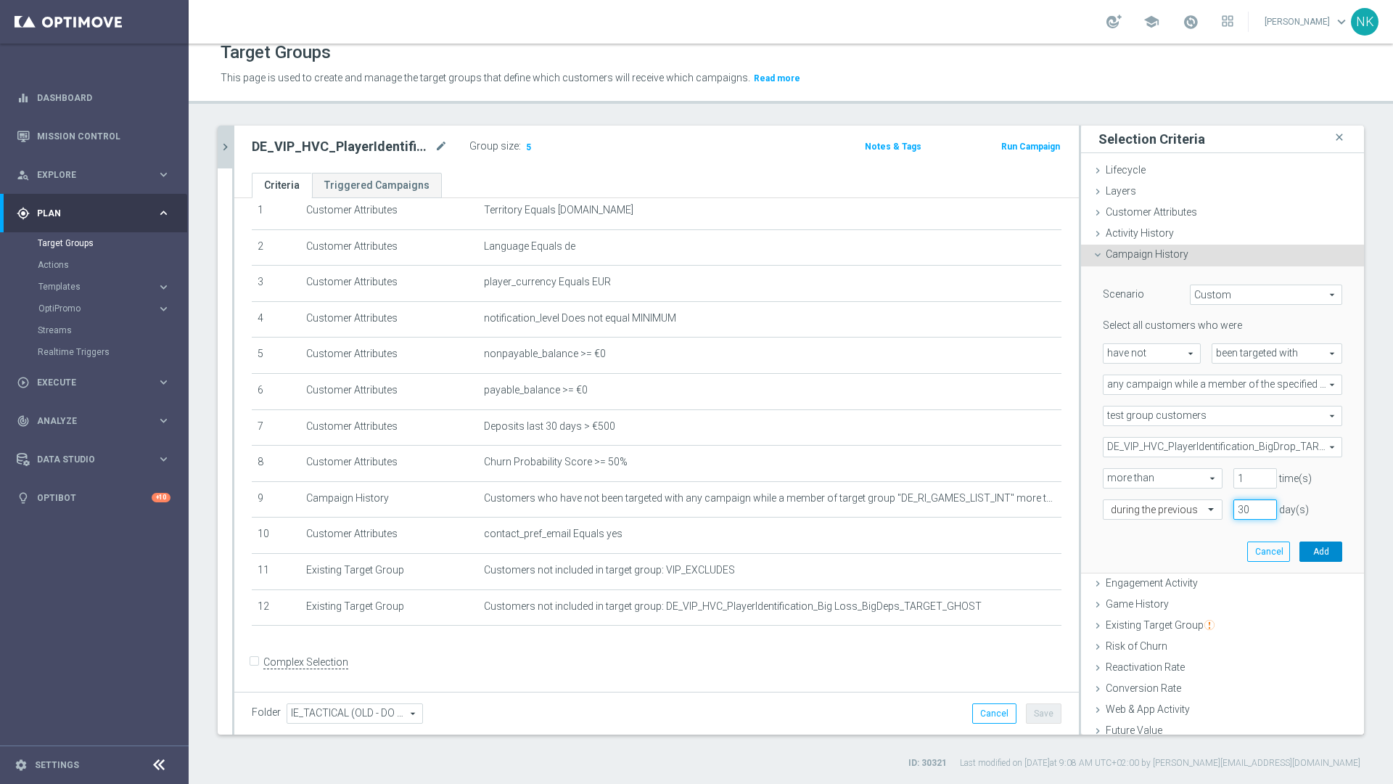
type input "30"
click at [1302, 559] on button "Add" at bounding box center [1320, 551] width 43 height 20
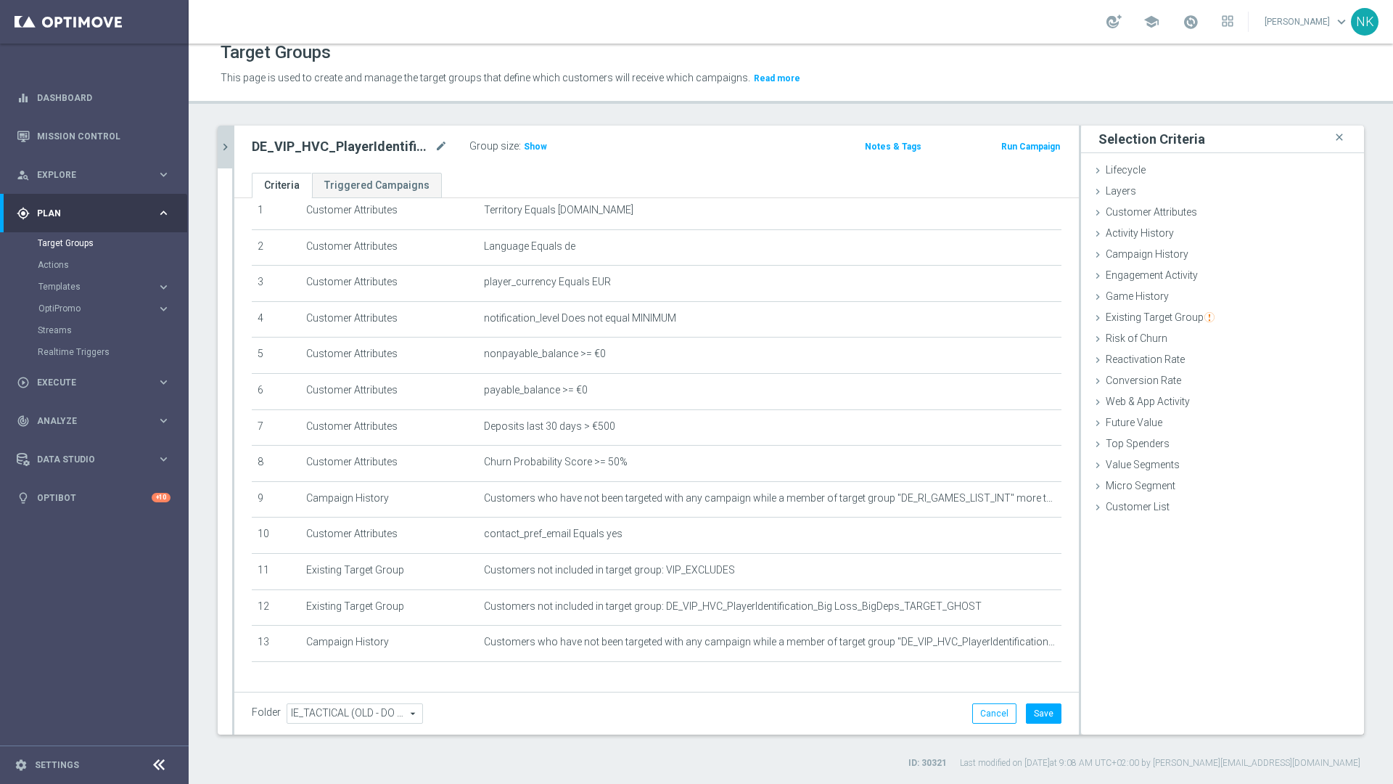
click at [531, 160] on div "DE_VIP_HVC_PlayerIdentification_BigDrop_TARGET_EMAIL mode_edit Group size : Sho…" at bounding box center [656, 149] width 844 height 47
click at [538, 148] on span "Show" at bounding box center [535, 146] width 23 height 10
click at [1037, 708] on button "Save" at bounding box center [1044, 713] width 36 height 20
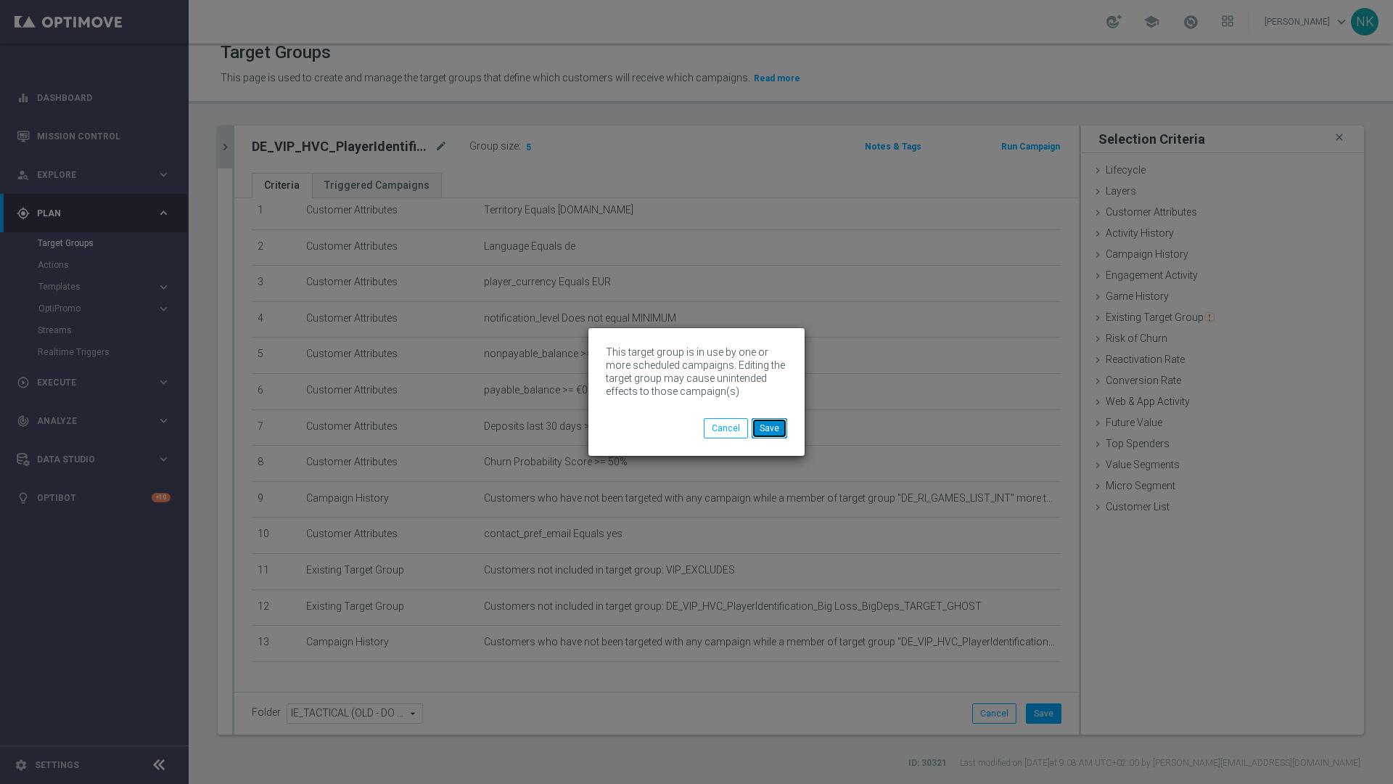
click at [768, 423] on button "Save" at bounding box center [770, 428] width 36 height 20
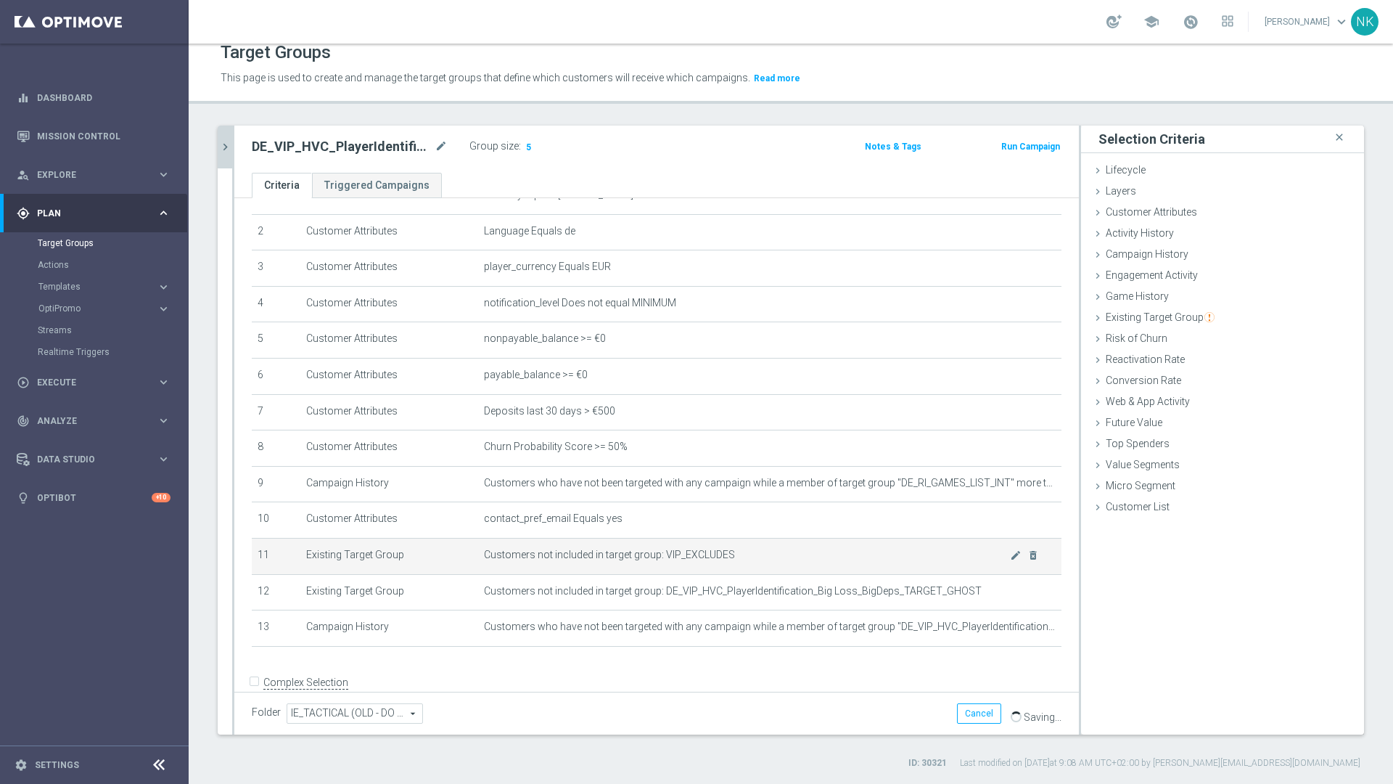
scroll to position [91, 0]
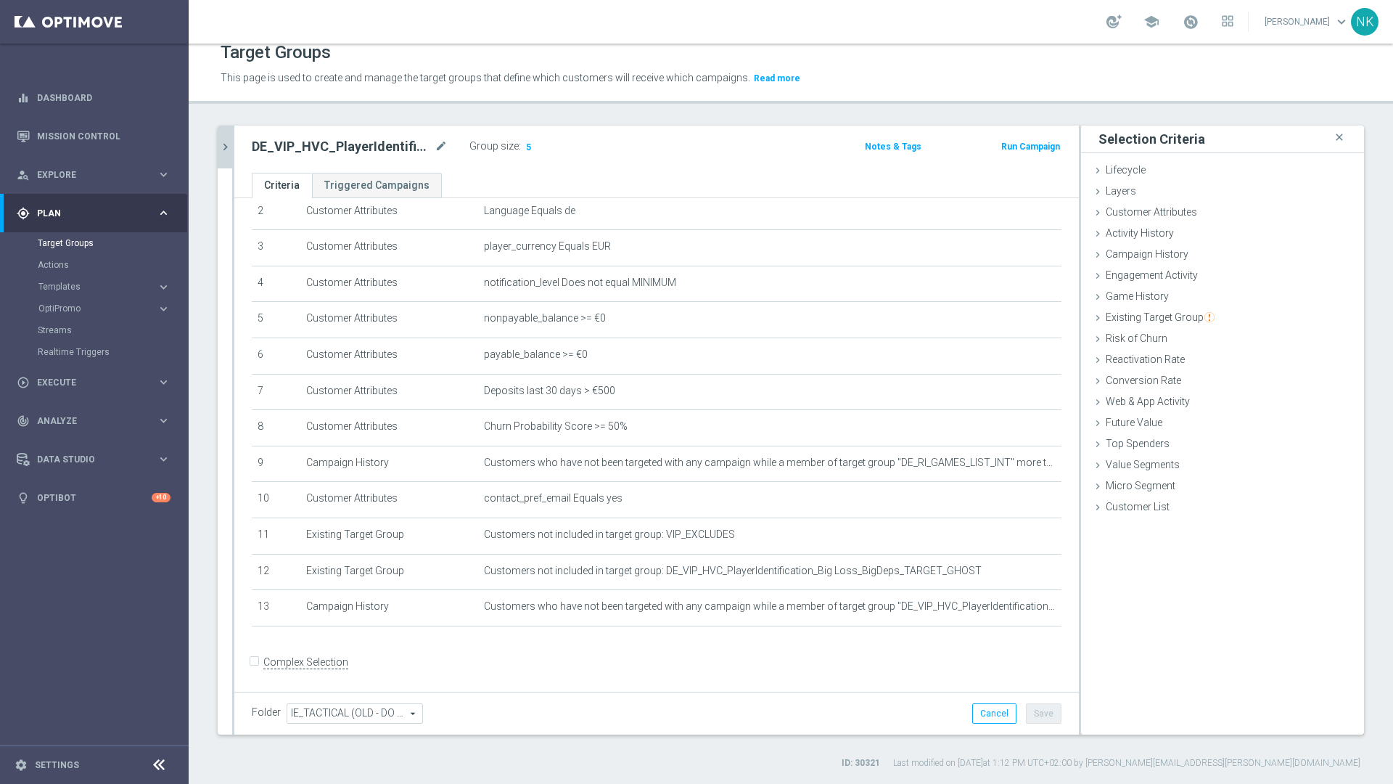
click at [229, 141] on icon "chevron_right" at bounding box center [225, 147] width 14 height 14
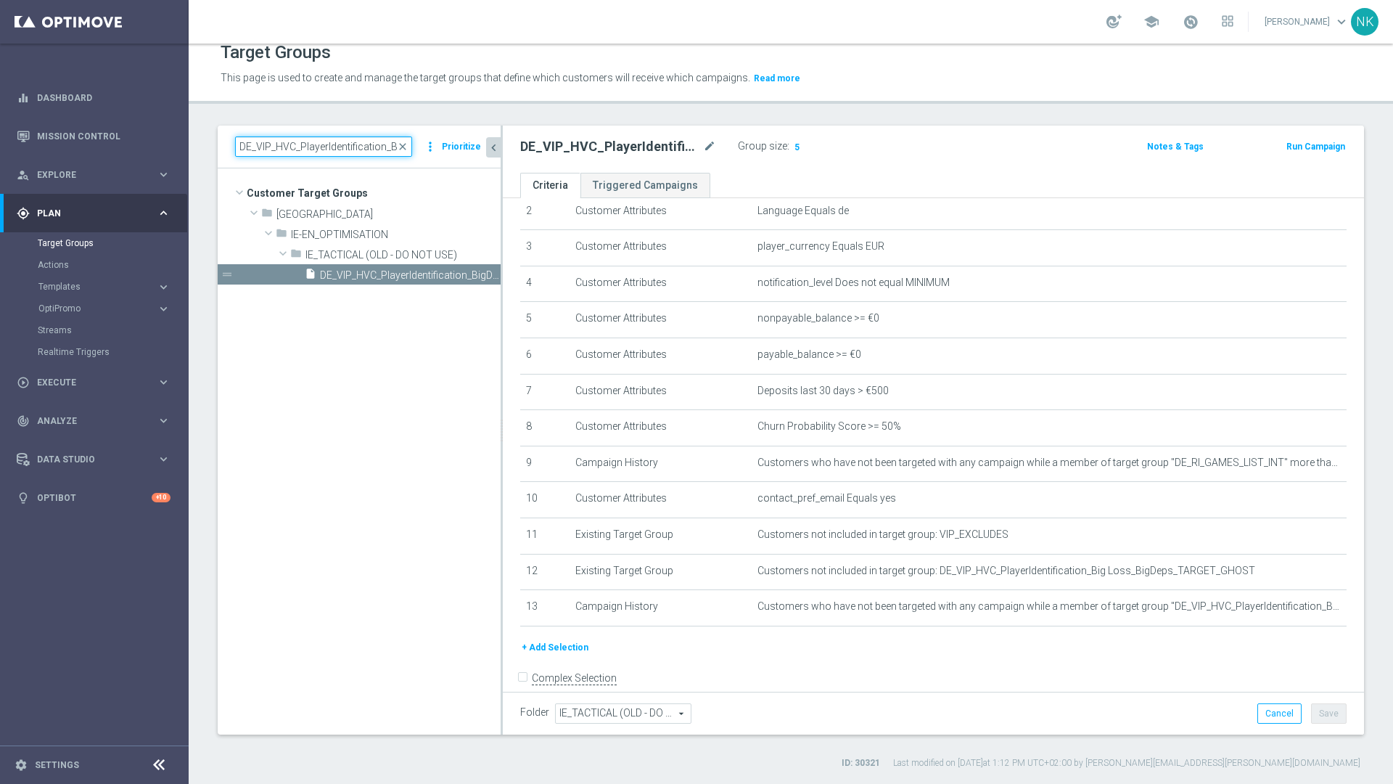
click at [308, 144] on input "DE_VIP_HVC_PlayerIdentification_BigDrop_TARGET_EMAIL" at bounding box center [323, 146] width 177 height 20
paste input "UK_CASINO_EMAIL | HVC_PlayerIdentification_BigDrop"
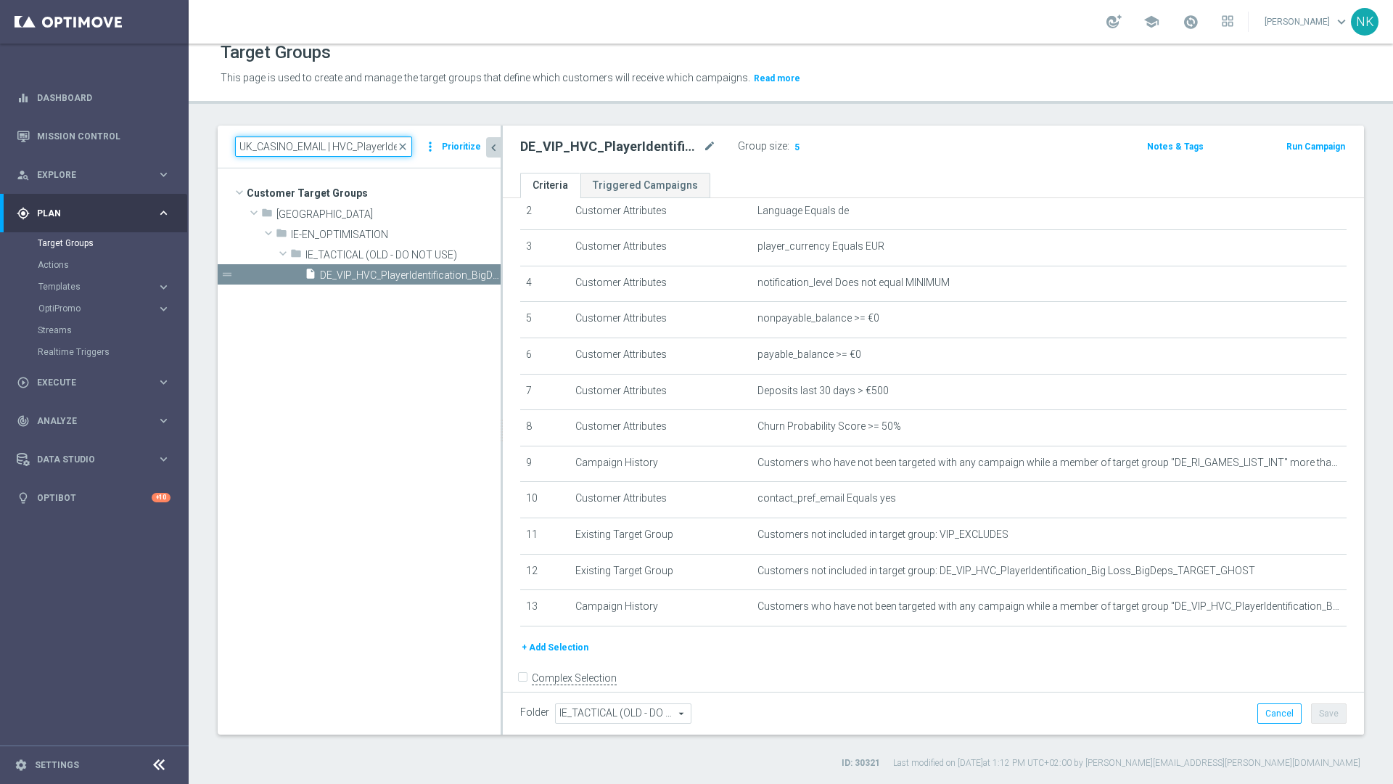
scroll to position [0, 83]
type input "UK_CASINO_EMAIL | HVC_PlayerIdentification_BigDrop"
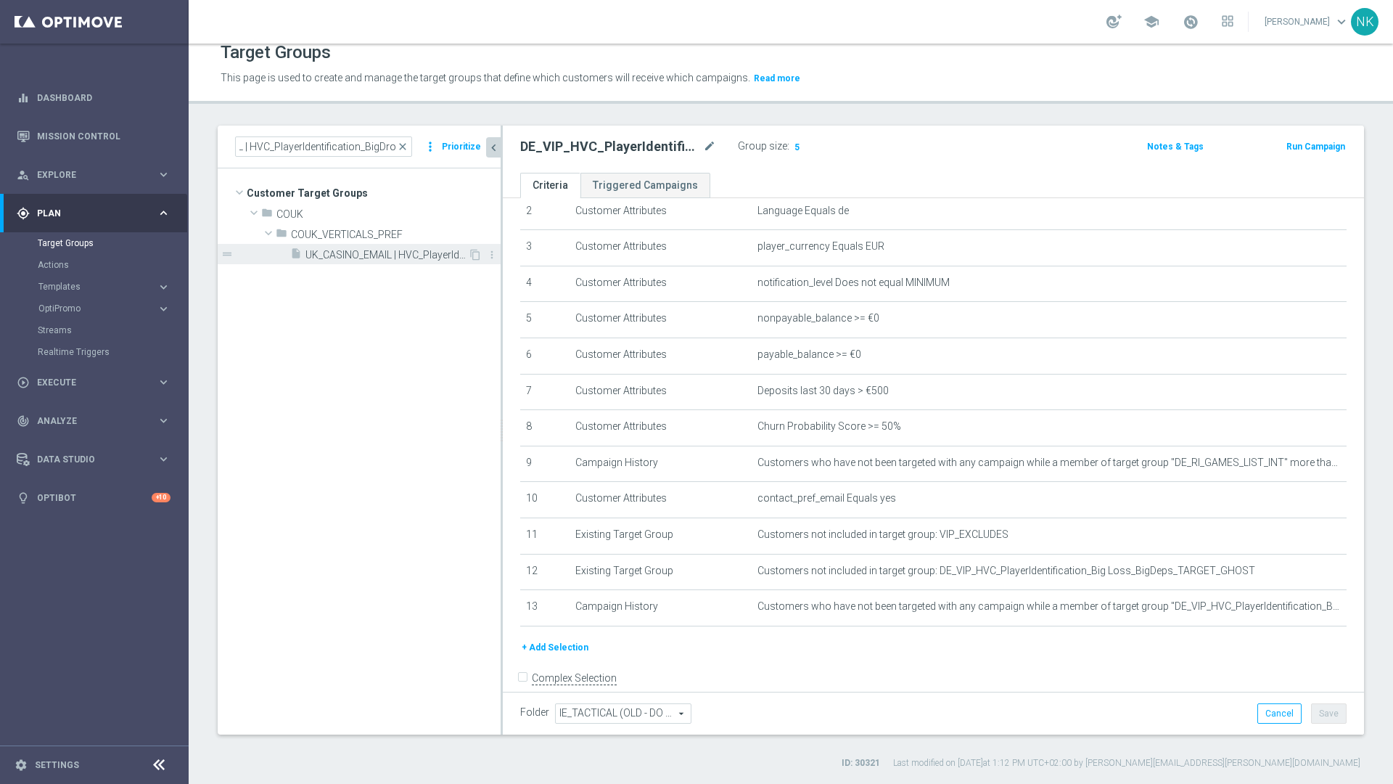
click at [382, 256] on span "UK_CASINO_EMAIL | HVC_PlayerIdentification_BigDrop" at bounding box center [386, 255] width 163 height 12
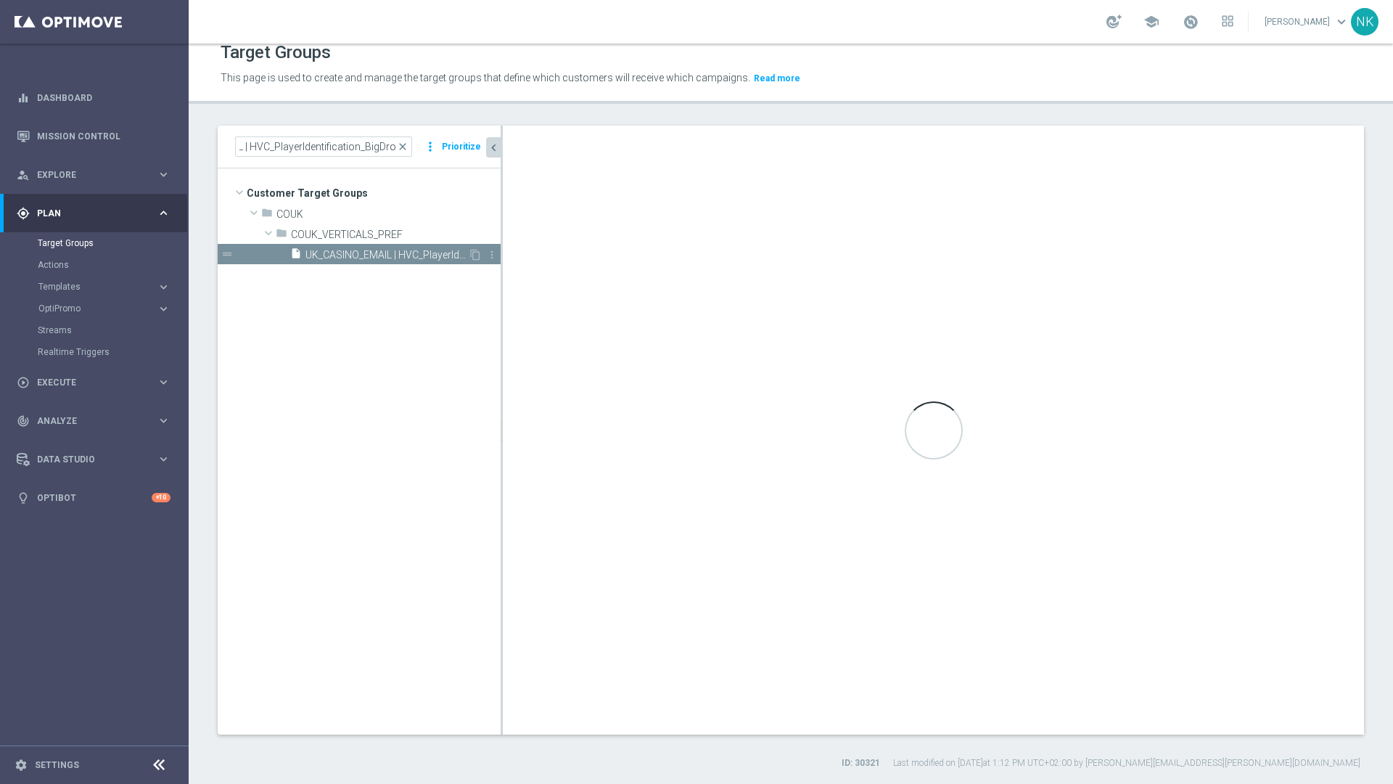
scroll to position [0, 0]
type input "COUK_VERTICALS_PREF"
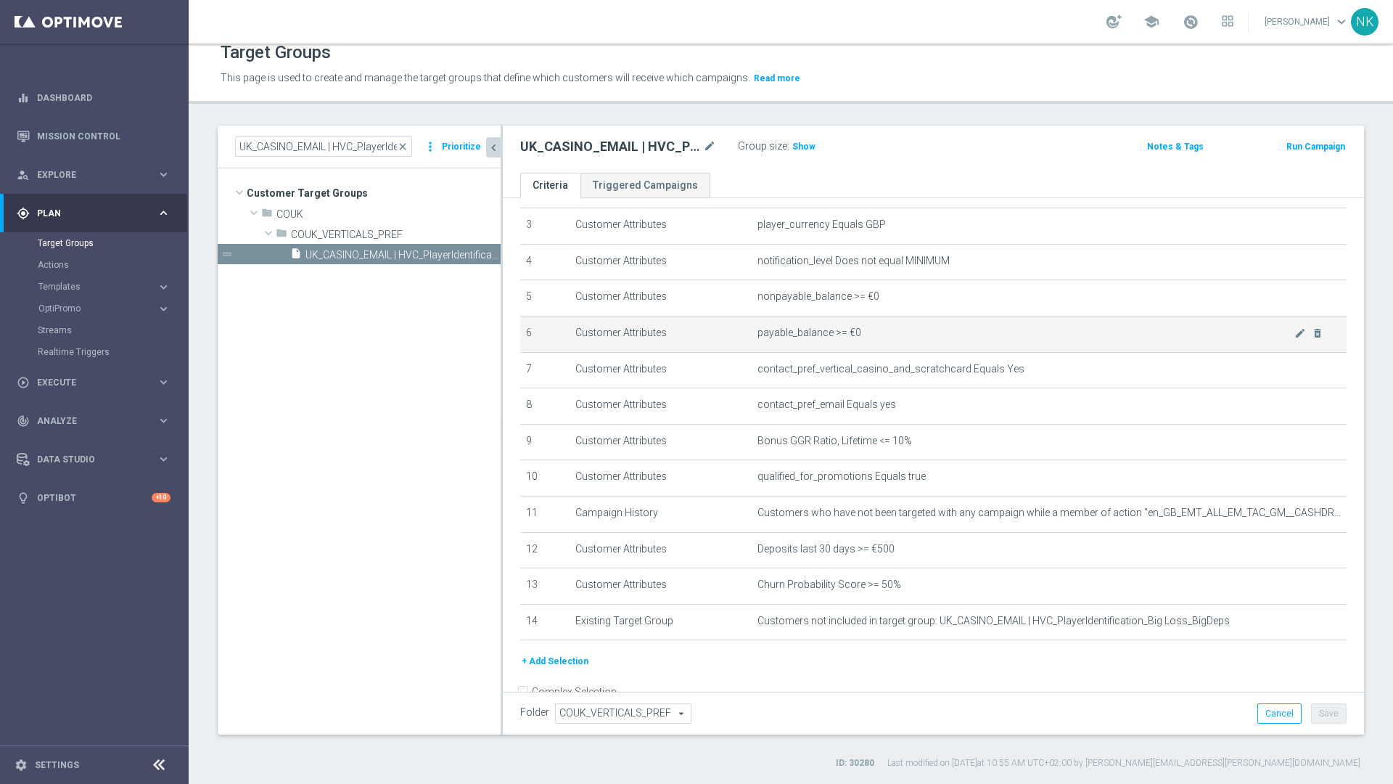
scroll to position [125, 0]
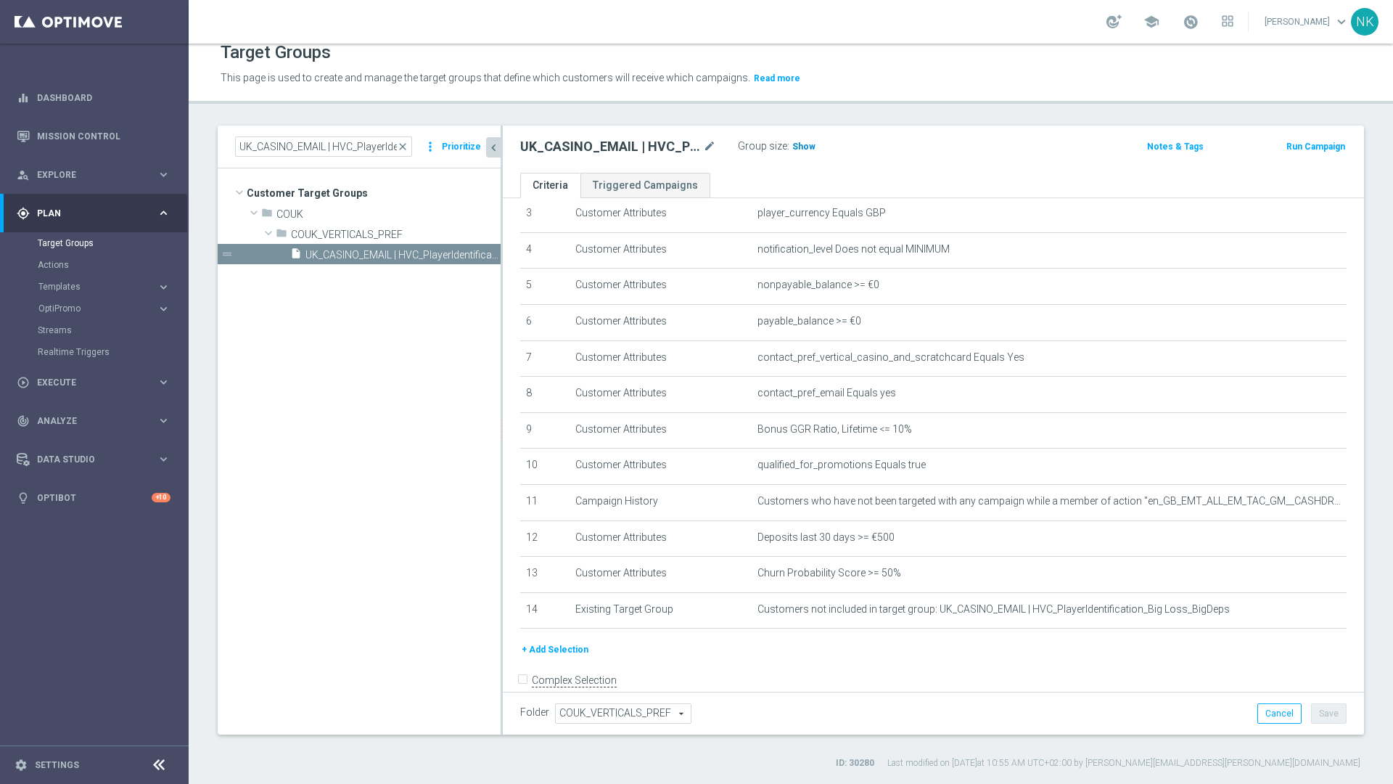
click at [807, 141] on span "Show" at bounding box center [803, 146] width 23 height 10
click at [556, 649] on button "+ Add Selection" at bounding box center [555, 649] width 70 height 16
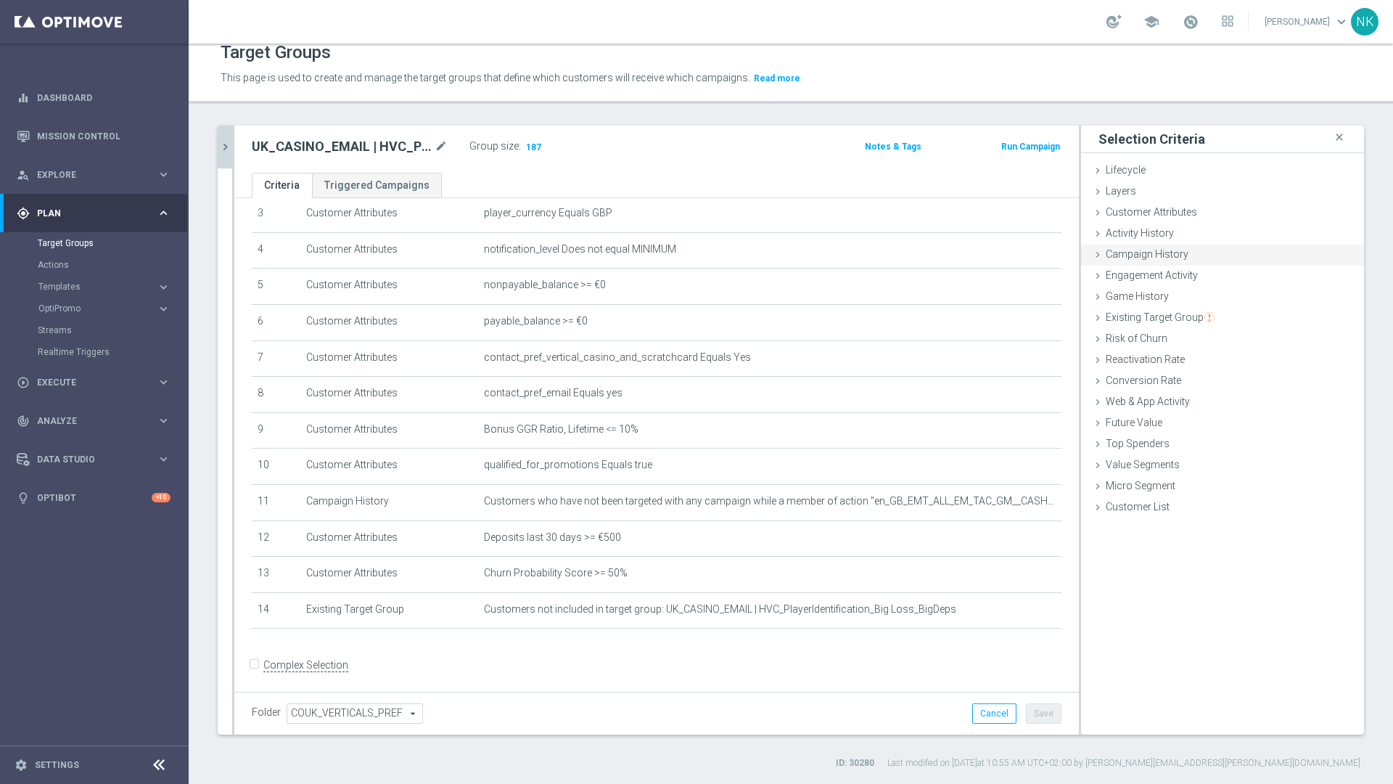
click at [1143, 259] on span "Campaign History" at bounding box center [1147, 254] width 83 height 12
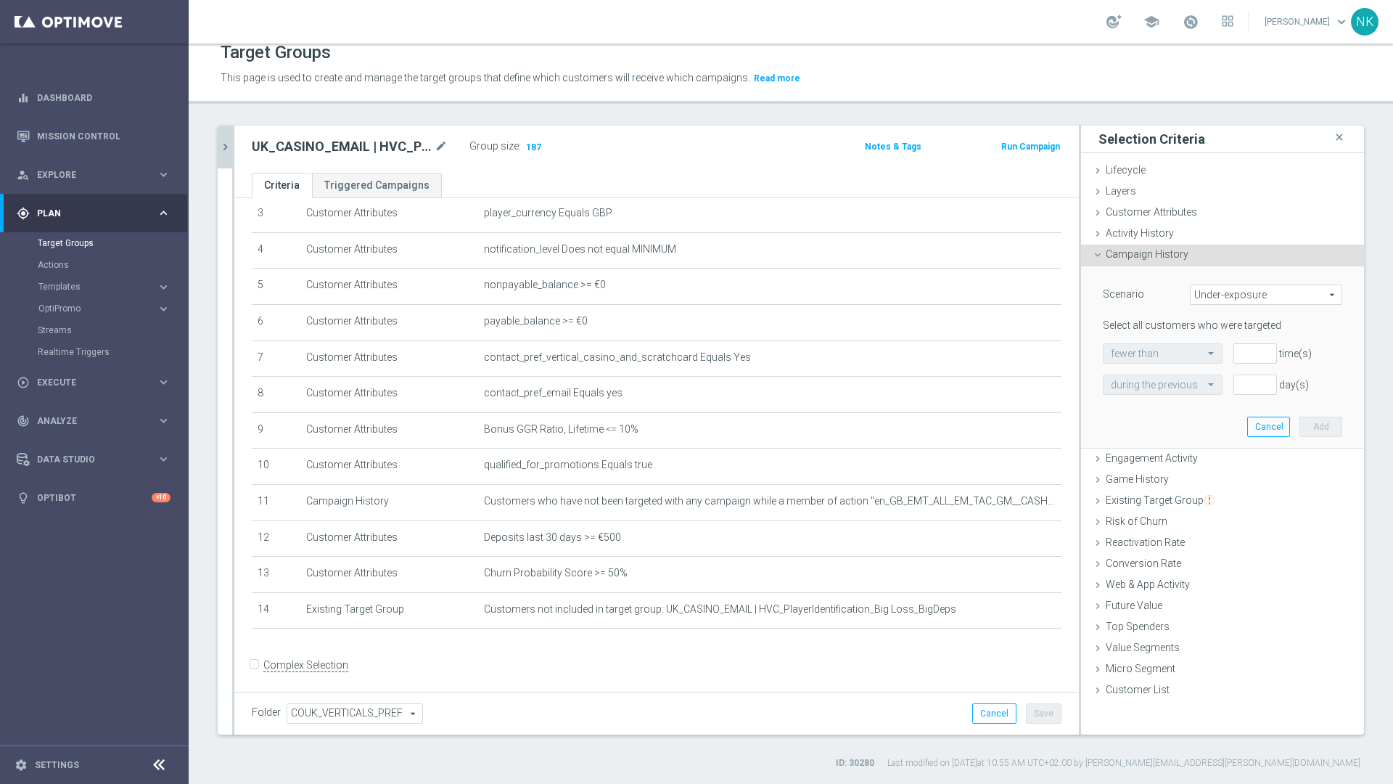
click at [1232, 296] on span "Under-exposure" at bounding box center [1266, 294] width 151 height 19
click at [1210, 386] on span "Custom" at bounding box center [1266, 391] width 136 height 12
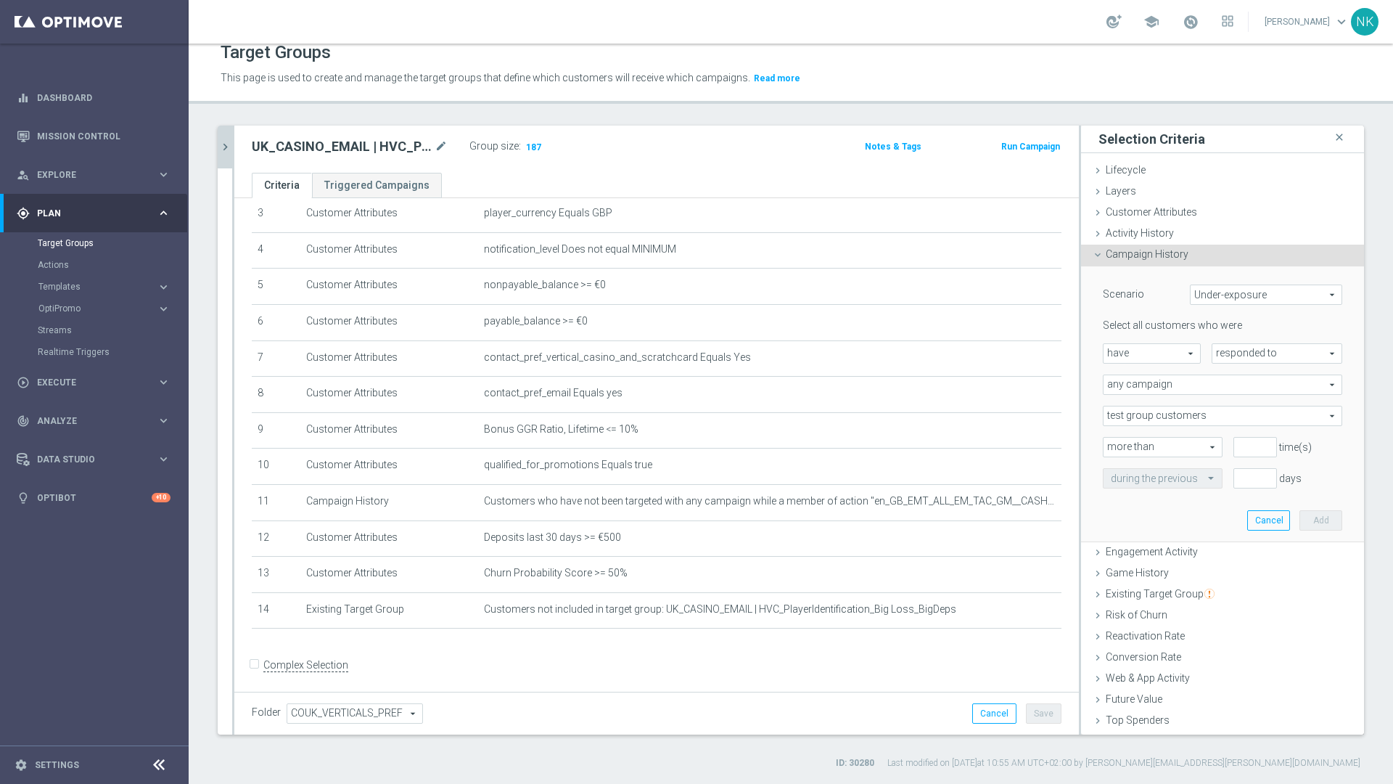
type input "Custom"
click at [1156, 351] on span "have" at bounding box center [1151, 353] width 96 height 19
click at [1152, 397] on span "have not" at bounding box center [1152, 393] width 82 height 12
type input "have not"
click at [1267, 354] on span "responded to" at bounding box center [1276, 353] width 129 height 19
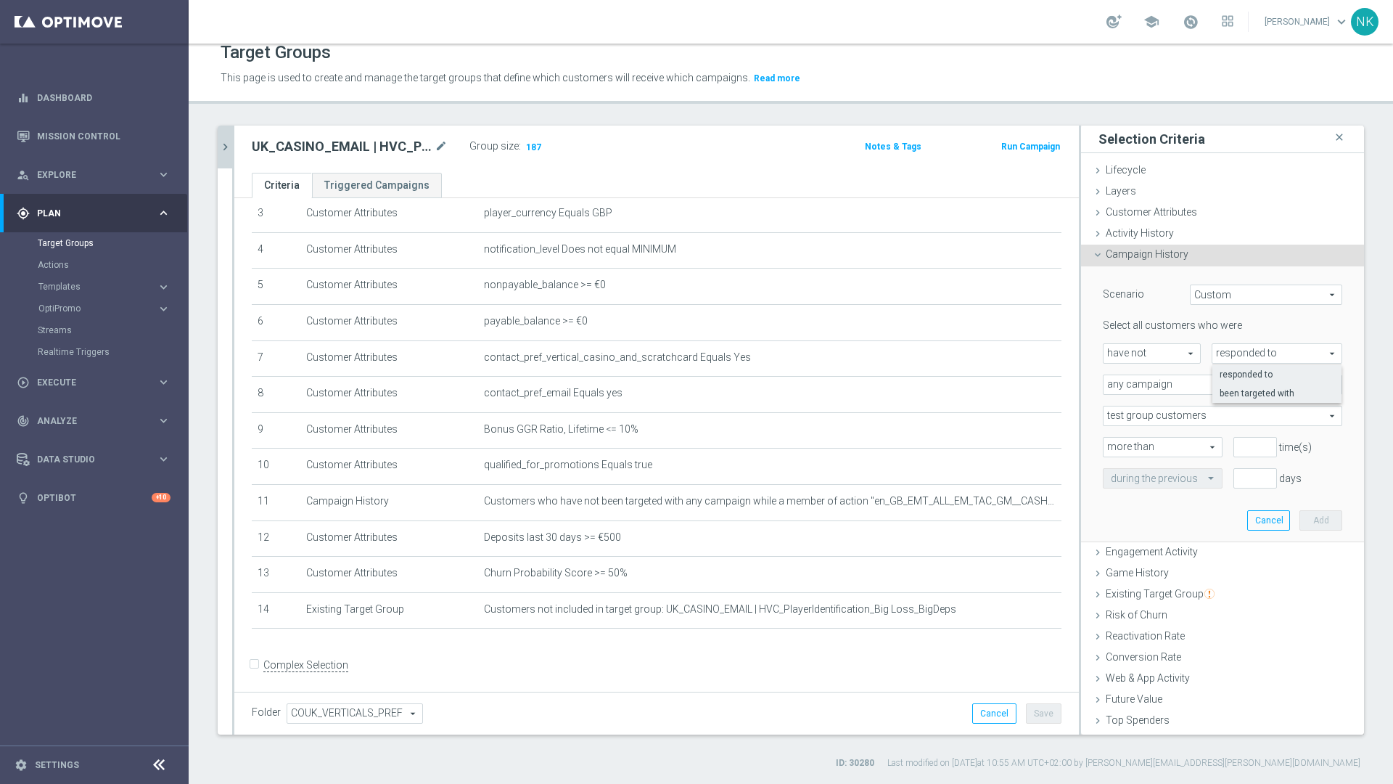
click at [1249, 393] on span "been targeted with" at bounding box center [1277, 393] width 115 height 12
type input "been targeted with"
click at [1192, 380] on span "any campaign" at bounding box center [1222, 384] width 238 height 19
click at [1187, 420] on span "any campaign while a member of the specified target group(s)" at bounding box center [1222, 425] width 223 height 12
type input "any campaign while a member of the specified target group(s)"
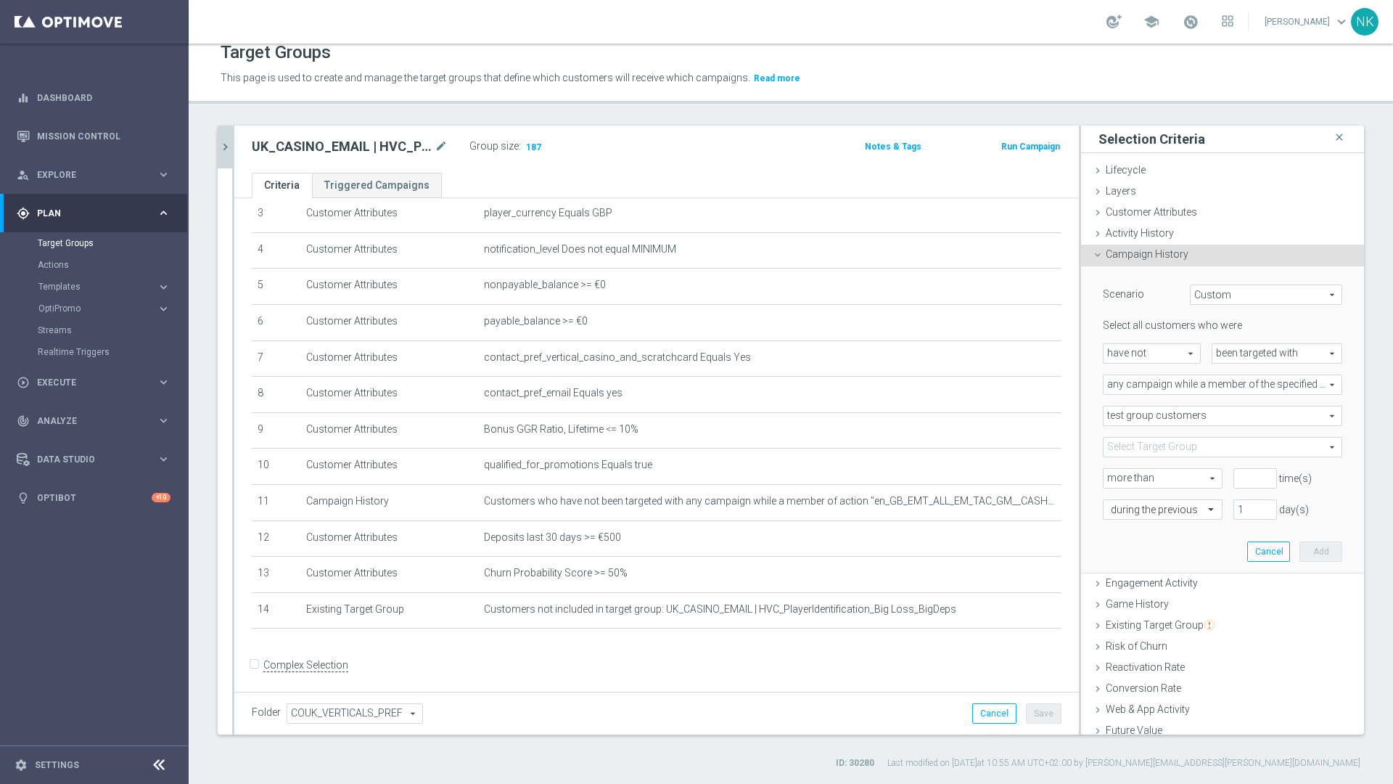
click at [1165, 456] on div "Select Target Group arrow_drop_down search Show Selected 0 of 21019 (All)" at bounding box center [1222, 447] width 239 height 20
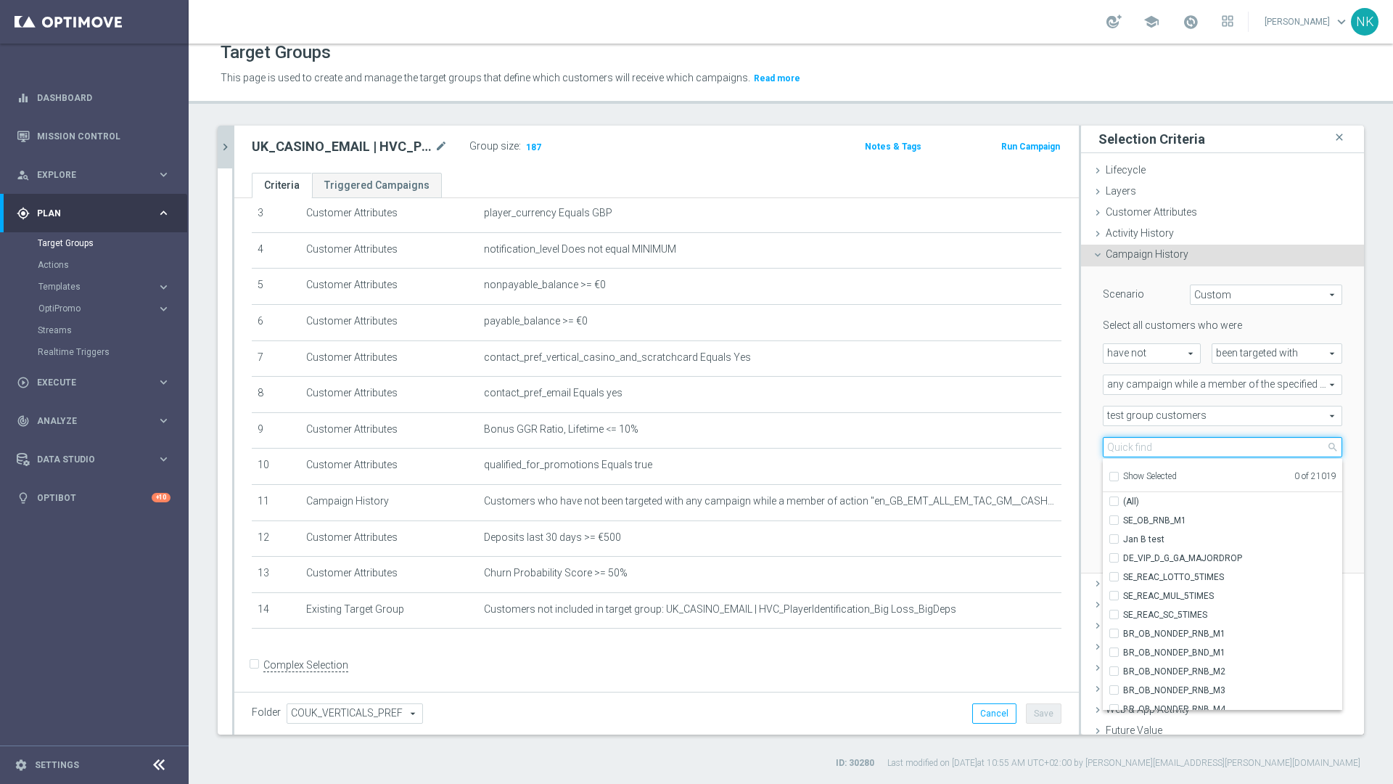
click at [1165, 456] on input "search" at bounding box center [1222, 447] width 239 height 20
paste input "UK_CASINO_EMAIL | HVC_PlayerIdentification_BigDrop"
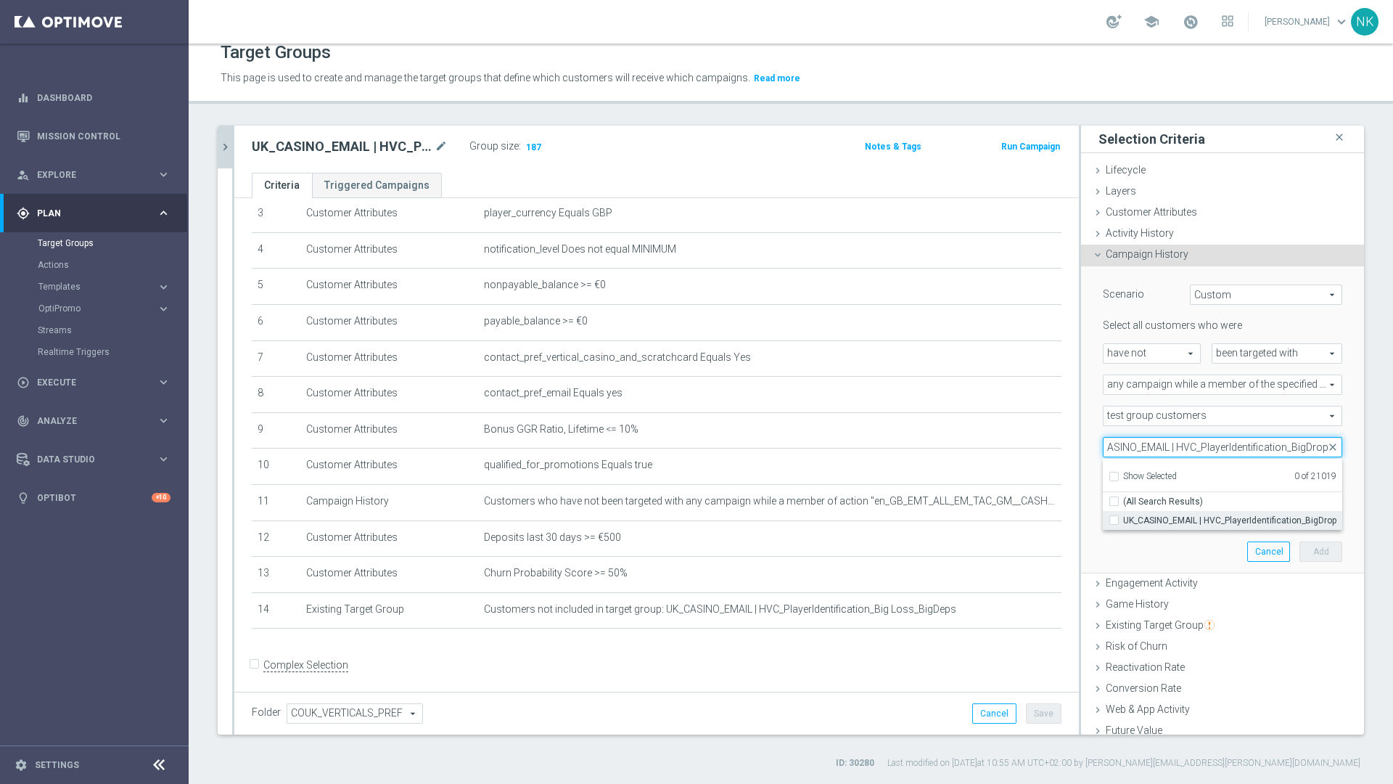
type input "UK_CASINO_EMAIL | HVC_PlayerIdentification_BigDrop"
click at [1159, 522] on span "UK_CASINO_EMAIL | HVC_PlayerIdentification_BigDrop" at bounding box center [1232, 520] width 219 height 12
click at [1123, 522] on input "UK_CASINO_EMAIL | HVC_PlayerIdentification_BigDrop" at bounding box center [1118, 519] width 9 height 9
checkbox input "true"
type input "UK_CASINO_EMAIL | HVC_PlayerIdentification_BigDrop"
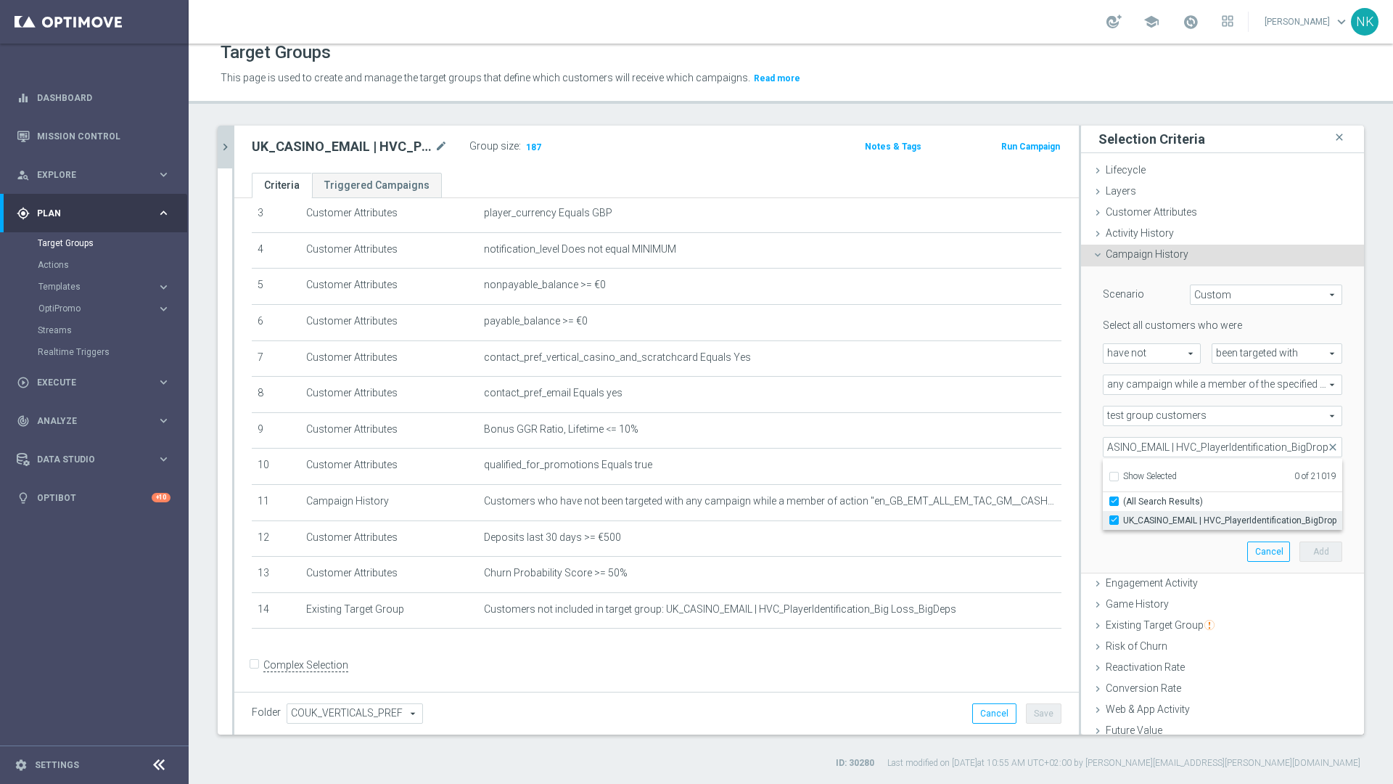
checkbox input "true"
click at [1331, 437] on div "UK_CASINO_EMAIL | HVC_PlayerIdentification_BigDrop UK_CASINO_EMAIL | HVC_Player…" at bounding box center [1222, 447] width 261 height 20
click at [1236, 480] on input "number" at bounding box center [1255, 478] width 44 height 20
type input "1"
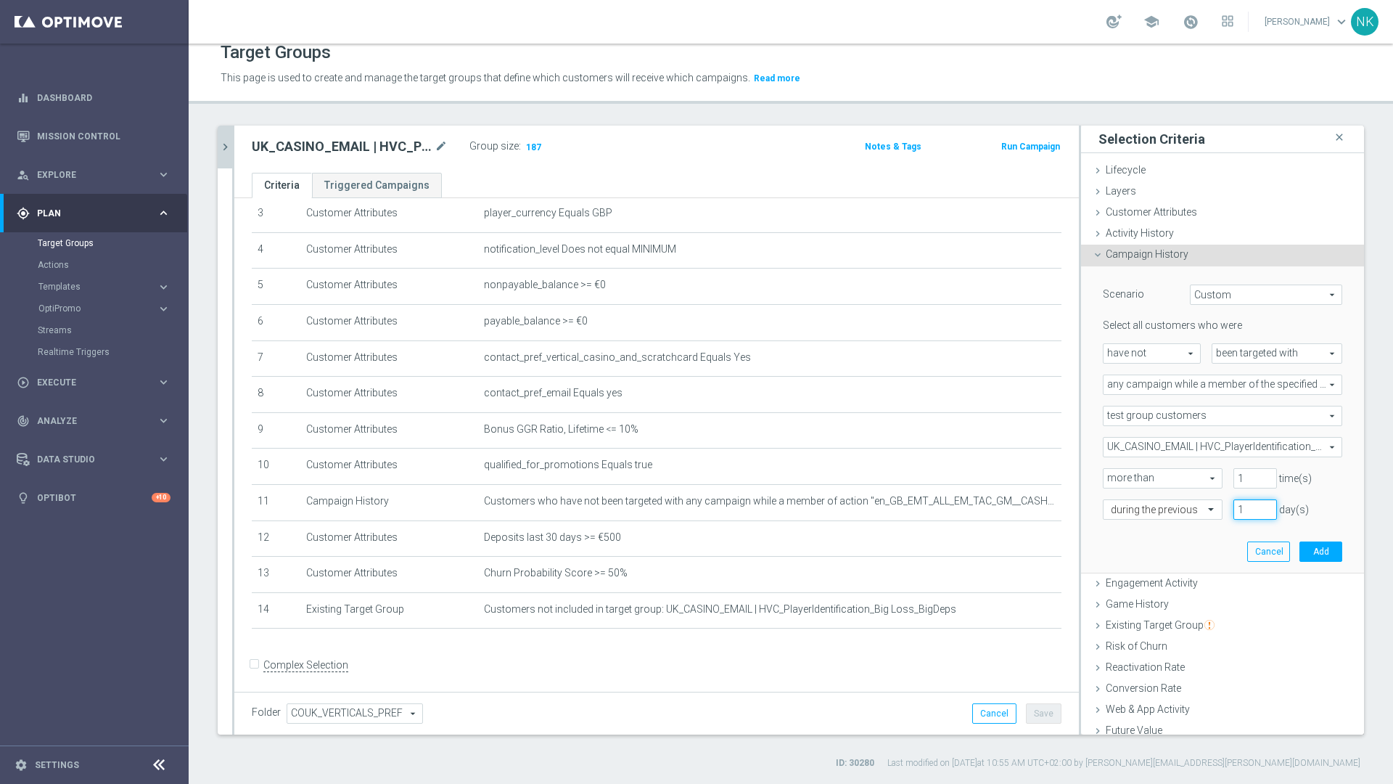
click at [1233, 516] on input "1" at bounding box center [1255, 509] width 44 height 20
type input "30"
click at [1303, 548] on button "Add" at bounding box center [1320, 551] width 43 height 20
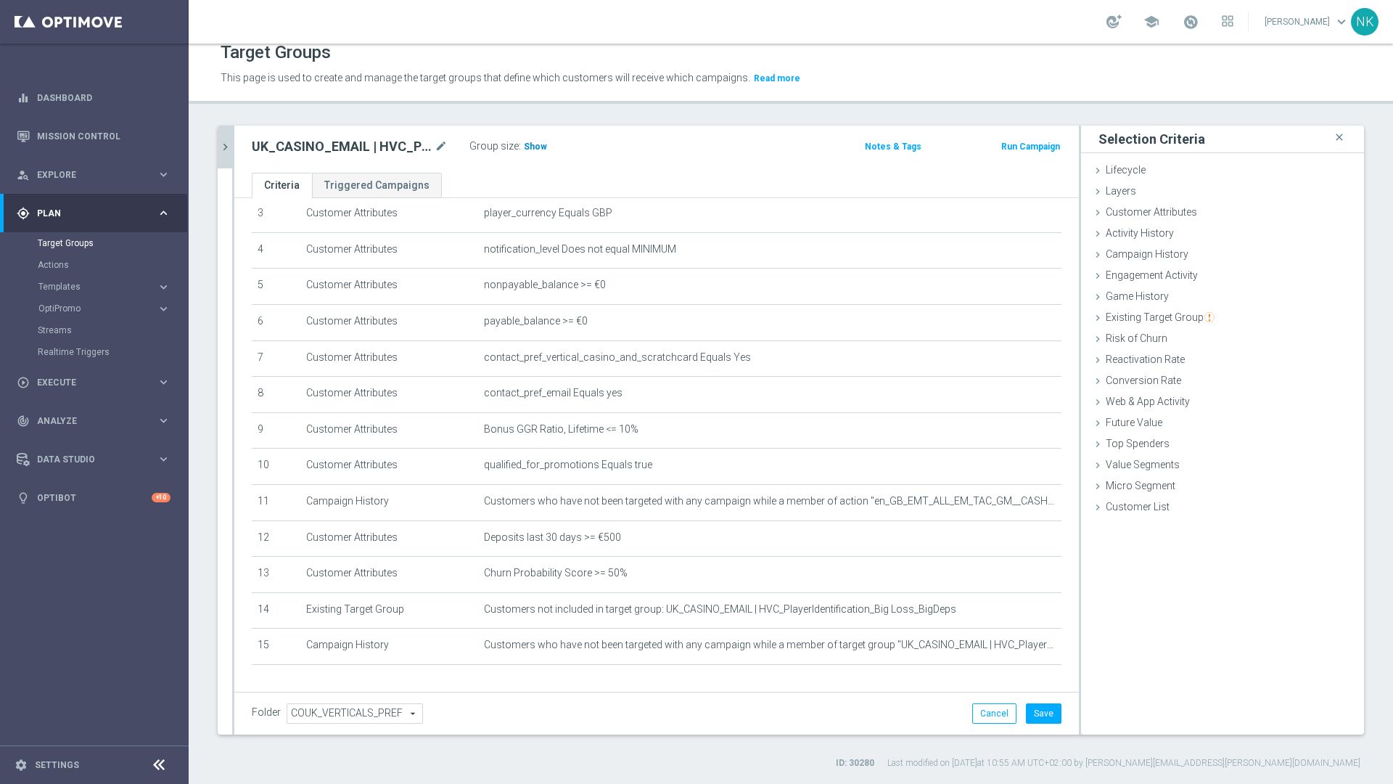
click at [540, 147] on span "Show" at bounding box center [535, 146] width 23 height 10
click at [1035, 718] on button "Save" at bounding box center [1044, 713] width 36 height 20
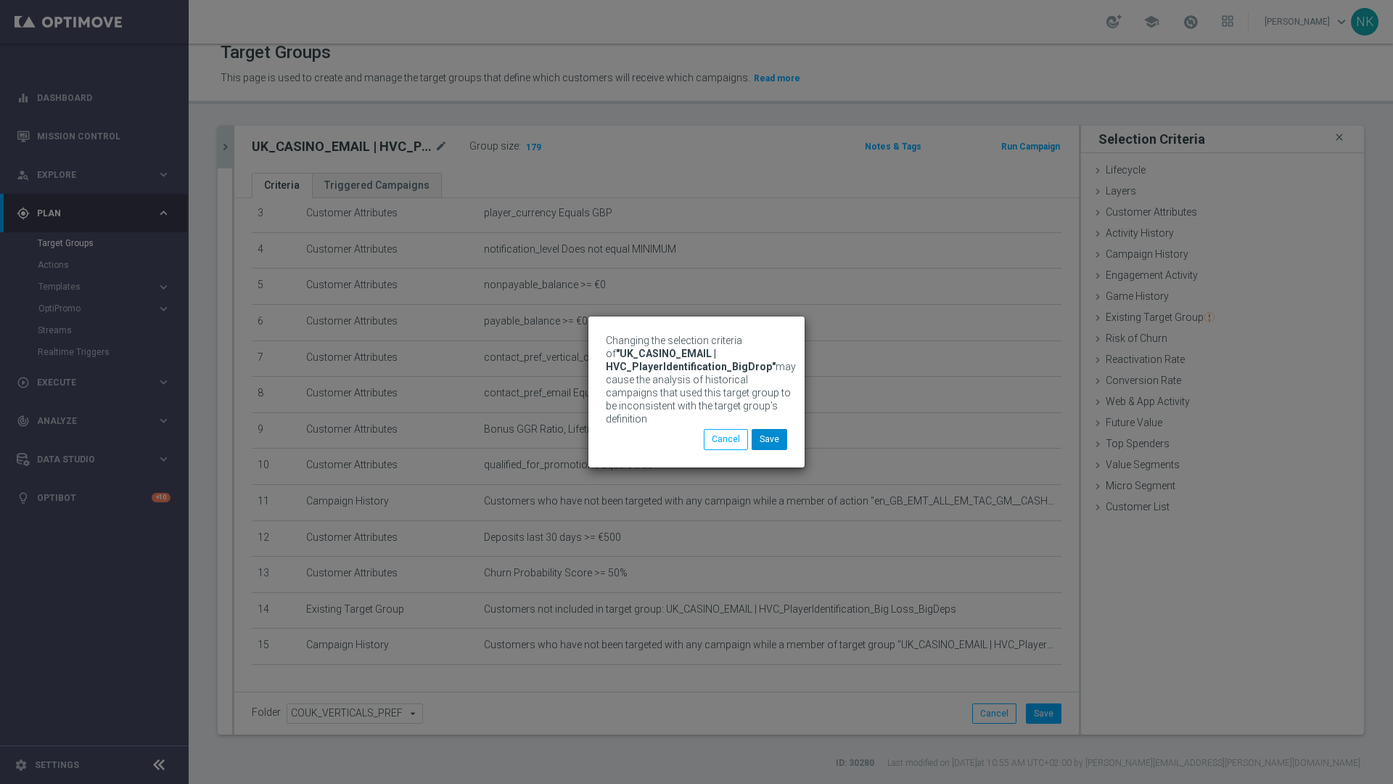
click at [770, 441] on button "Save" at bounding box center [770, 439] width 36 height 20
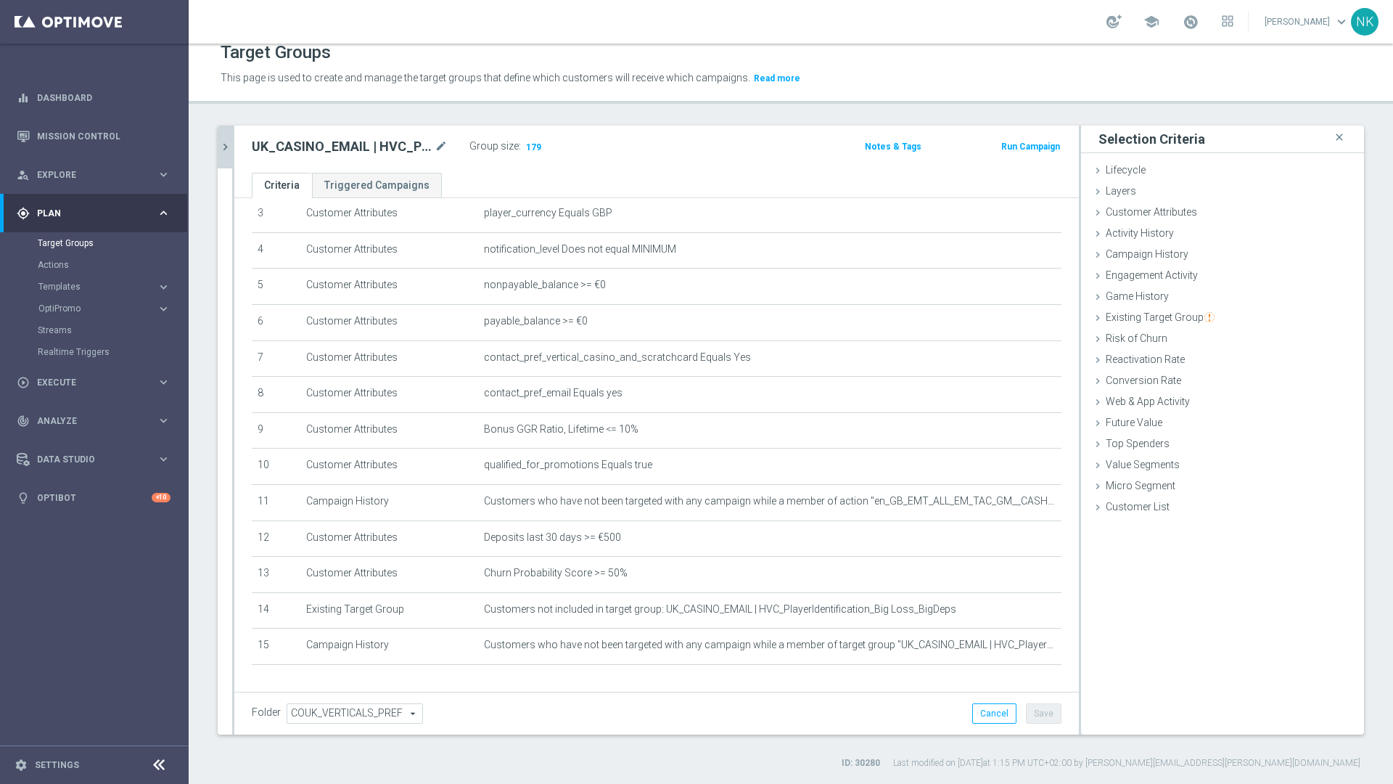
click at [227, 145] on icon "chevron_right" at bounding box center [225, 147] width 14 height 14
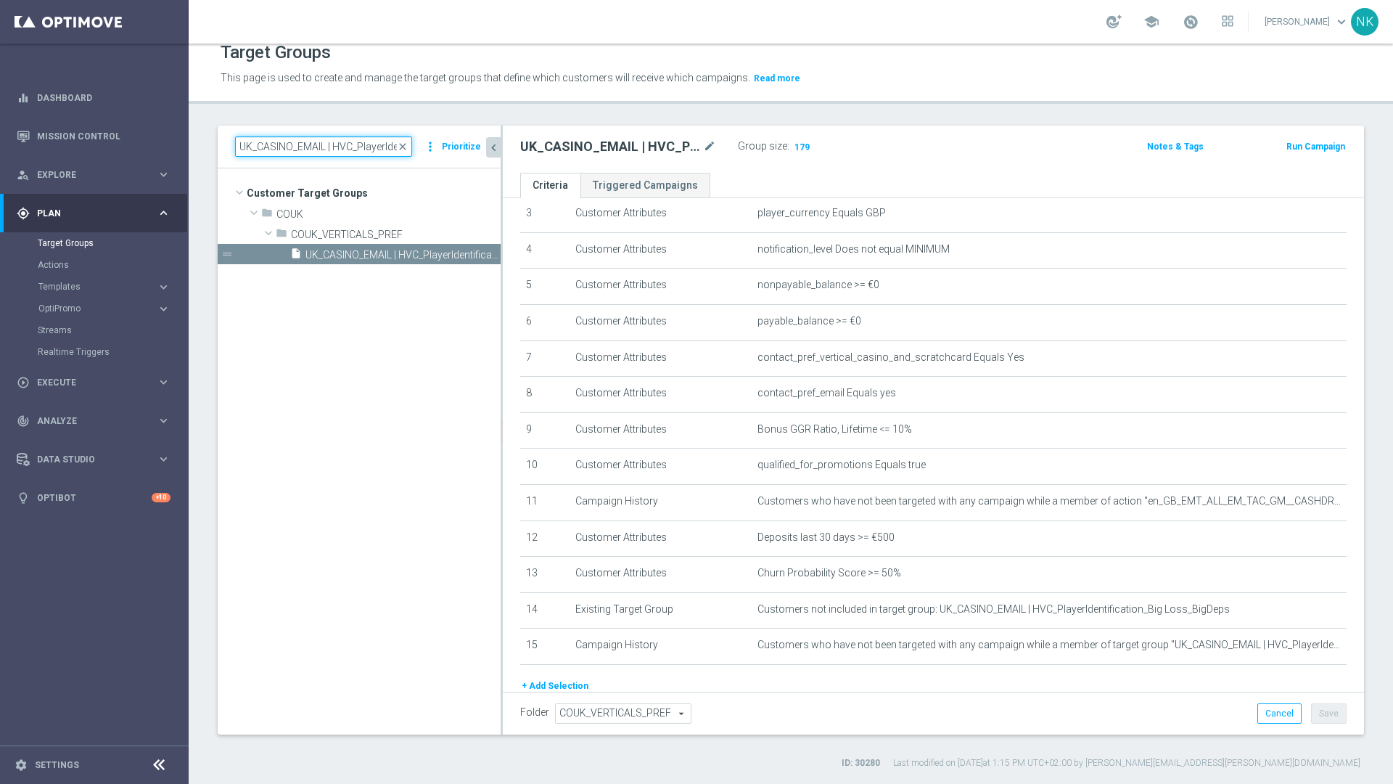
click at [294, 152] on input "UK_CASINO_EMAIL | HVC_PlayerIdentification_BigDrop" at bounding box center [323, 146] width 177 height 20
paste input "EMAIL - IE_OPT"
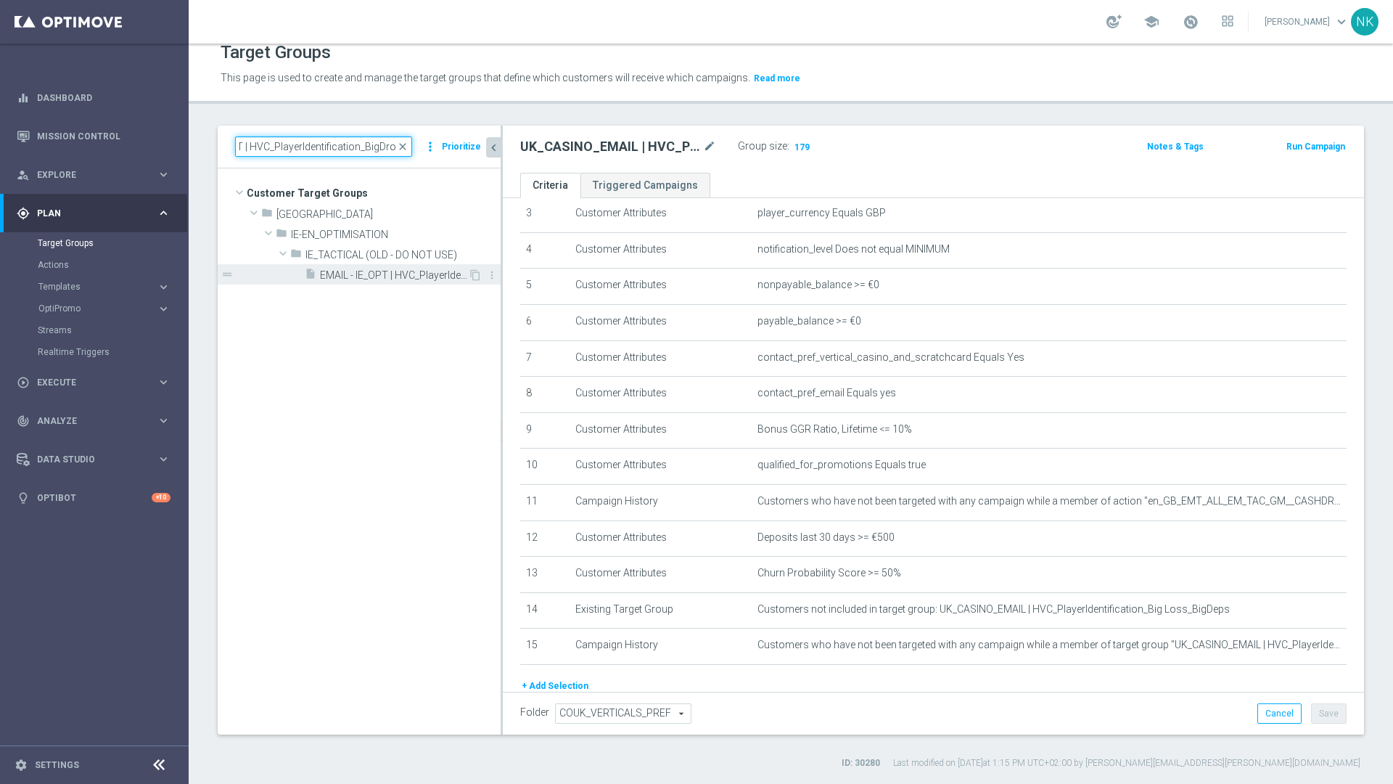
type input "EMAIL - IE_OPT | HVC_PlayerIdentification_BigDrop"
click at [369, 277] on span "EMAIL - IE_OPT | HVC_PlayerIdentification_BigDrop" at bounding box center [394, 275] width 148 height 12
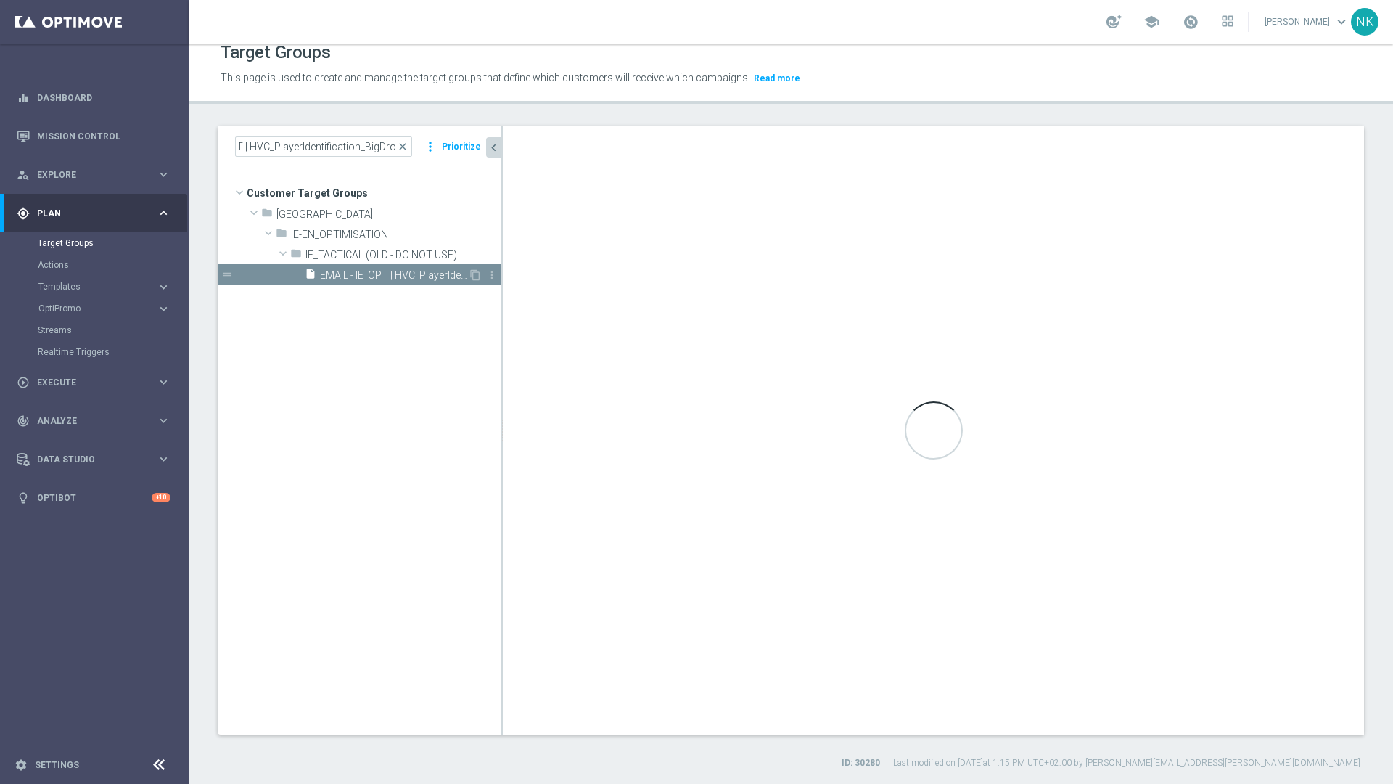
scroll to position [0, 0]
type input "IE_TACTICAL (OLD - DO NOT USE)"
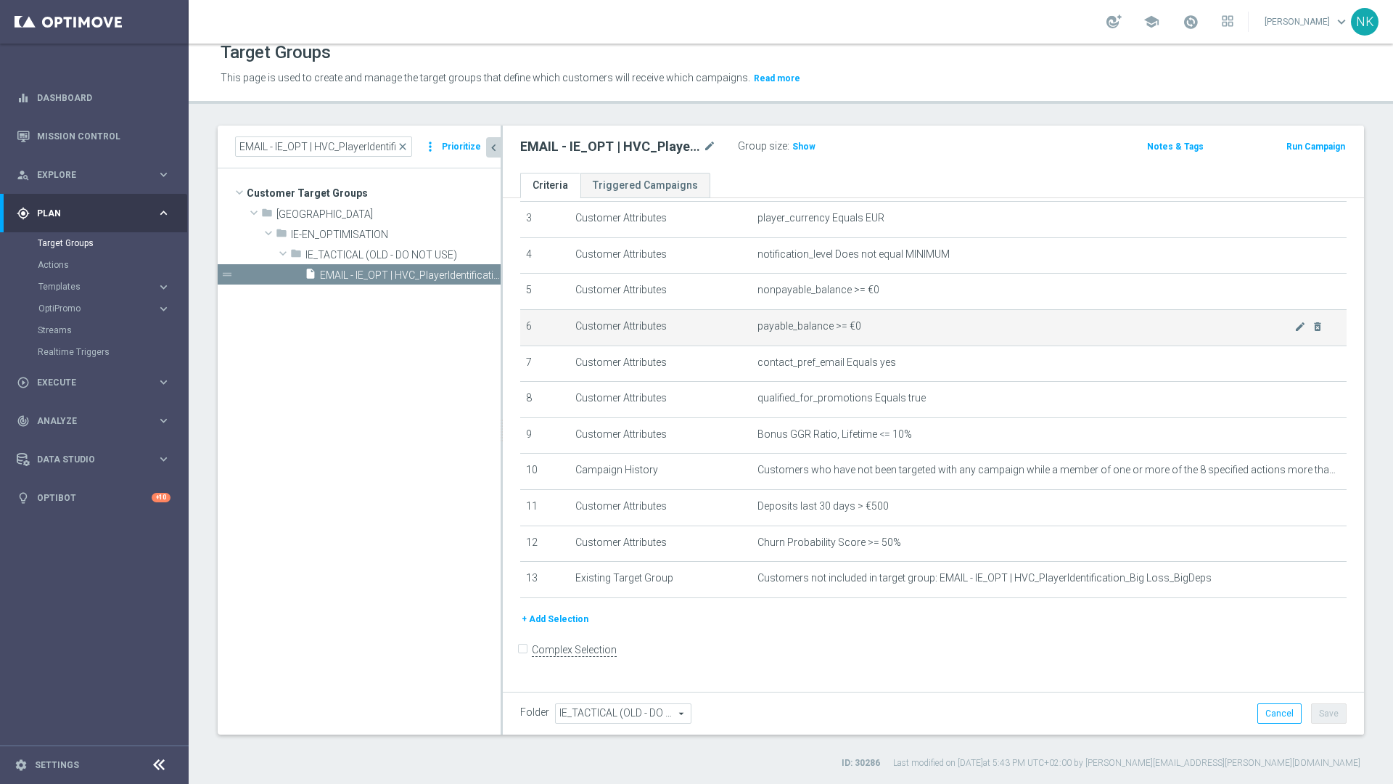
scroll to position [107, 0]
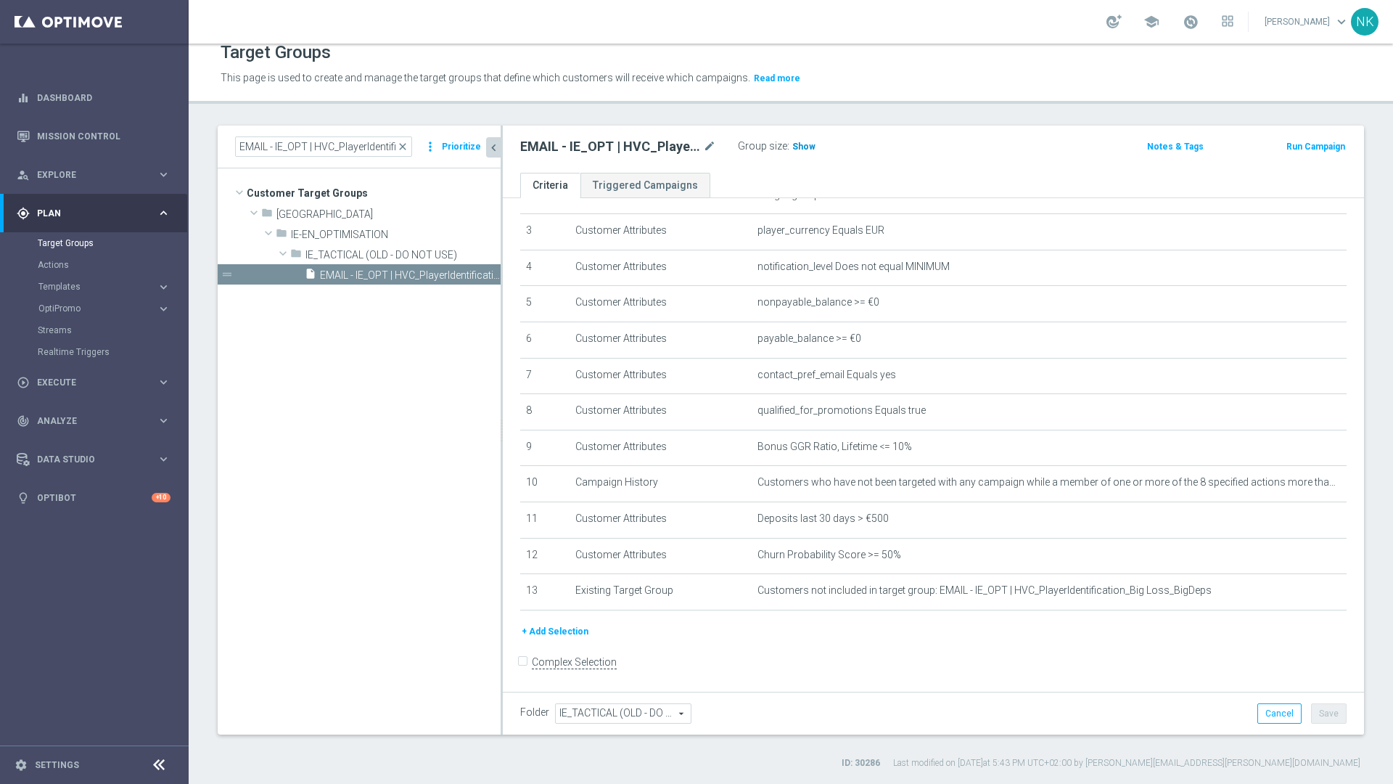
click at [799, 146] on span "Show" at bounding box center [803, 146] width 23 height 10
click at [556, 630] on button "+ Add Selection" at bounding box center [555, 631] width 70 height 16
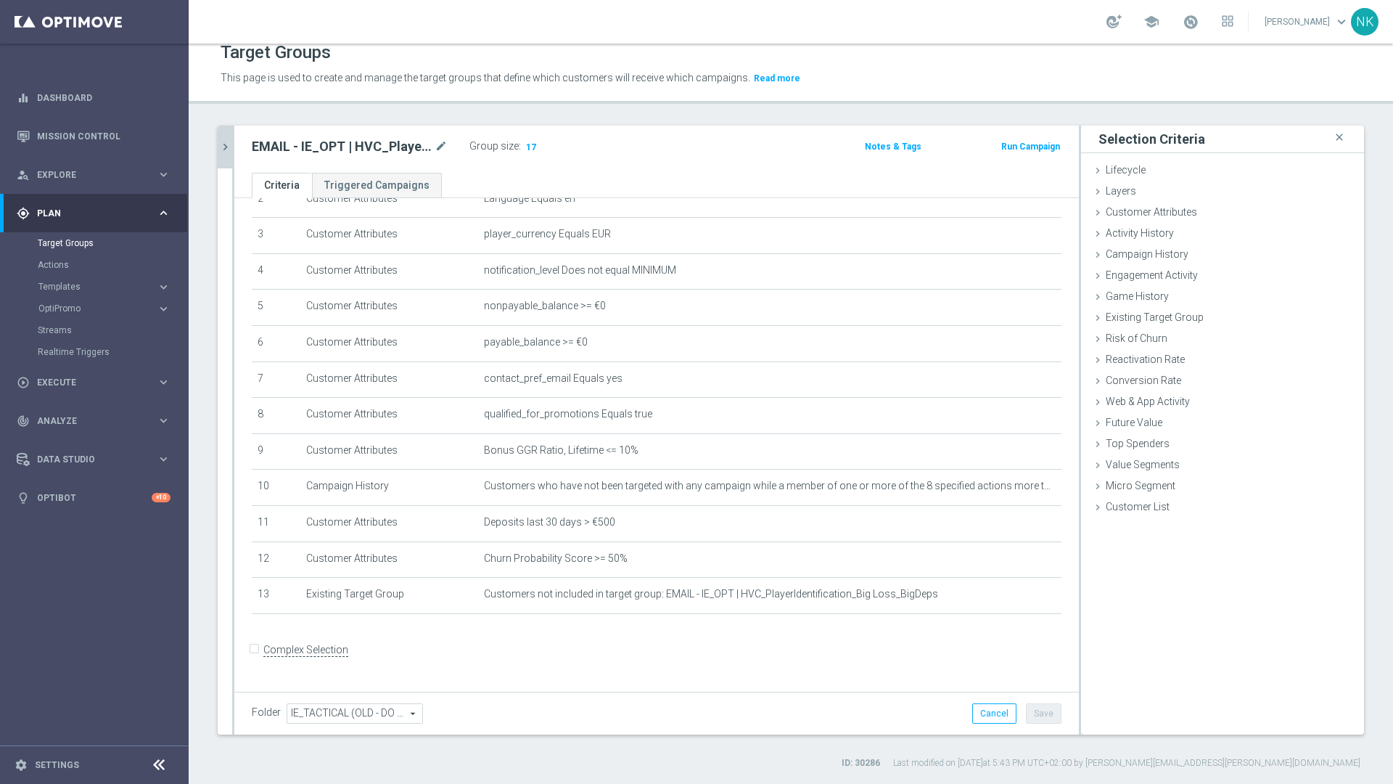
scroll to position [91, 0]
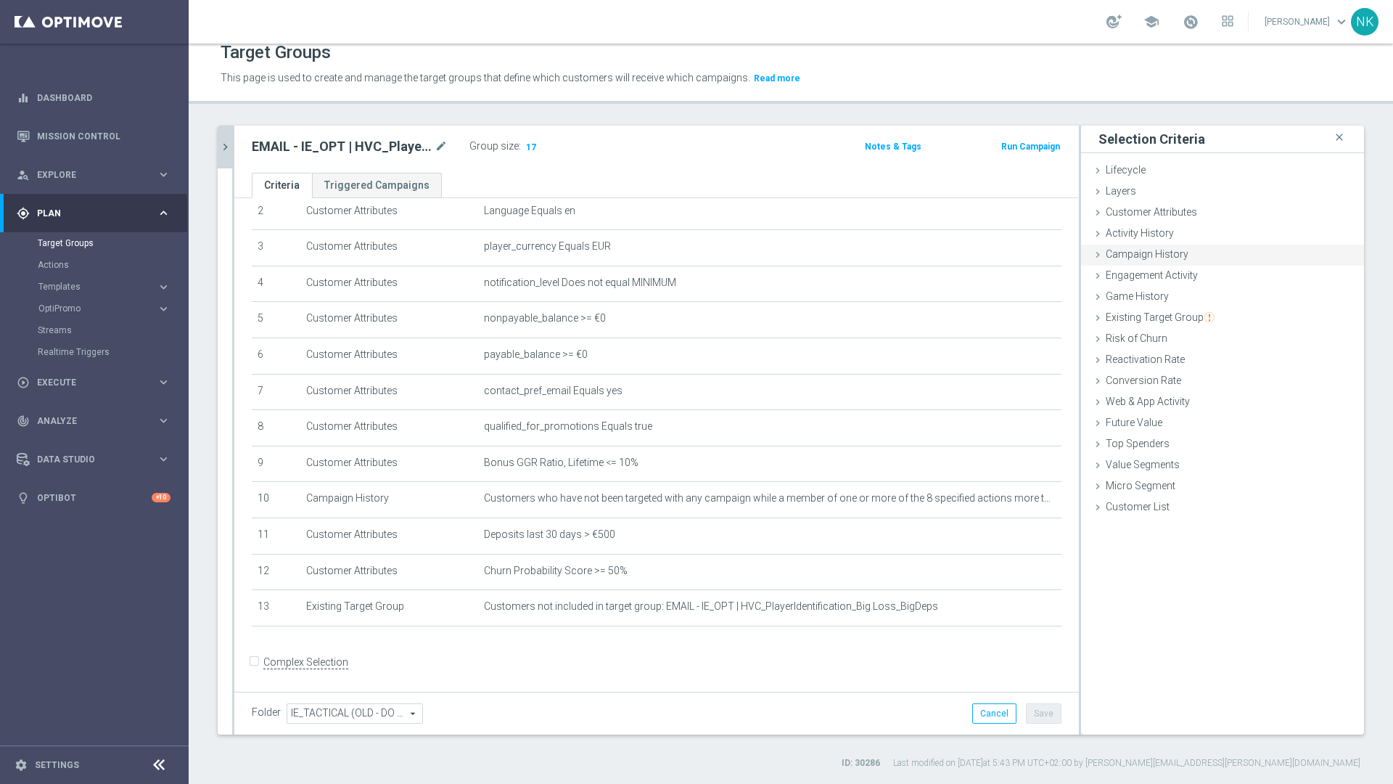
click at [1141, 255] on span "Campaign History" at bounding box center [1147, 254] width 83 height 12
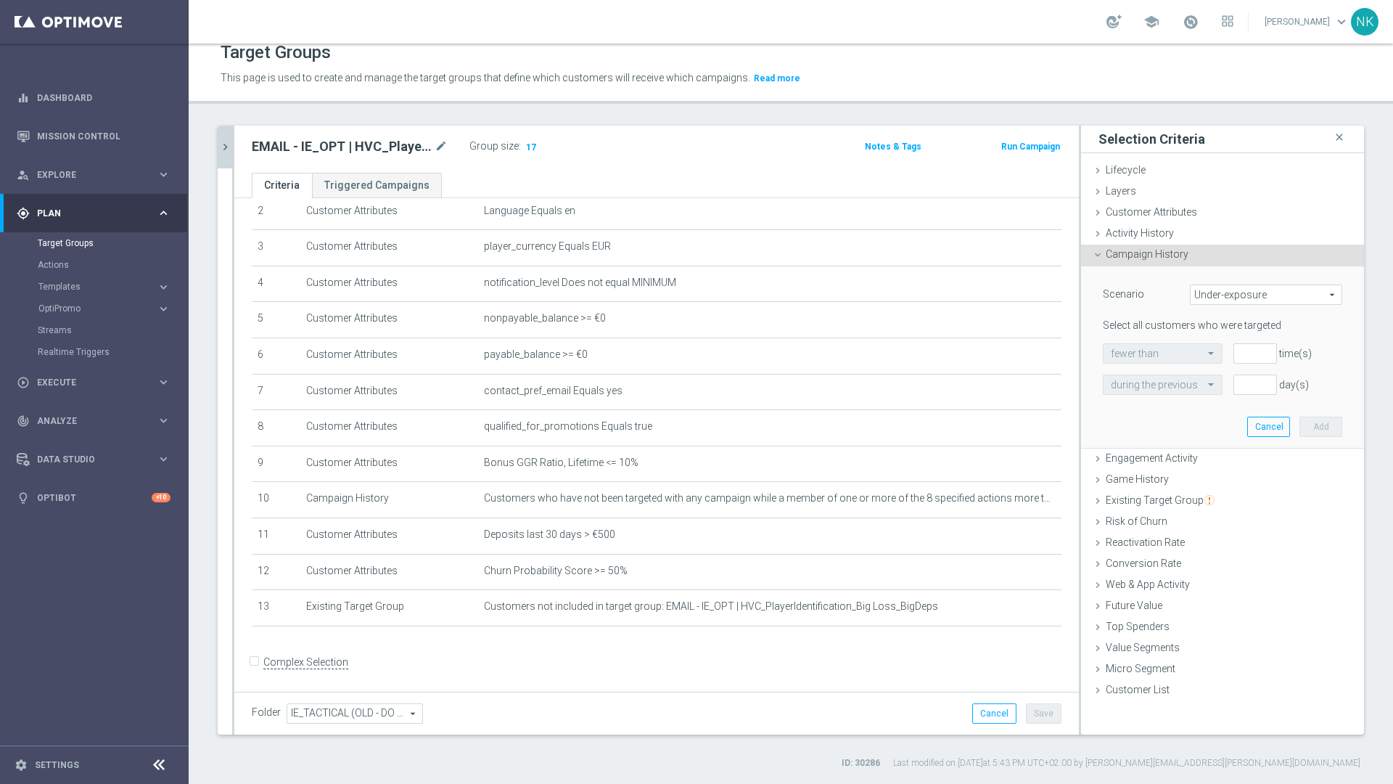
click at [1253, 291] on span "Under-exposure" at bounding box center [1266, 294] width 151 height 19
click at [1208, 392] on span "Custom" at bounding box center [1266, 391] width 136 height 12
type input "Custom"
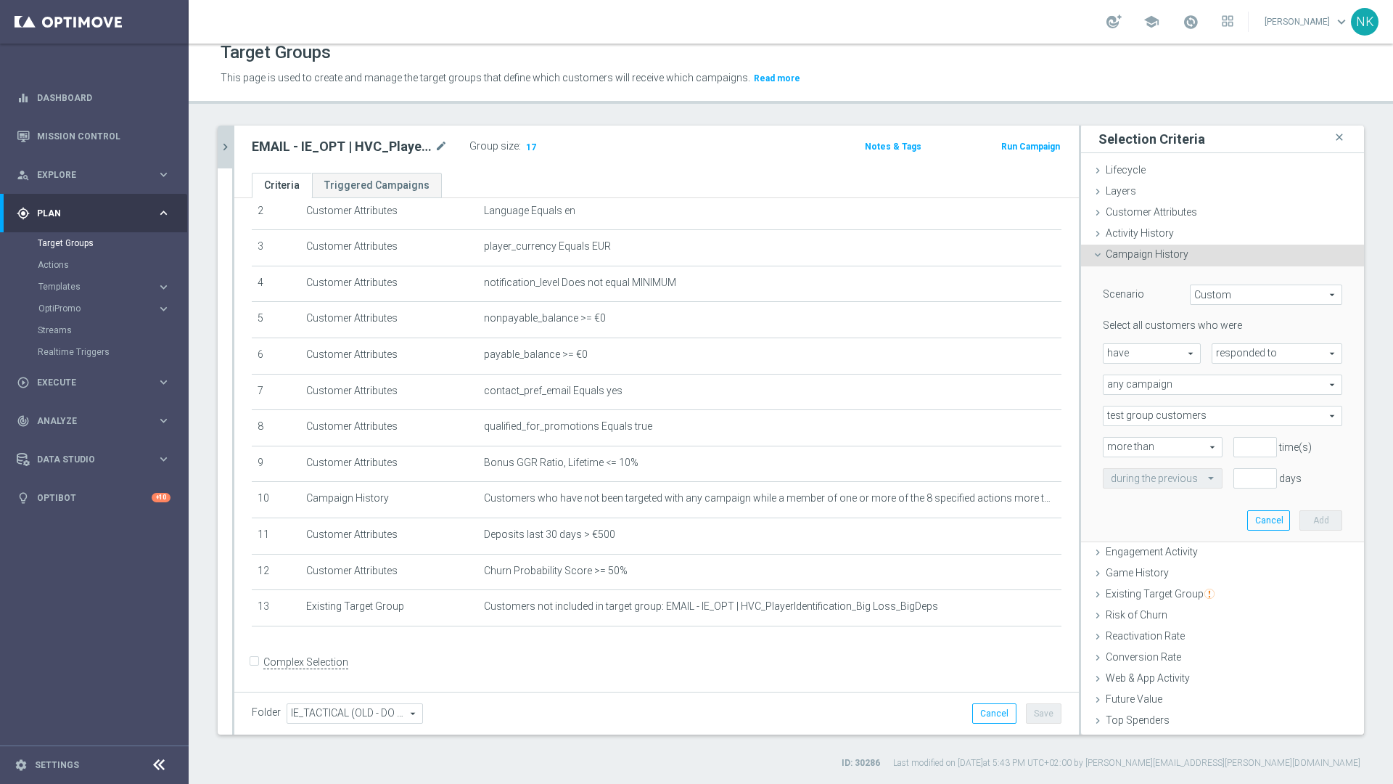
click at [1143, 361] on span "have" at bounding box center [1151, 353] width 96 height 19
click at [1142, 389] on span "have not" at bounding box center [1152, 393] width 82 height 12
type input "have not"
click at [1268, 344] on span "responded to" at bounding box center [1276, 353] width 129 height 19
click at [1260, 390] on span "been targeted with" at bounding box center [1277, 393] width 115 height 12
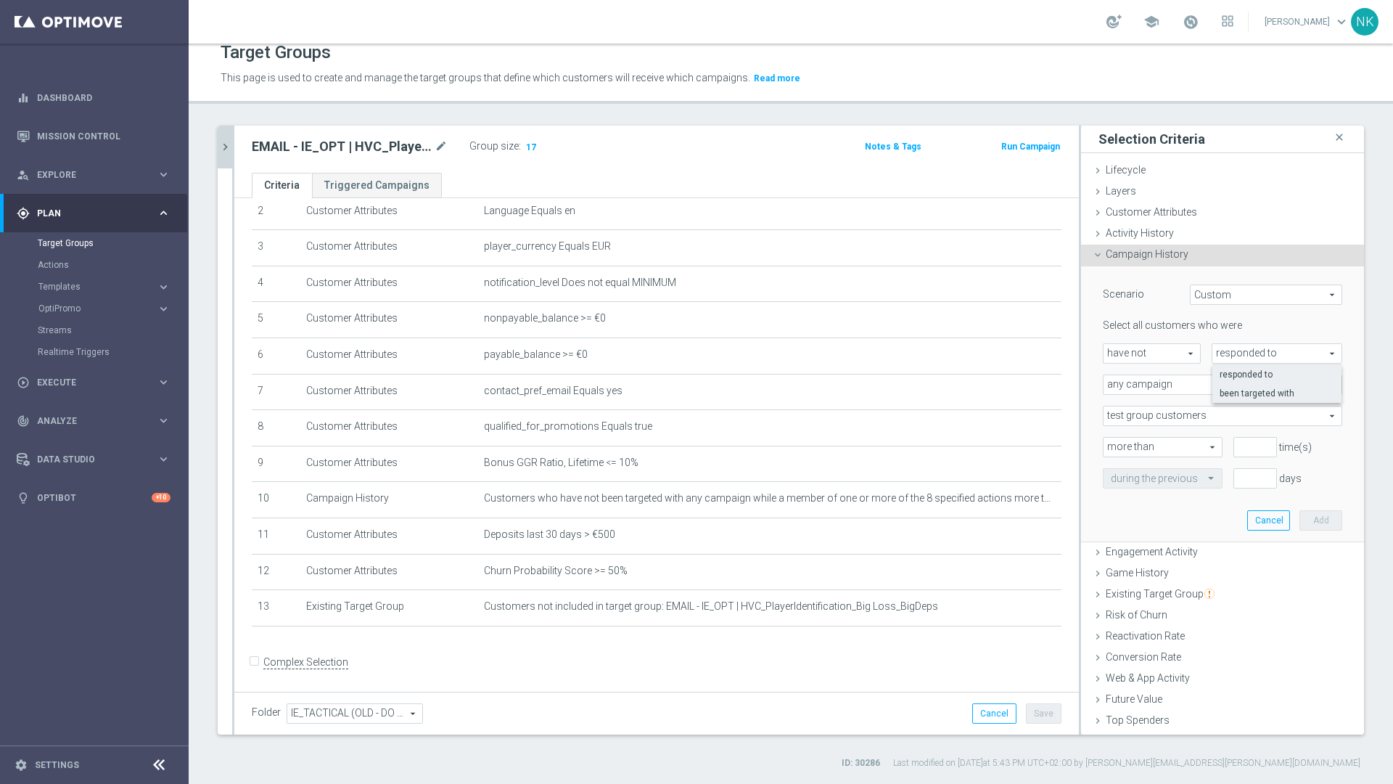
type input "been targeted with"
click at [1179, 381] on span "any campaign" at bounding box center [1222, 384] width 238 height 19
click at [1173, 429] on span "any campaign while a member of the specified target group(s)" at bounding box center [1222, 425] width 223 height 12
type input "any campaign while a member of the specified target group(s)"
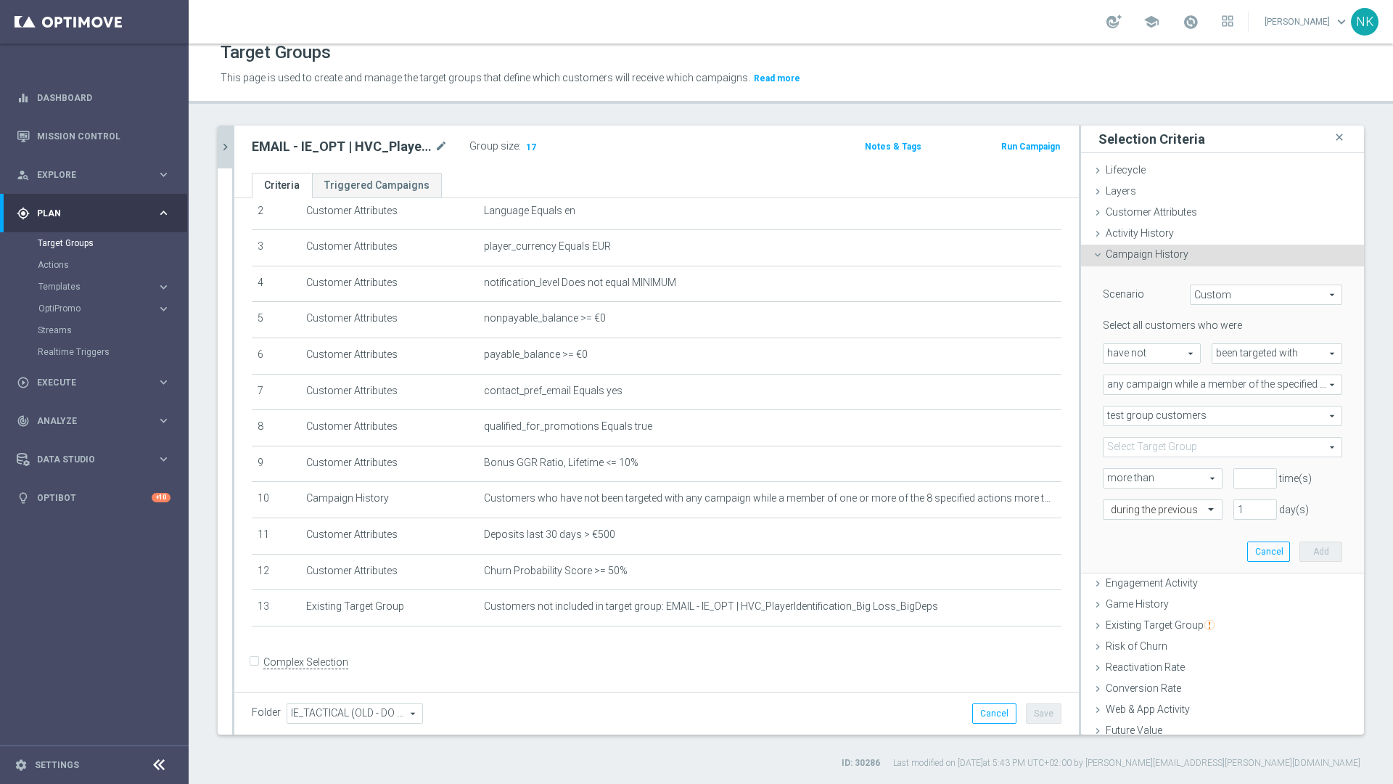
click at [1199, 412] on span "test group customers" at bounding box center [1222, 415] width 238 height 19
click at [1181, 444] on span at bounding box center [1222, 446] width 238 height 19
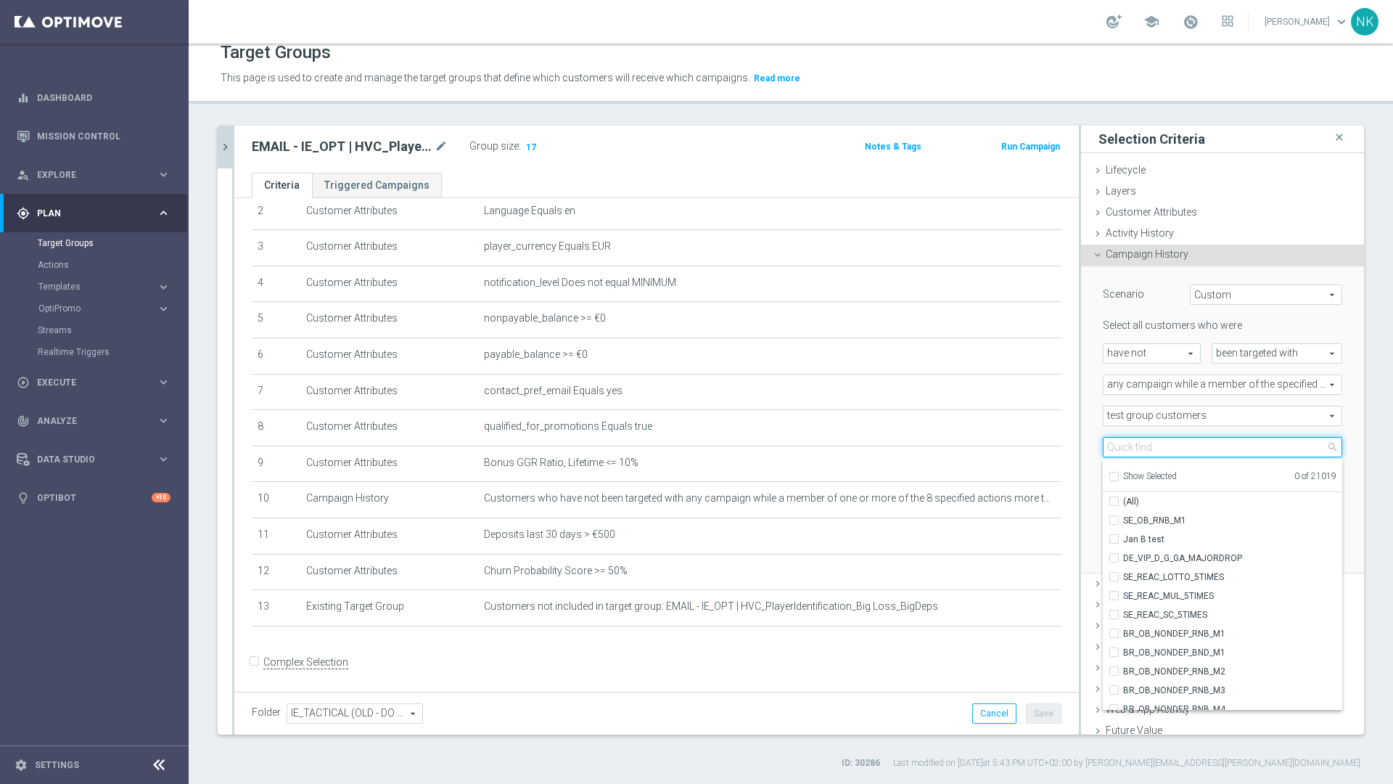
click at [1181, 444] on input "search" at bounding box center [1222, 447] width 239 height 20
paste input "EMAIL - IE_OPT | HVC_PlayerIdentification_BigDrop"
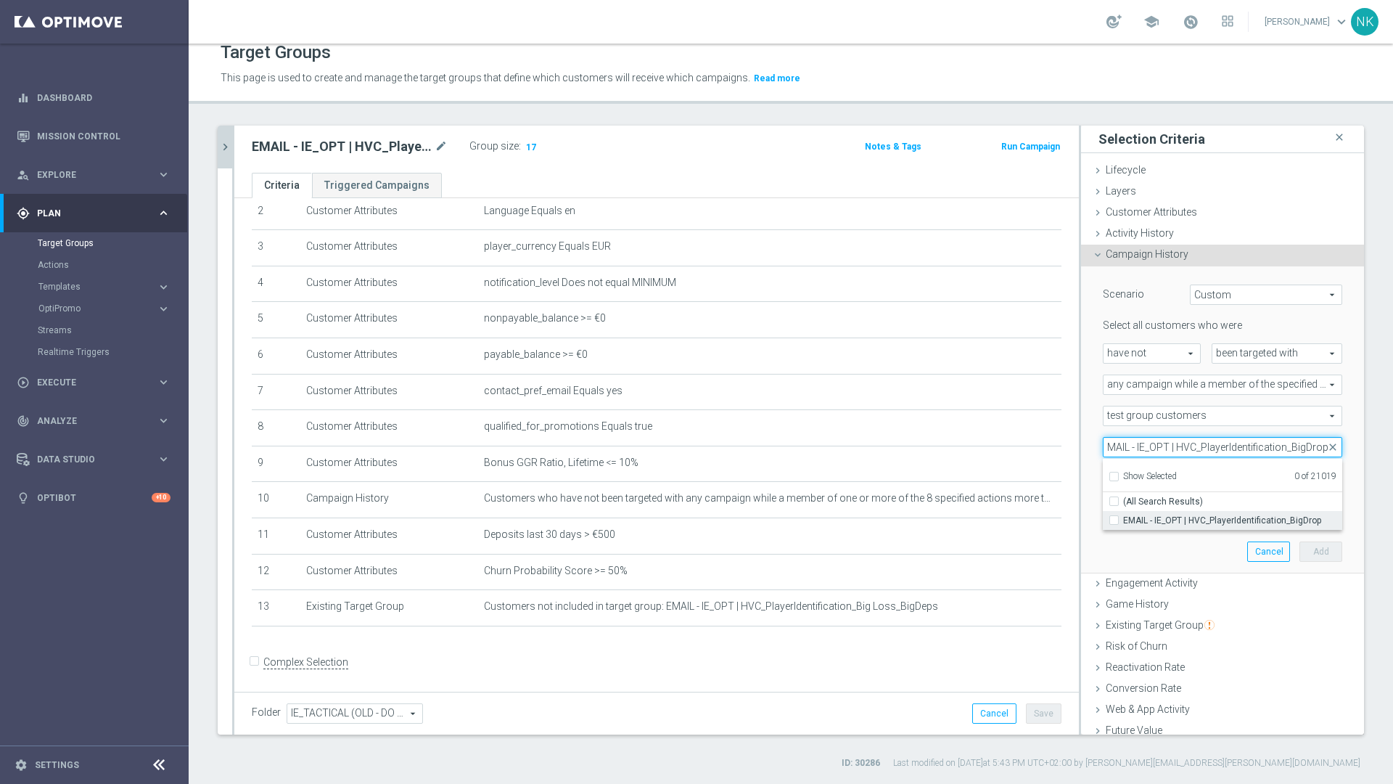
type input "EMAIL - IE_OPT | HVC_PlayerIdentification_BigDrop"
click at [1157, 517] on span "EMAIL - IE_OPT | HVC_PlayerIdentification_BigDrop" at bounding box center [1232, 520] width 219 height 12
click at [1123, 517] on input "EMAIL - IE_OPT | HVC_PlayerIdentification_BigDrop" at bounding box center [1118, 519] width 9 height 9
checkbox input "true"
type input "EMAIL - IE_OPT | HVC_PlayerIdentification_BigDrop"
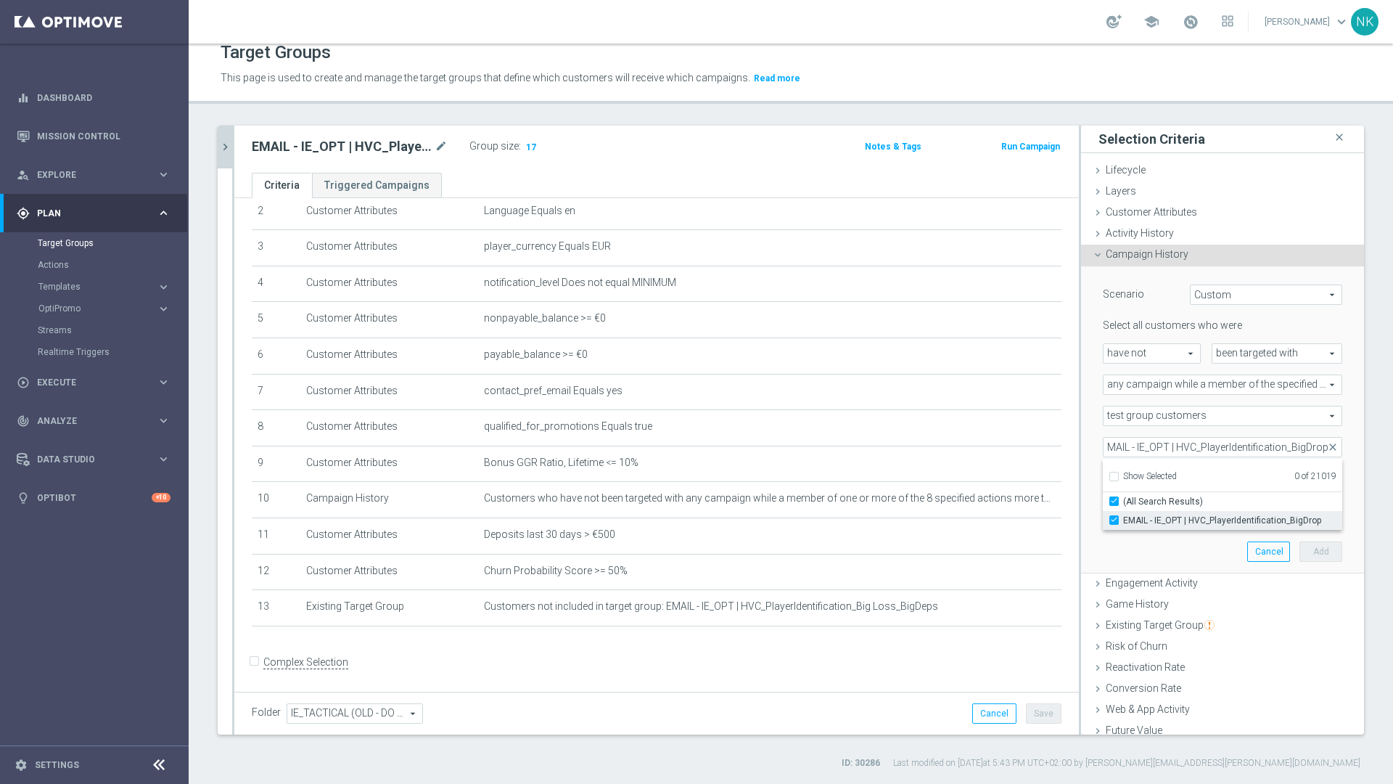
checkbox input "true"
click at [1333, 435] on div "Scenario Custom Custom arrow_drop_down search Select all customers who were hav…" at bounding box center [1222, 420] width 283 height 308
type input "0"
click at [1241, 480] on input "0" at bounding box center [1255, 478] width 44 height 20
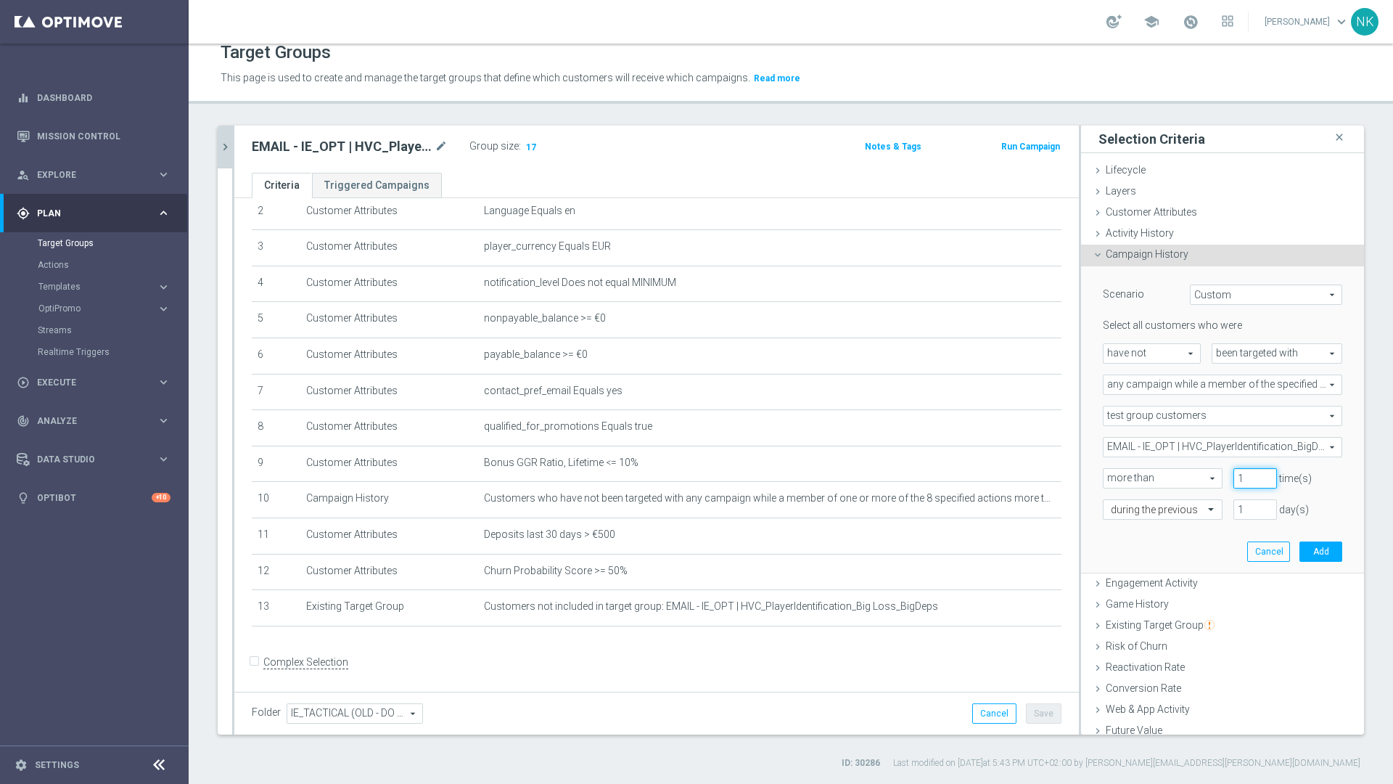
type input "1"
click at [1236, 514] on input "1" at bounding box center [1255, 509] width 44 height 20
type input "30"
click at [1312, 550] on button "Add" at bounding box center [1320, 551] width 43 height 20
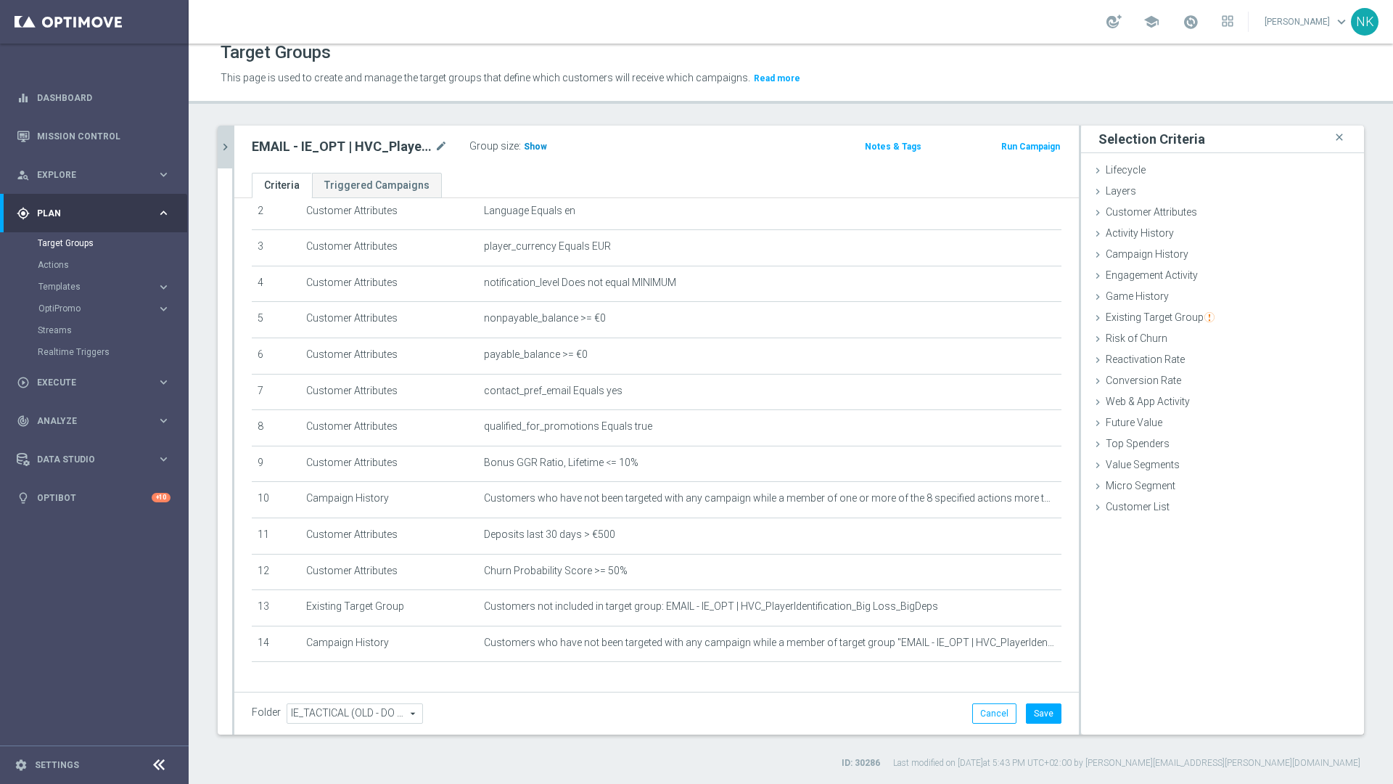
click at [538, 144] on span "Show" at bounding box center [535, 146] width 23 height 10
click at [1028, 715] on button "Save" at bounding box center [1044, 713] width 36 height 20
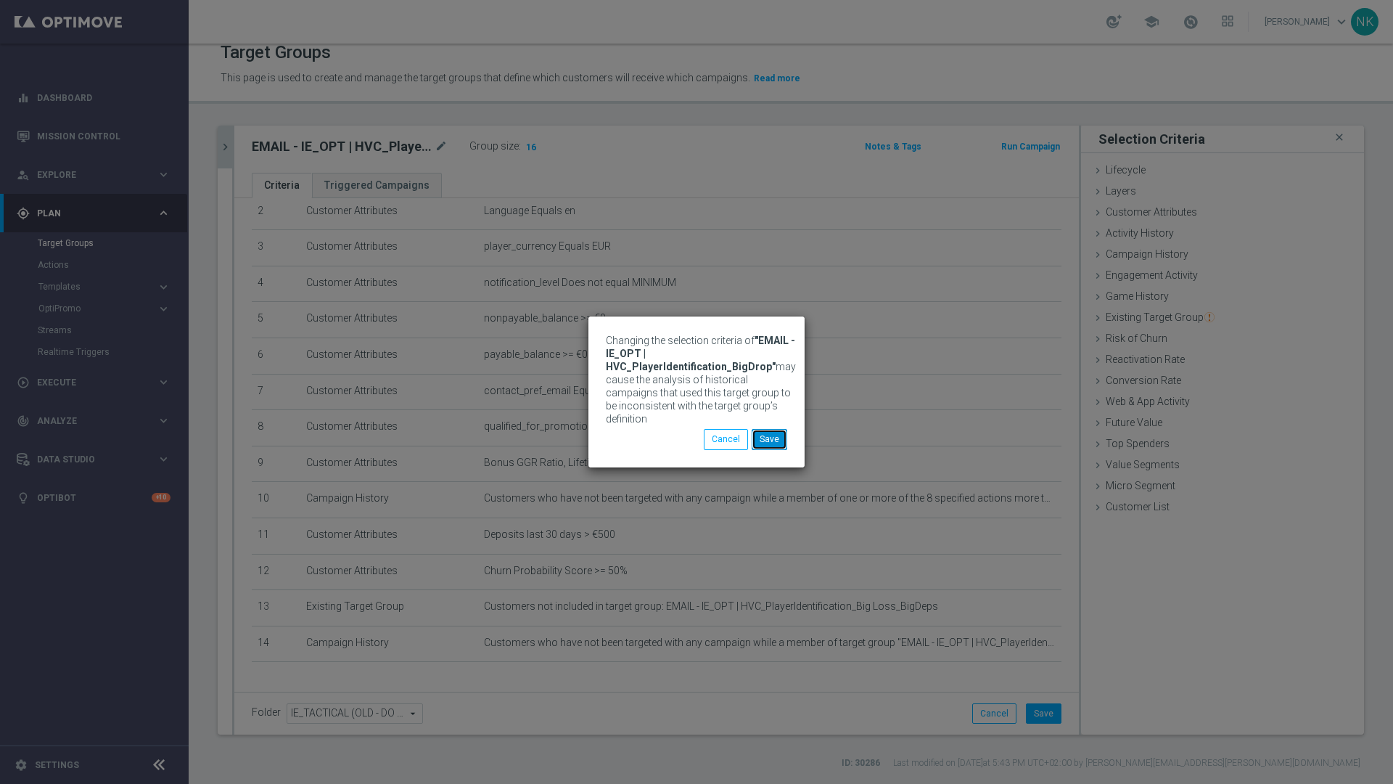
click at [773, 434] on button "Save" at bounding box center [770, 439] width 36 height 20
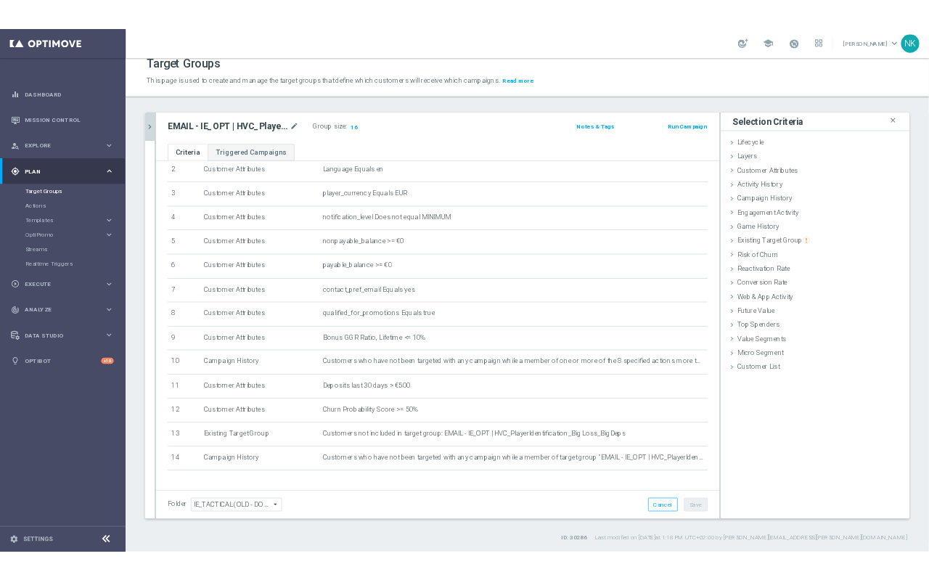
scroll to position [112, 0]
